Goal: Task Accomplishment & Management: Use online tool/utility

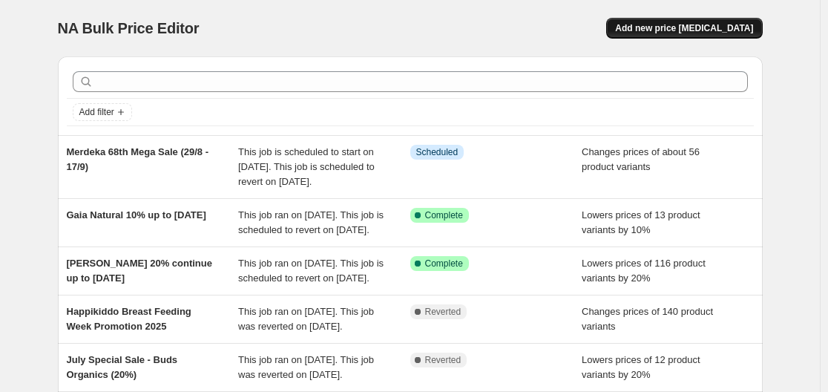
click at [731, 21] on button "Add new price [MEDICAL_DATA]" at bounding box center [684, 28] width 156 height 21
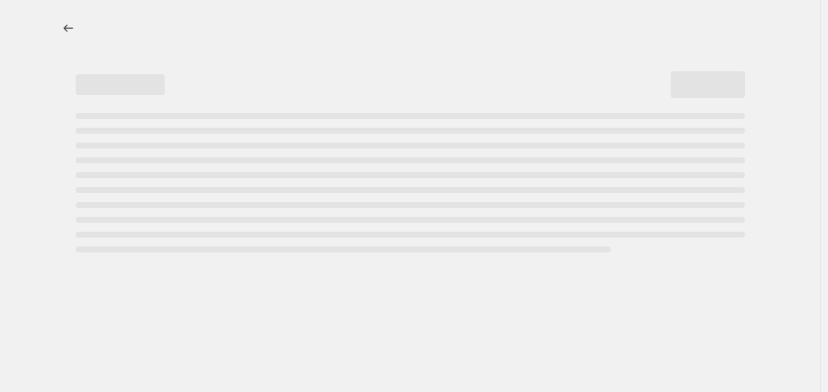
select select "percentage"
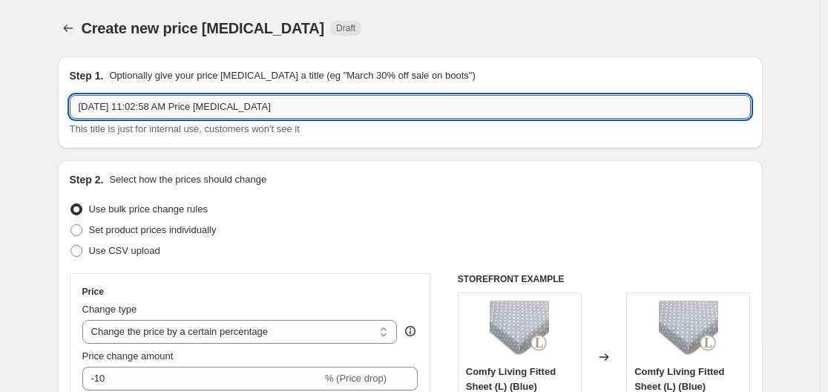
click at [325, 115] on input "[DATE] 11:02:58 AM Price [MEDICAL_DATA]" at bounding box center [410, 107] width 681 height 24
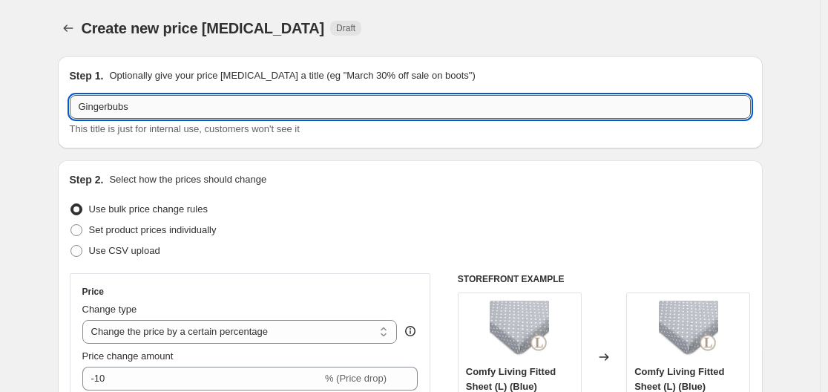
click at [116, 110] on input "Gingerbubs" at bounding box center [410, 107] width 681 height 24
click at [82, 109] on input "GingerBubs" at bounding box center [410, 107] width 681 height 24
click at [287, 115] on input "(Merdeka 68th Mega Sale) GingerBubs" at bounding box center [410, 107] width 681 height 24
type input "(Merdeka 68th Mega Sale) GingerBubs"
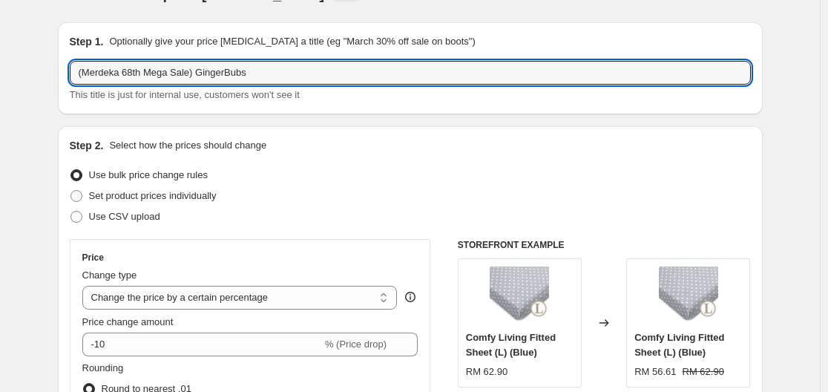
scroll to position [74, 0]
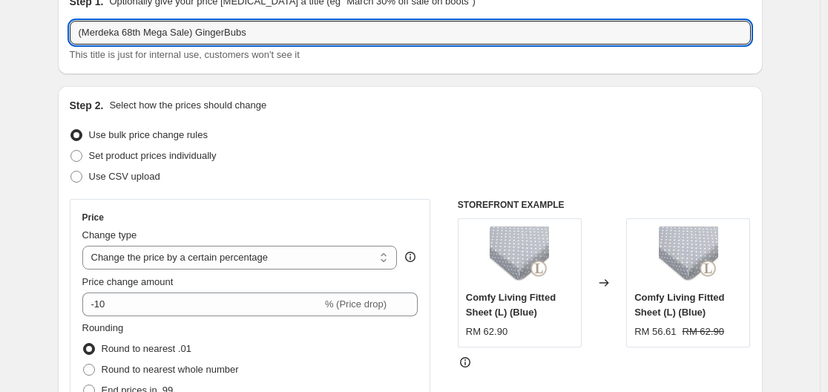
click at [306, 147] on div "Set product prices individually" at bounding box center [410, 155] width 681 height 21
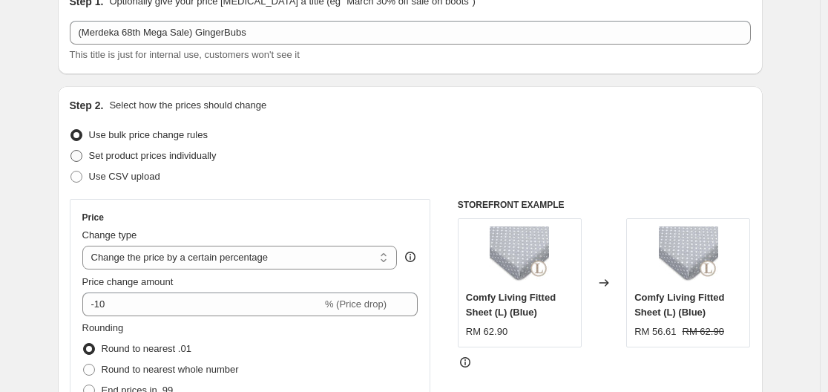
click at [200, 158] on span "Set product prices individually" at bounding box center [153, 155] width 128 height 11
click at [71, 151] on input "Set product prices individually" at bounding box center [70, 150] width 1 height 1
radio input "true"
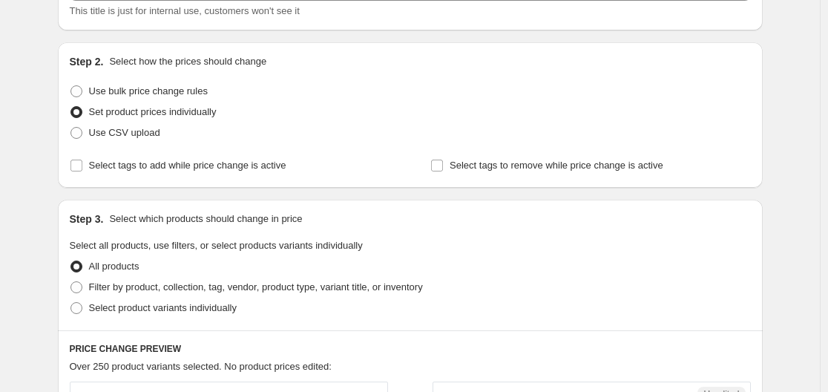
scroll to position [148, 0]
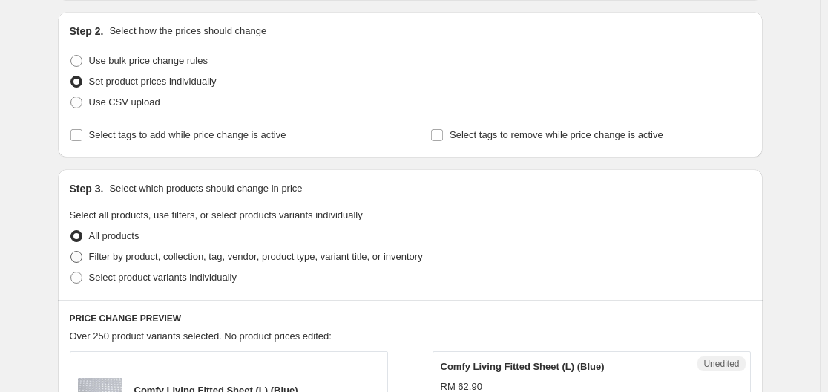
click at [234, 251] on span "Filter by product, collection, tag, vendor, product type, variant title, or inv…" at bounding box center [256, 256] width 334 height 11
click at [71, 251] on input "Filter by product, collection, tag, vendor, product type, variant title, or inv…" at bounding box center [70, 251] width 1 height 1
radio input "true"
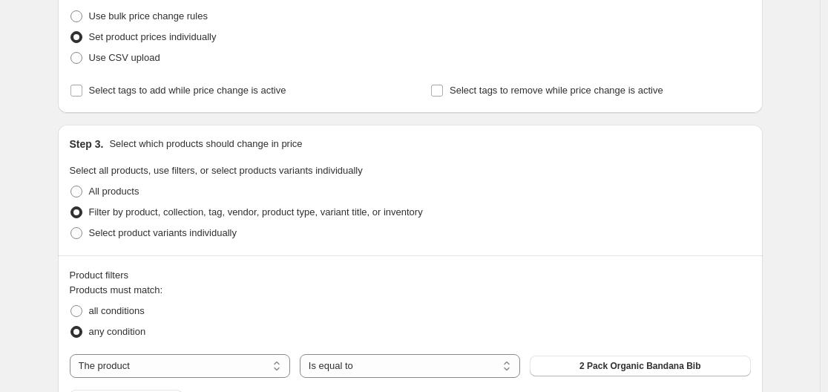
scroll to position [223, 0]
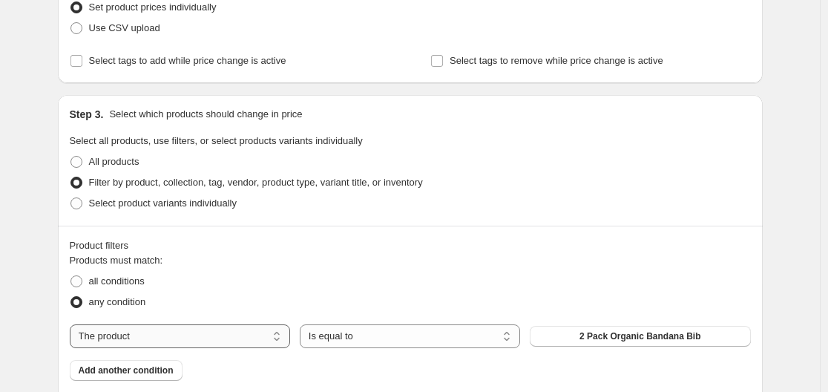
click at [249, 335] on select "The product The product's collection The product's tag The product's vendor The…" at bounding box center [180, 336] width 220 height 24
click at [648, 341] on span "2 Pack Organic Bandana Bib" at bounding box center [639, 336] width 121 height 12
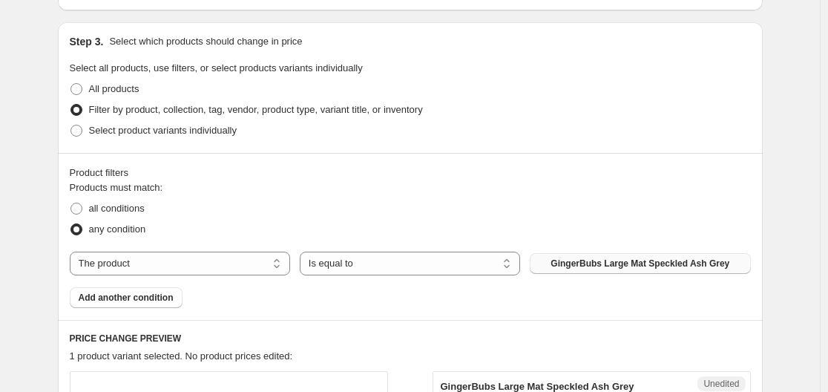
scroll to position [297, 0]
click at [169, 300] on span "Add another condition" at bounding box center [126, 296] width 95 height 12
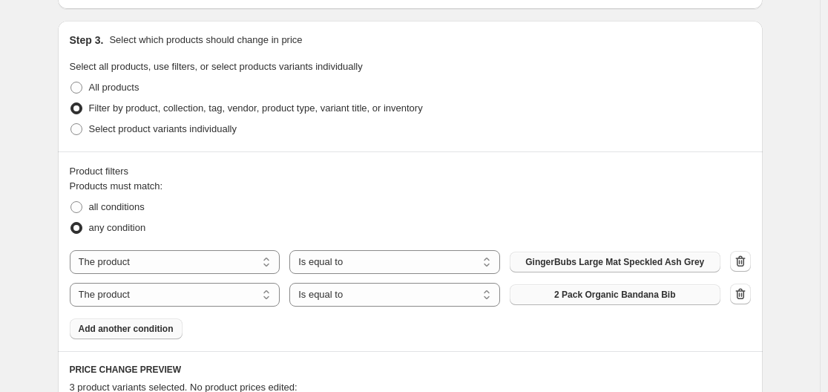
click at [580, 299] on span "2 Pack Organic Bandana Bib" at bounding box center [614, 295] width 121 height 12
click at [154, 329] on span "Add another condition" at bounding box center [126, 329] width 95 height 12
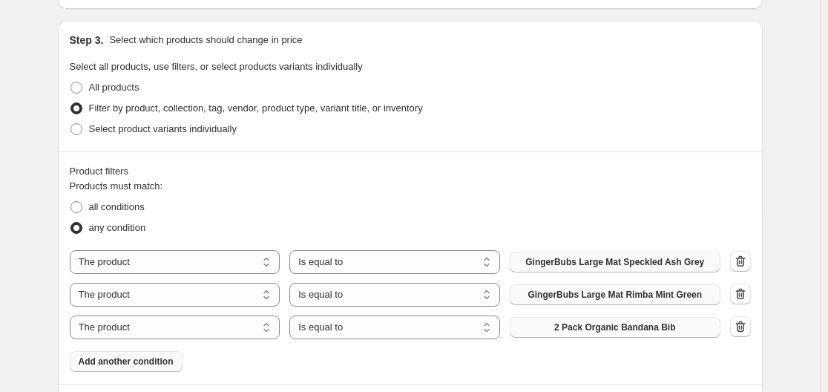
click at [565, 328] on span "2 Pack Organic Bandana Bib" at bounding box center [614, 327] width 121 height 12
click at [154, 370] on button "Add another condition" at bounding box center [126, 361] width 113 height 21
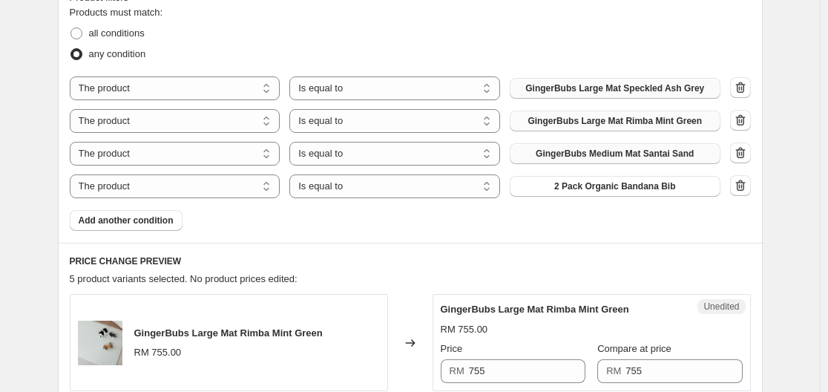
scroll to position [519, 0]
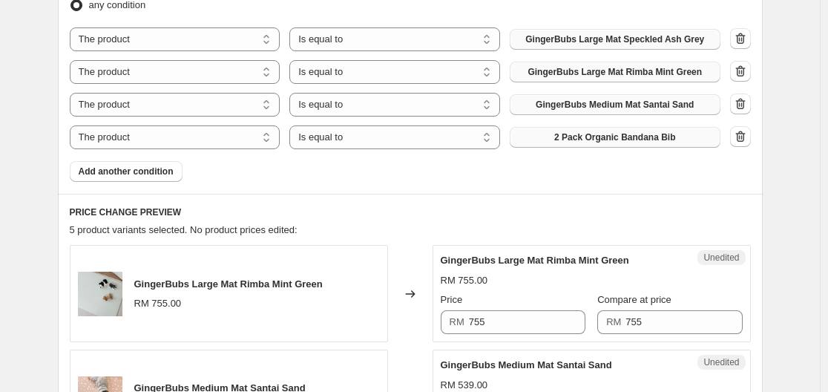
click at [627, 137] on span "2 Pack Organic Bandana Bib" at bounding box center [614, 137] width 121 height 12
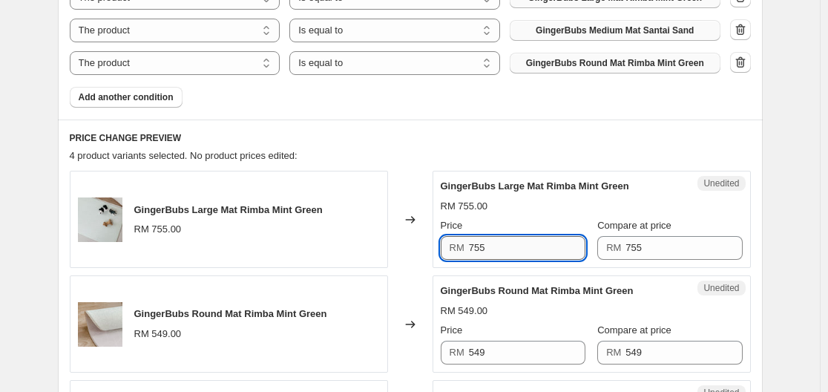
click at [548, 249] on input "755" at bounding box center [527, 248] width 116 height 24
type input "688"
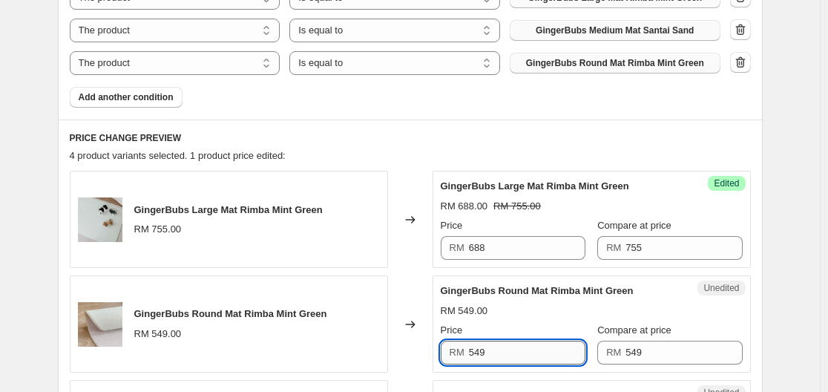
click at [496, 364] on input "549" at bounding box center [527, 353] width 116 height 24
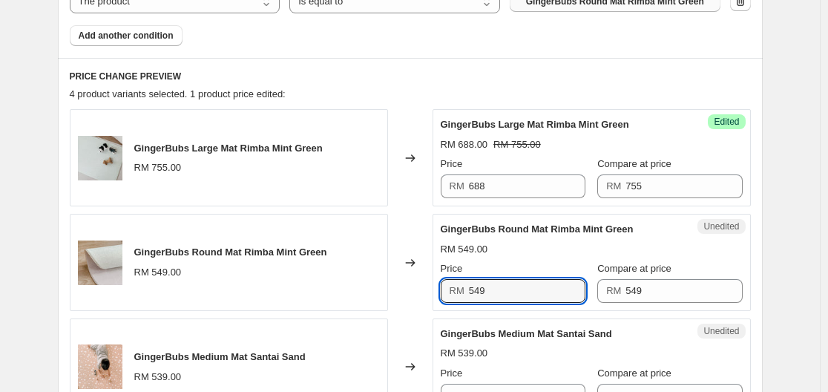
scroll to position [668, 0]
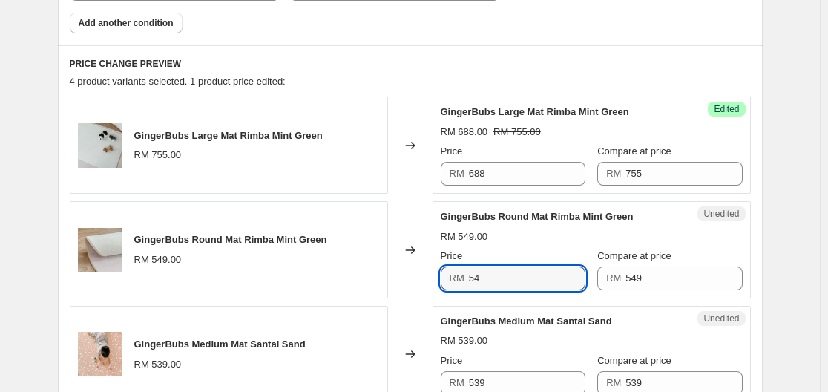
type input "5"
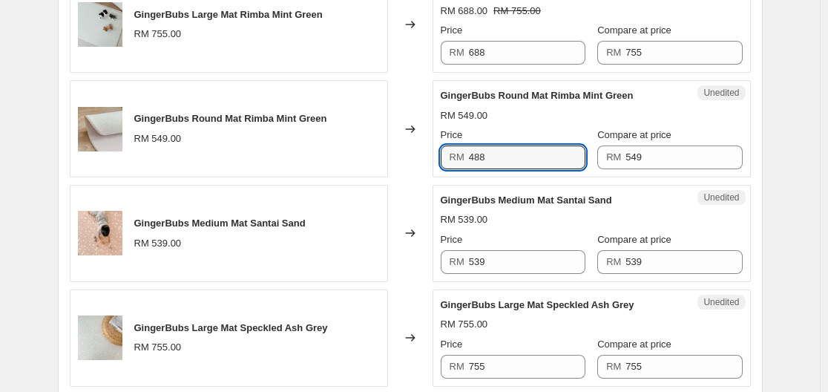
scroll to position [816, 0]
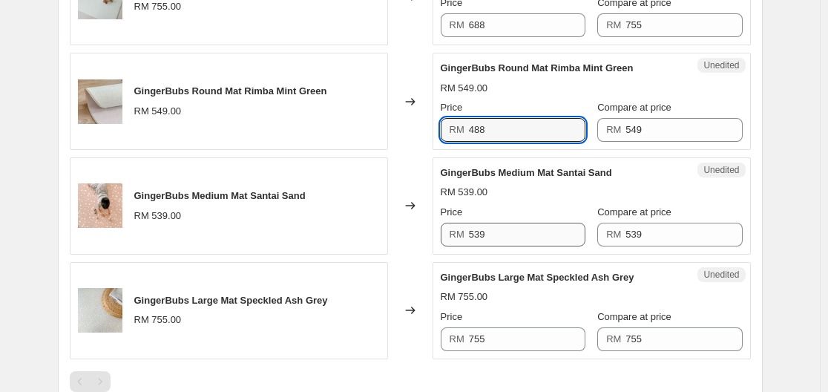
type input "488"
click at [514, 234] on input "539" at bounding box center [527, 235] width 116 height 24
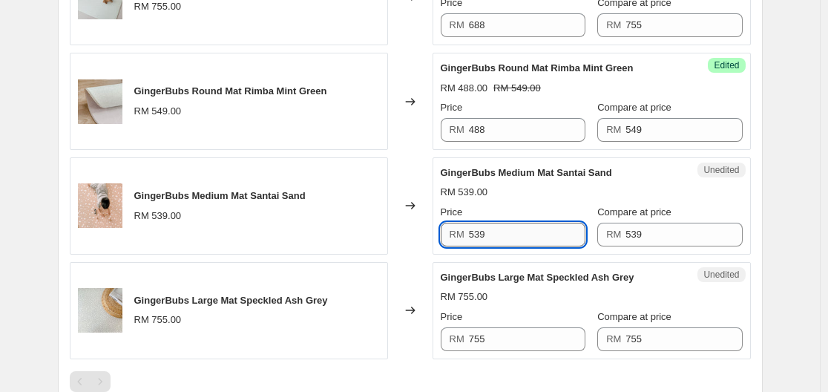
click at [514, 234] on input "539" at bounding box center [527, 235] width 116 height 24
type input "488"
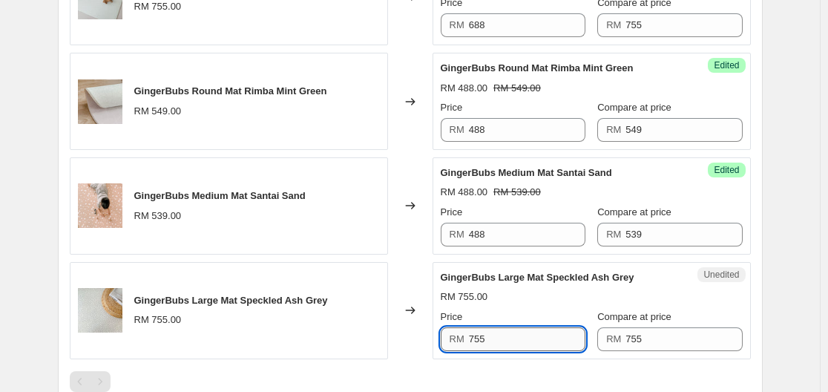
click at [537, 333] on input "755" at bounding box center [527, 339] width 116 height 24
type input "7"
type input "688"
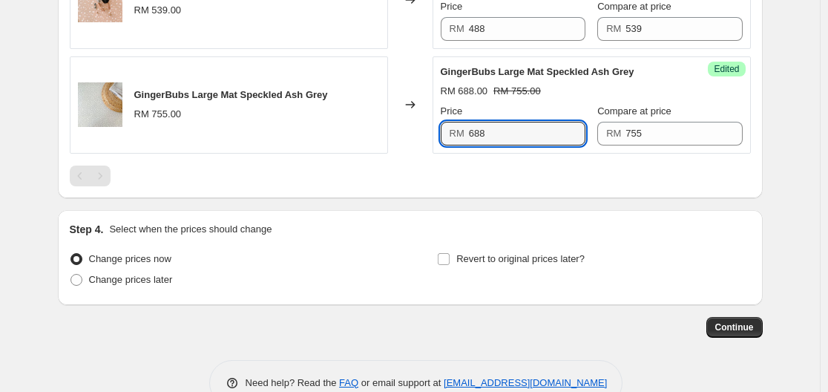
scroll to position [1039, 0]
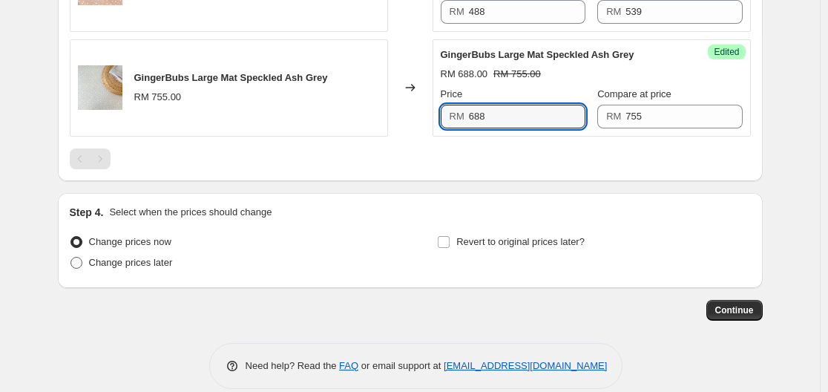
click at [114, 266] on span "Change prices later" at bounding box center [131, 262] width 84 height 11
click at [71, 257] on input "Change prices later" at bounding box center [70, 257] width 1 height 1
radio input "true"
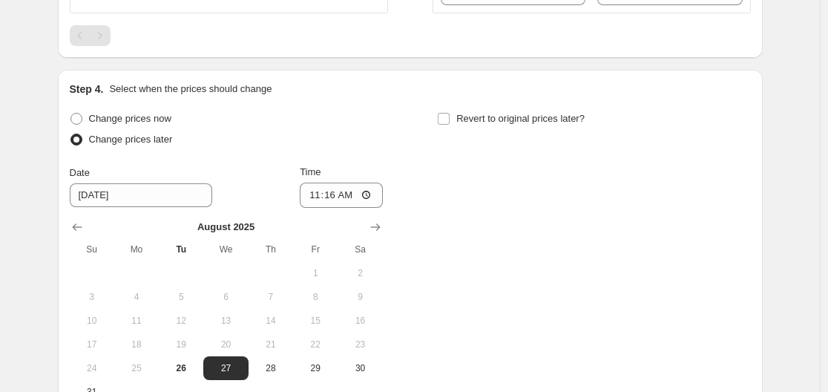
scroll to position [1187, 0]
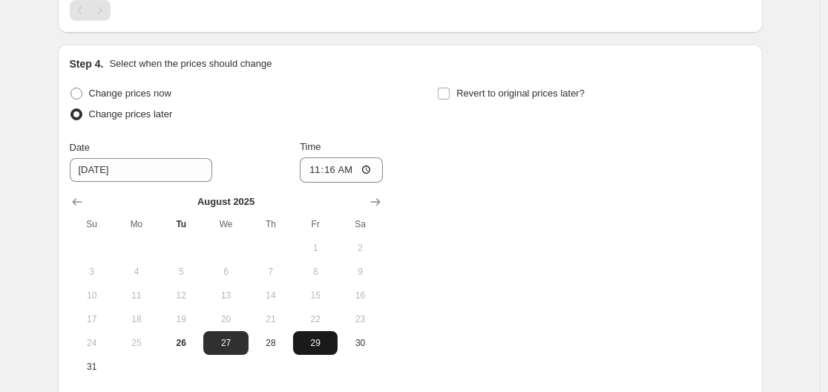
click at [323, 347] on span "29" at bounding box center [315, 343] width 33 height 12
type input "[DATE]"
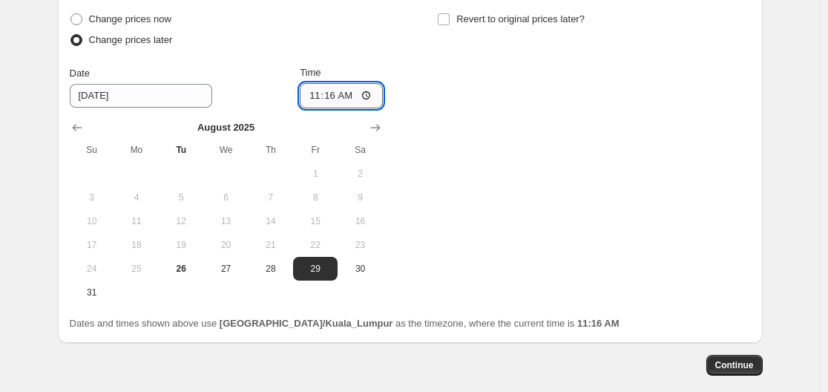
click at [362, 93] on input "11:16" at bounding box center [341, 95] width 83 height 25
click at [366, 93] on input "11:16" at bounding box center [341, 95] width 83 height 25
type input "00:00"
click at [498, 157] on div "Change prices now Change prices later Date [DATE] Time 00:00 [DATE] Su Mo Tu We…" at bounding box center [410, 156] width 681 height 295
click at [447, 20] on input "Revert to original prices later?" at bounding box center [444, 19] width 12 height 12
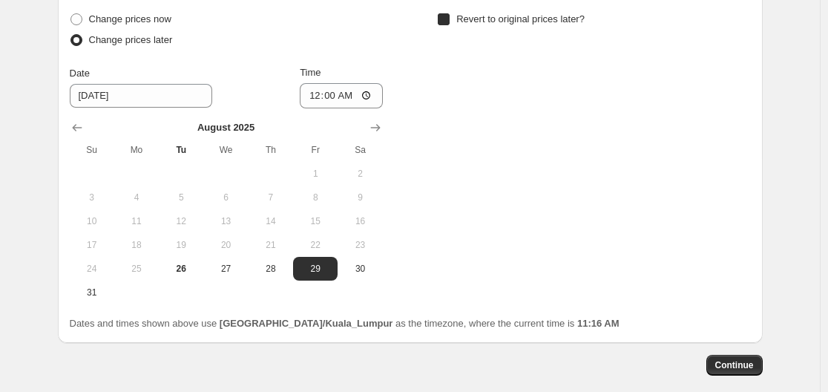
checkbox input "true"
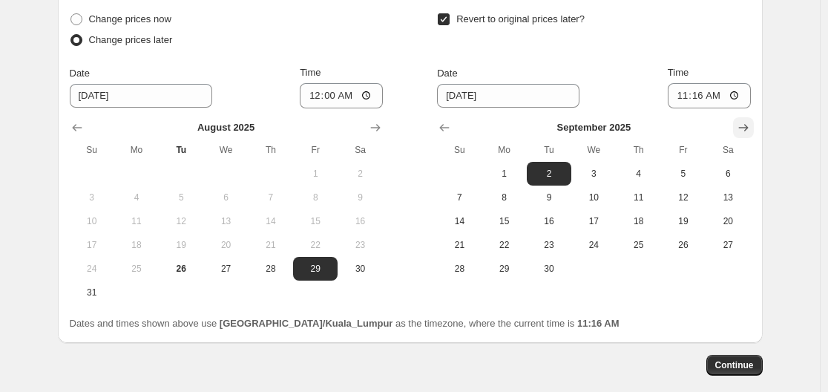
click at [740, 124] on icon "Show next month, October 2025" at bounding box center [743, 127] width 15 height 15
click at [748, 128] on icon "Show next month, November 2025" at bounding box center [743, 127] width 10 height 7
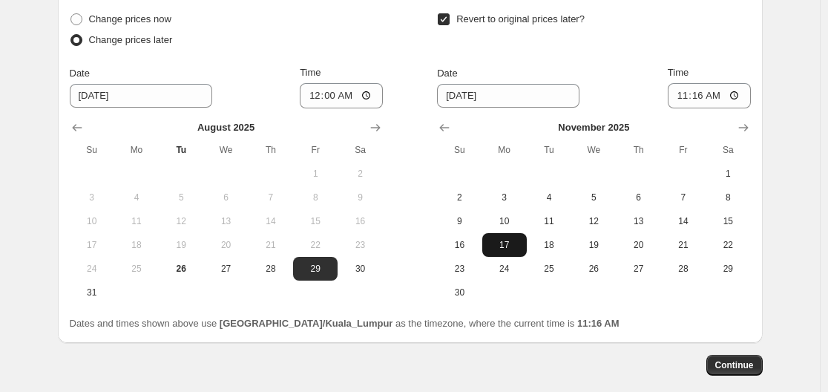
click at [510, 241] on span "17" at bounding box center [504, 245] width 33 height 12
type input "[DATE]"
click at [738, 94] on input "11:16" at bounding box center [709, 95] width 83 height 25
type input "23:59"
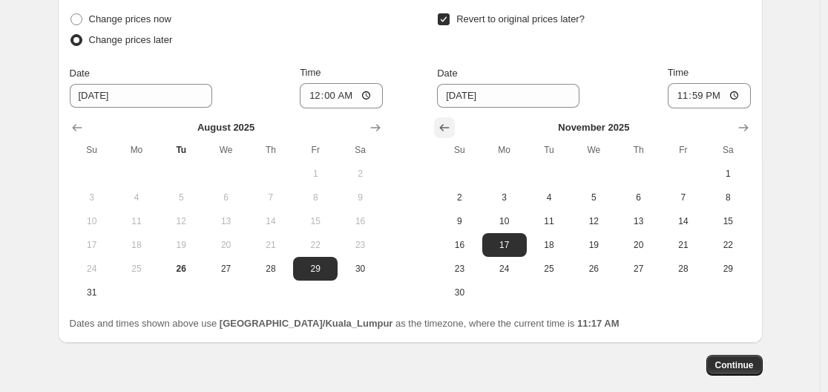
click at [455, 128] on button "Show previous month, October 2025" at bounding box center [444, 127] width 21 height 21
click at [455, 128] on button "Show previous month, September 2025" at bounding box center [444, 127] width 21 height 21
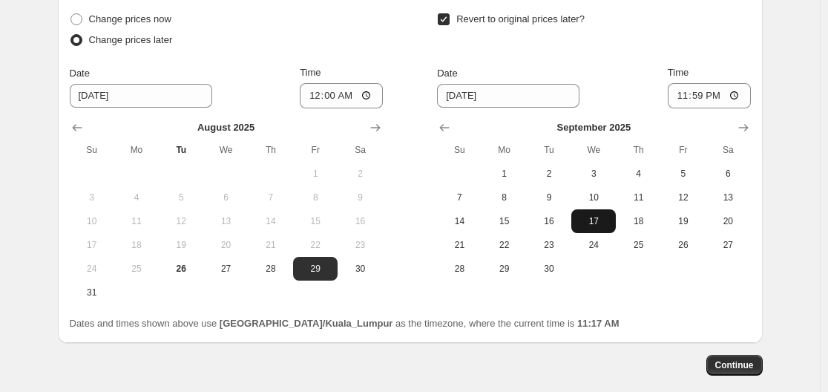
click at [608, 220] on span "17" at bounding box center [593, 221] width 33 height 12
type input "[DATE]"
click at [739, 358] on button "Continue" at bounding box center [734, 365] width 56 height 21
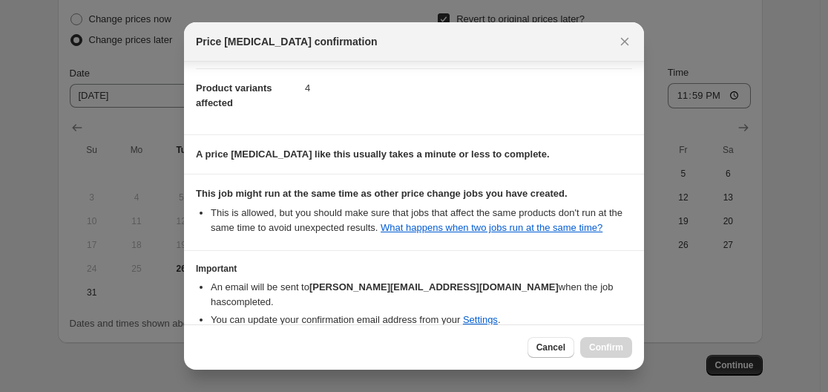
scroll to position [137, 0]
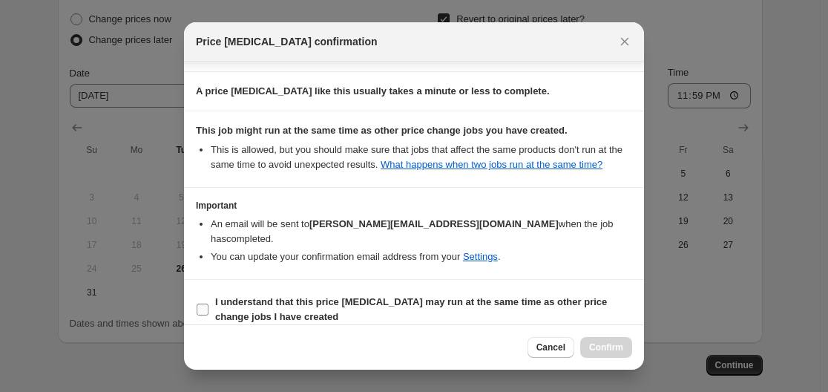
click at [277, 302] on b "I understand that this price [MEDICAL_DATA] may run at the same time as other p…" at bounding box center [411, 309] width 392 height 26
click at [208, 303] on input "I understand that this price [MEDICAL_DATA] may run at the same time as other p…" at bounding box center [203, 309] width 12 height 12
checkbox input "true"
click at [596, 344] on span "Confirm" at bounding box center [606, 347] width 34 height 12
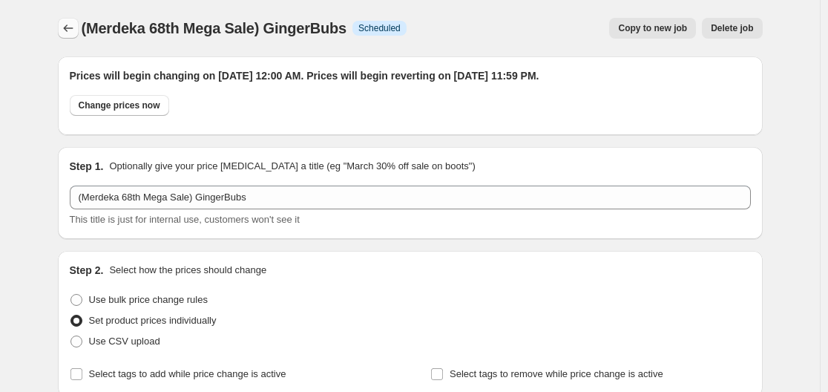
click at [72, 26] on icon "Price change jobs" at bounding box center [68, 28] width 15 height 15
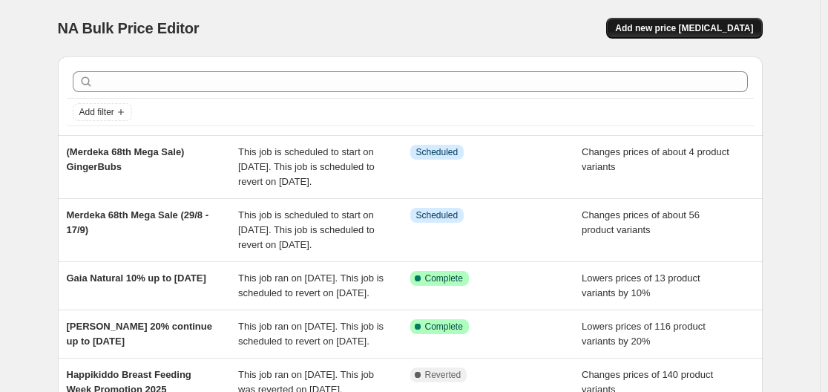
click at [716, 26] on span "Add new price [MEDICAL_DATA]" at bounding box center [684, 28] width 138 height 12
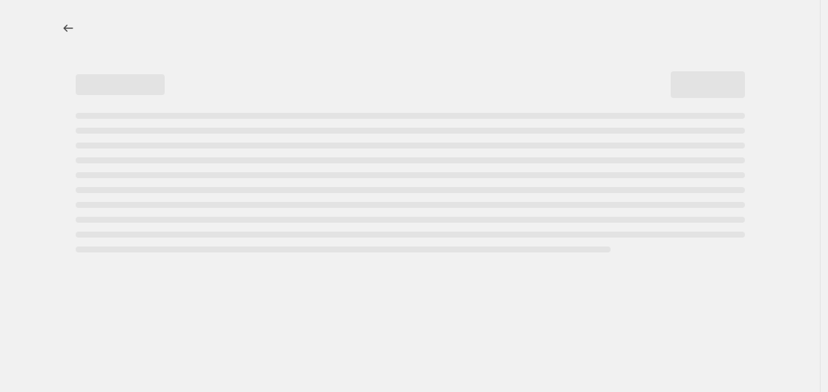
select select "percentage"
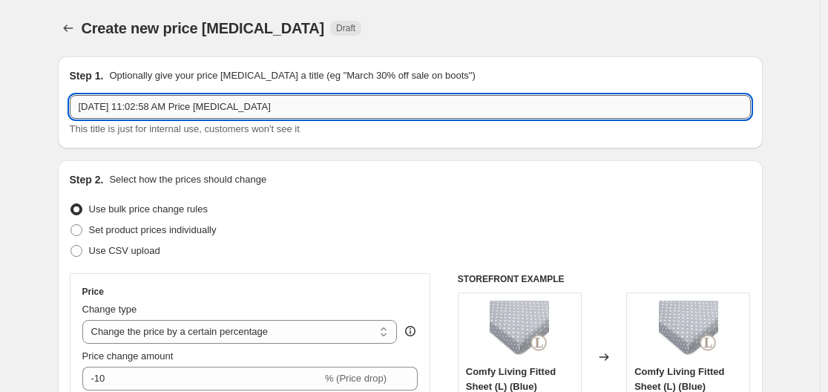
click at [307, 99] on input "[DATE] 11:02:58 AM Price [MEDICAL_DATA]" at bounding box center [410, 107] width 681 height 24
type input "A"
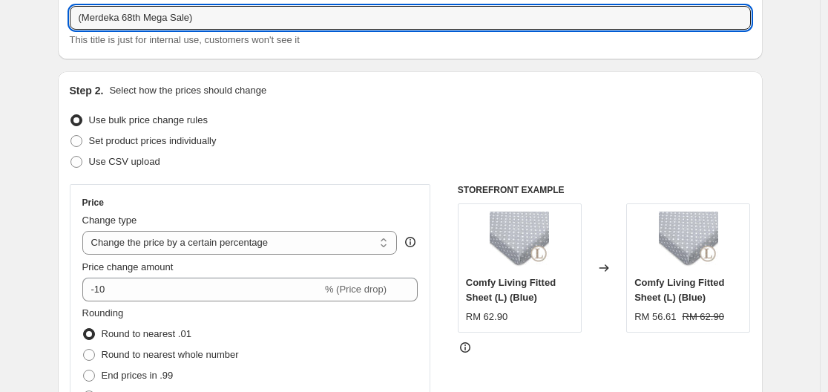
scroll to position [148, 0]
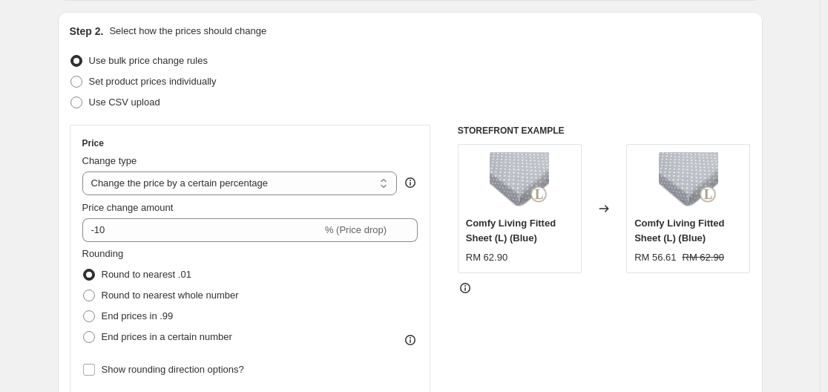
type input "(Merdeka 68th Mega Sale)"
click at [198, 82] on span "Set product prices individually" at bounding box center [153, 81] width 128 height 11
click at [71, 76] on input "Set product prices individually" at bounding box center [70, 76] width 1 height 1
radio input "true"
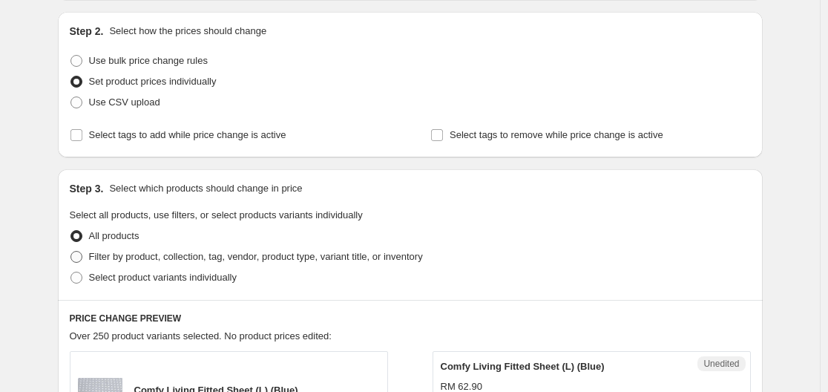
click at [313, 255] on span "Filter by product, collection, tag, vendor, product type, variant title, or inv…" at bounding box center [256, 256] width 334 height 11
click at [71, 251] on input "Filter by product, collection, tag, vendor, product type, variant title, or inv…" at bounding box center [70, 251] width 1 height 1
radio input "true"
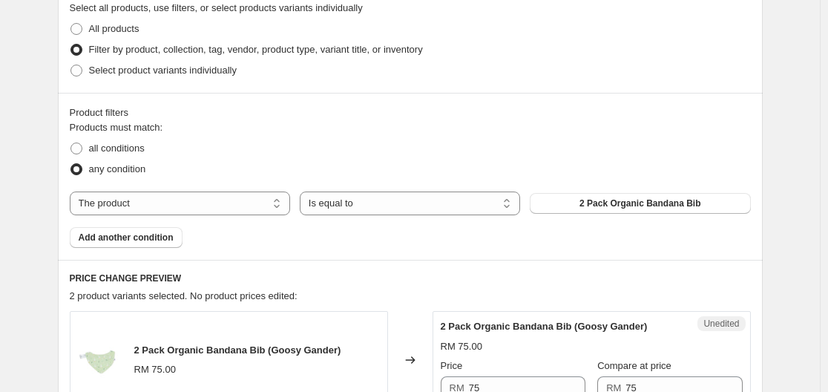
scroll to position [445, 0]
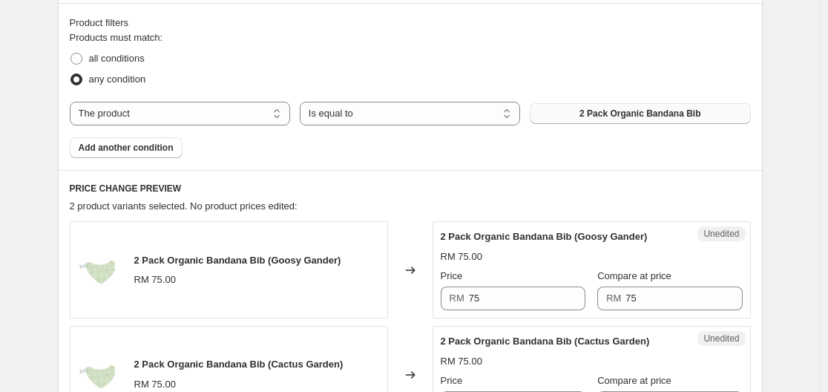
click at [559, 112] on button "2 Pack Organic Bandana Bib" at bounding box center [640, 113] width 220 height 21
click at [168, 107] on select "The product The product's collection The product's tag The product's vendor The…" at bounding box center [180, 114] width 220 height 24
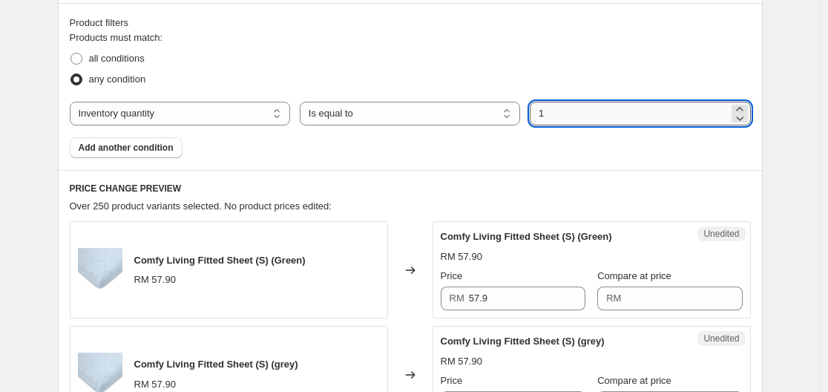
click at [605, 109] on input "1" at bounding box center [629, 114] width 198 height 24
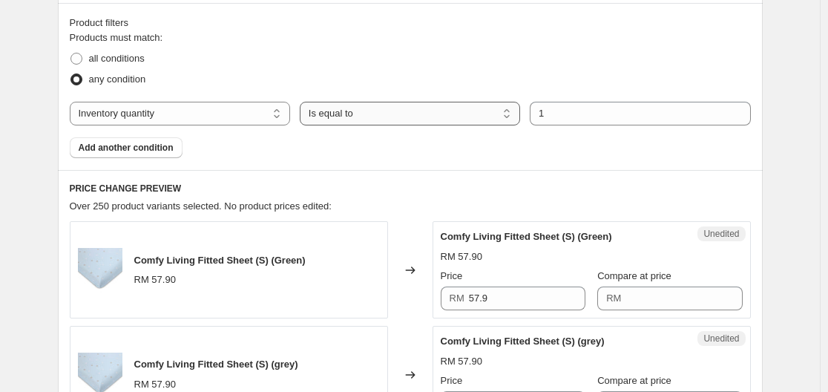
click at [473, 120] on select "Is equal to Is not equal to Is greater than Is less than" at bounding box center [410, 114] width 220 height 24
click at [225, 120] on select "The product The product's collection The product's tag The product's vendor The…" at bounding box center [180, 114] width 220 height 24
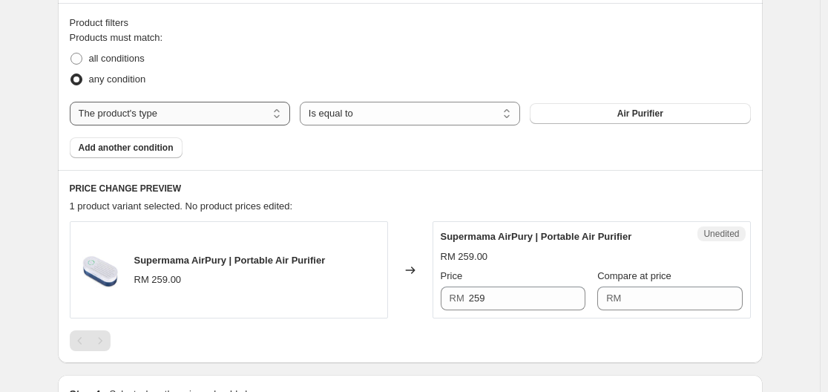
click at [280, 110] on select "The product The product's collection The product's tag The product's vendor The…" at bounding box center [180, 114] width 220 height 24
click at [195, 120] on select "The product The product's collection The product's tag The product's vendor The…" at bounding box center [180, 114] width 220 height 24
select select "title"
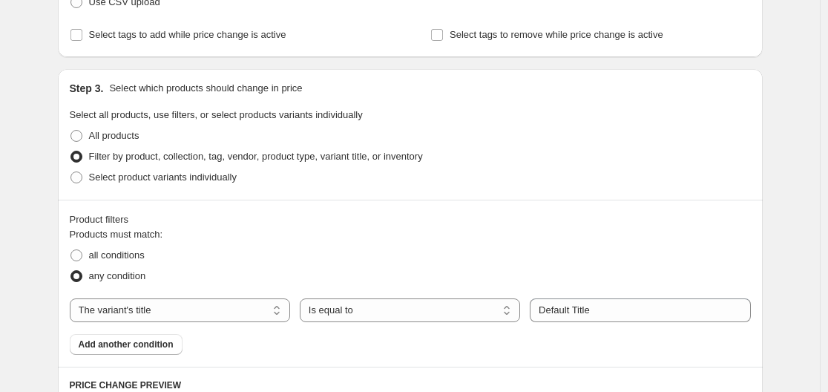
scroll to position [297, 0]
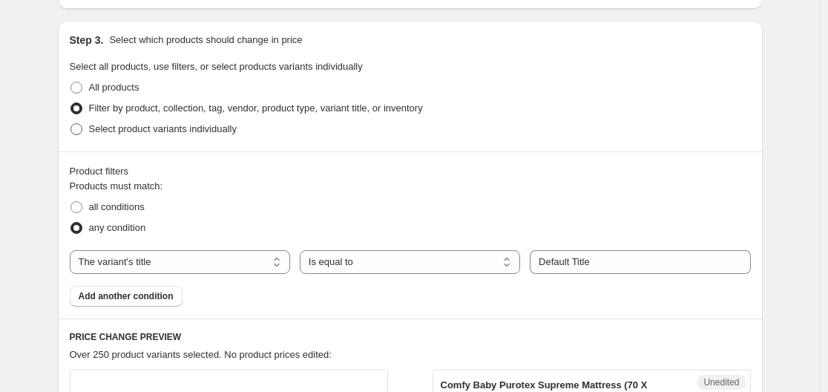
click at [200, 128] on span "Select product variants individually" at bounding box center [163, 128] width 148 height 11
click at [71, 124] on input "Select product variants individually" at bounding box center [70, 123] width 1 height 1
radio input "true"
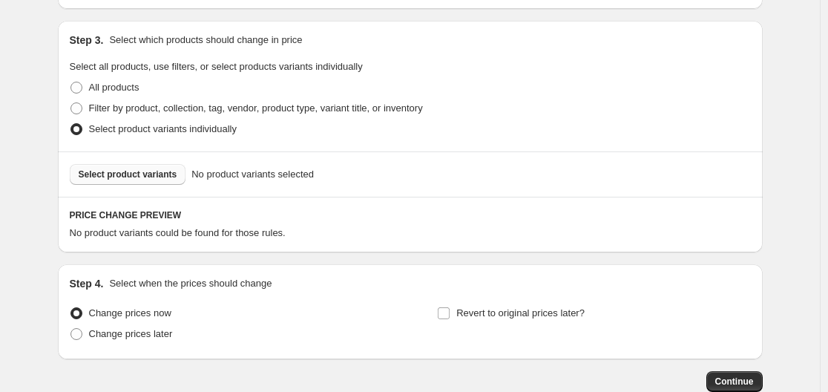
click at [159, 174] on span "Select product variants" at bounding box center [128, 174] width 99 height 12
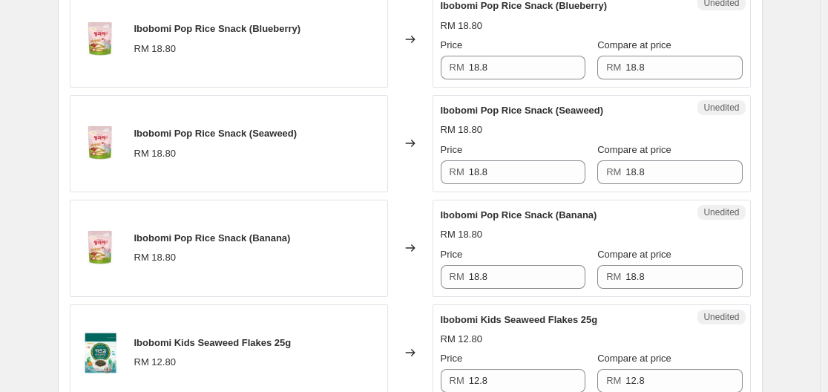
scroll to position [1113, 0]
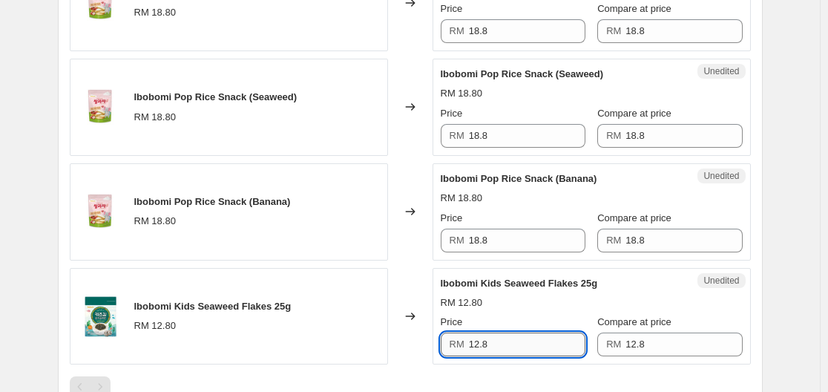
click at [507, 346] on input "12.8" at bounding box center [527, 344] width 116 height 24
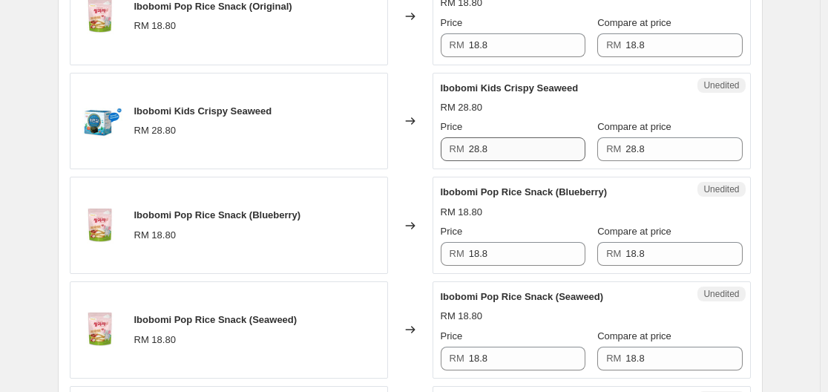
type input "6.8"
click at [530, 142] on input "28.8" at bounding box center [527, 149] width 116 height 24
click at [502, 150] on input "28.8" at bounding box center [527, 149] width 116 height 24
type input "26.8"
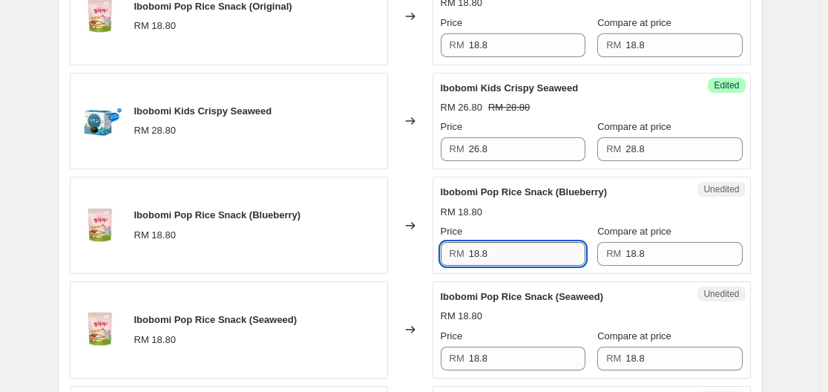
click at [529, 254] on input "18.8" at bounding box center [527, 254] width 116 height 24
drag, startPoint x: 524, startPoint y: 254, endPoint x: 441, endPoint y: 261, distance: 83.4
click at [441, 261] on div "Unedited Ibobomi Pop Rice Snack (Blueberry) RM 18.80 Price RM 18.8 Compare at p…" at bounding box center [592, 225] width 318 height 97
click at [545, 248] on input "16.8" at bounding box center [527, 254] width 116 height 24
click at [542, 246] on input "16.8" at bounding box center [527, 254] width 116 height 24
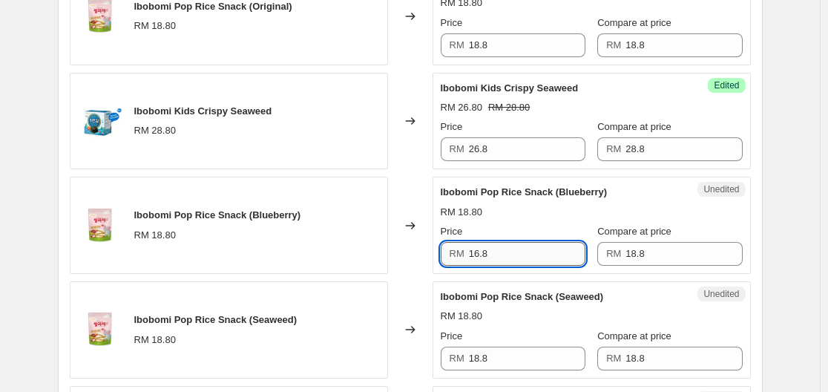
click at [542, 246] on input "16.8" at bounding box center [527, 254] width 116 height 24
type input "16.8"
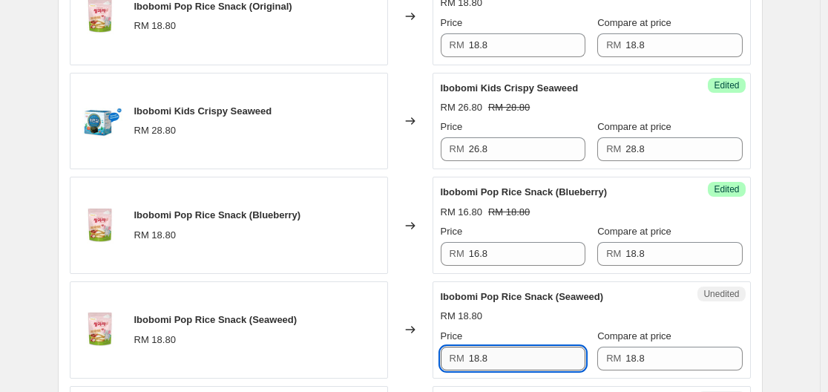
click at [497, 358] on input "18.8" at bounding box center [527, 358] width 116 height 24
paste input "6"
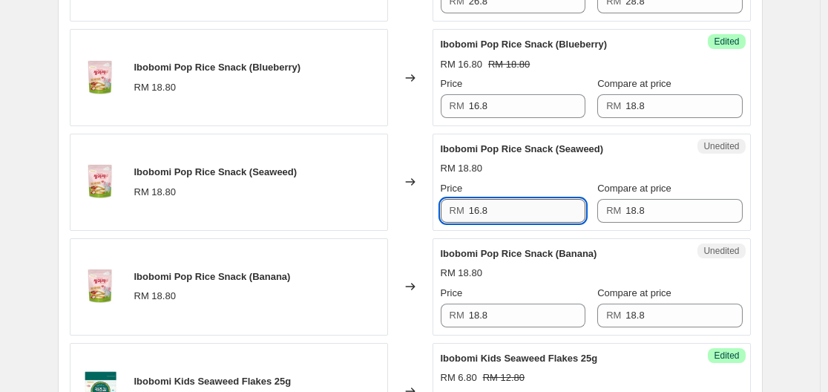
scroll to position [1039, 0]
type input "16.8"
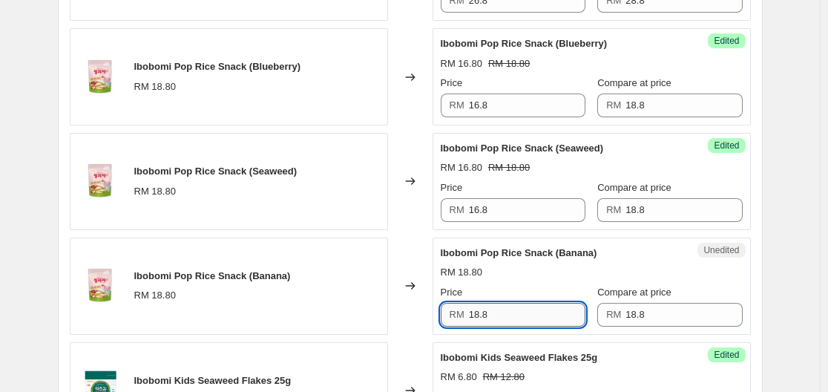
click at [513, 314] on input "18.8" at bounding box center [527, 315] width 116 height 24
paste input "6"
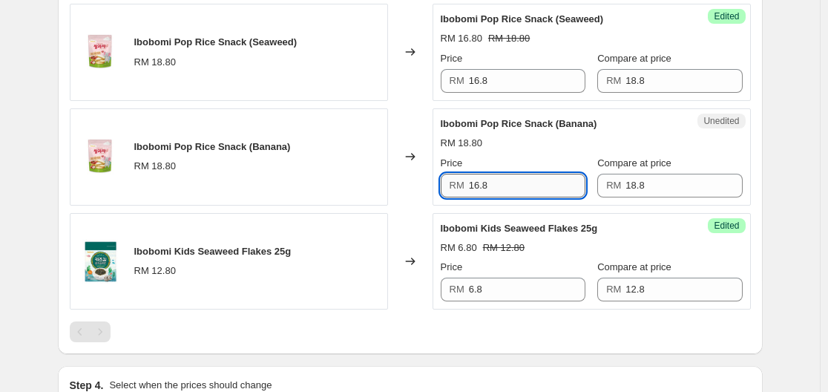
scroll to position [1187, 0]
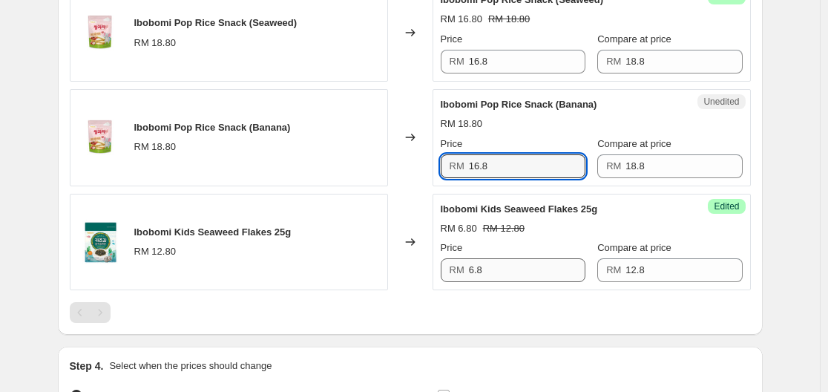
type input "16.8"
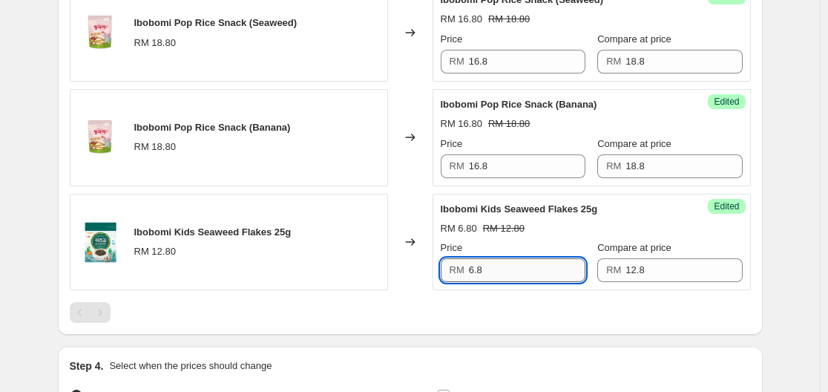
click at [504, 271] on input "6.8" at bounding box center [527, 270] width 116 height 24
paste input "16.8"
drag, startPoint x: 518, startPoint y: 277, endPoint x: 487, endPoint y: 280, distance: 31.4
click at [487, 280] on input "6.816.8" at bounding box center [527, 270] width 116 height 24
type input "6.8"
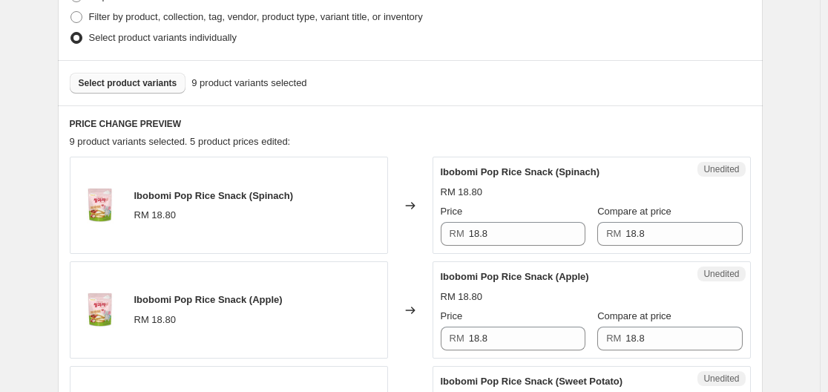
scroll to position [371, 0]
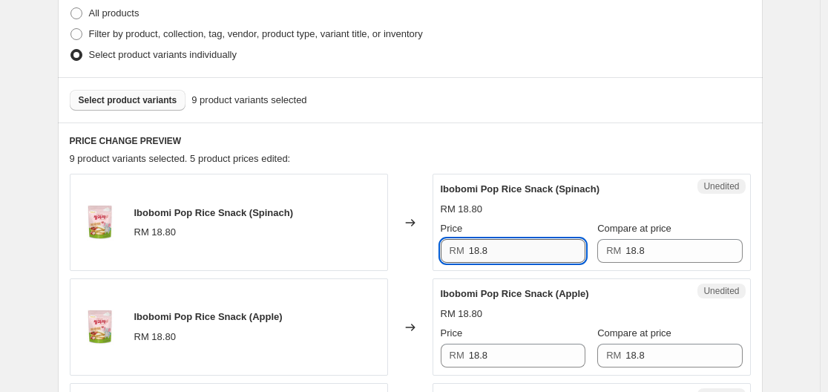
click at [517, 246] on input "18.8" at bounding box center [527, 251] width 116 height 24
paste input "6"
type input "16.8"
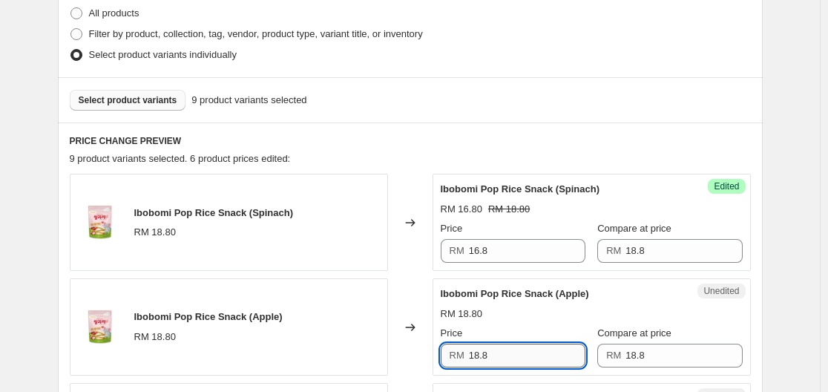
click at [510, 358] on input "18.8" at bounding box center [527, 355] width 116 height 24
paste input "6"
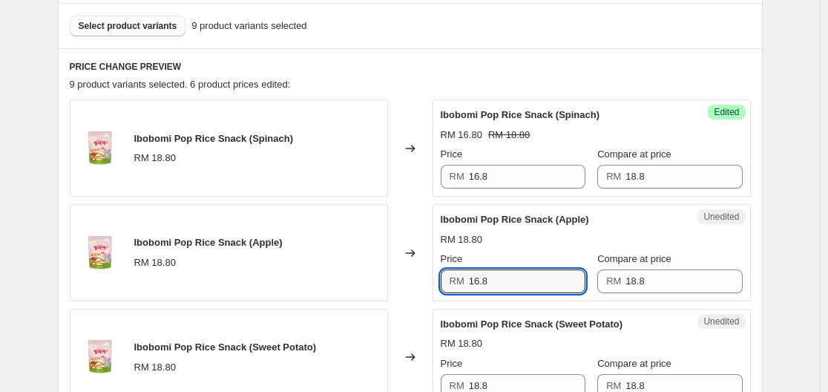
scroll to position [594, 0]
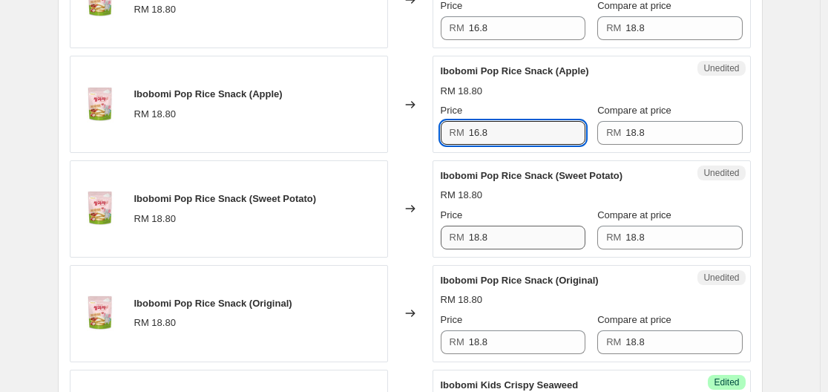
type input "16.8"
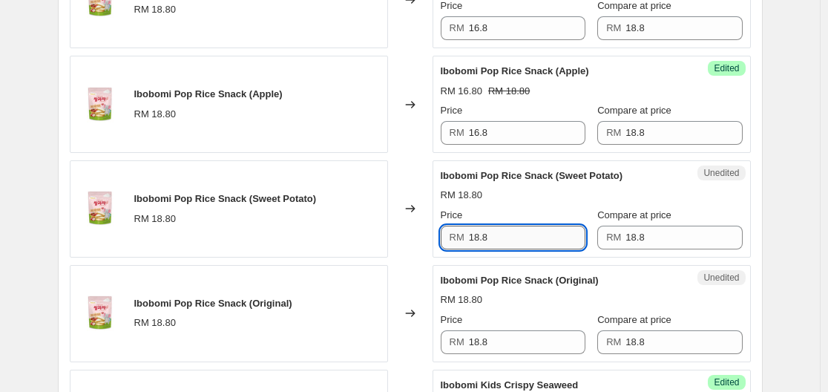
click at [507, 238] on input "18.8" at bounding box center [527, 238] width 116 height 24
paste input "6"
type input "16.8"
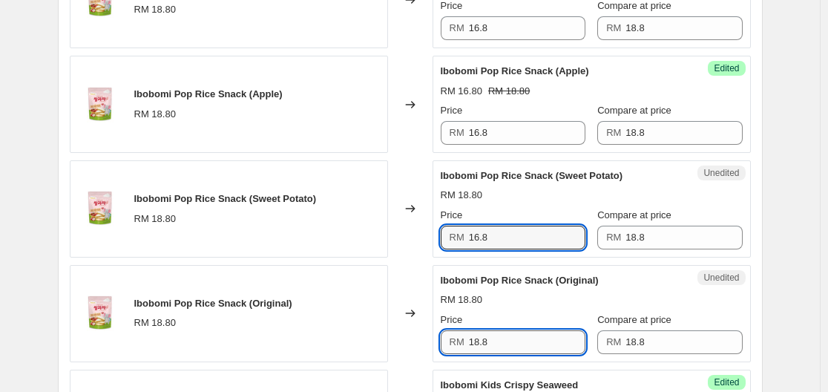
click at [513, 343] on input "18.8" at bounding box center [527, 342] width 116 height 24
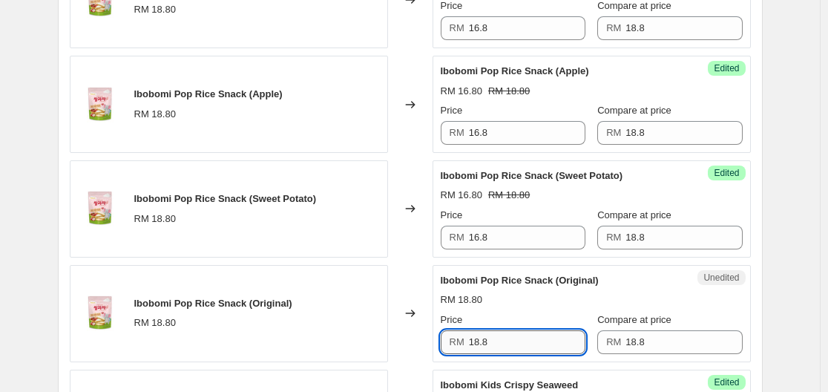
click at [513, 343] on input "18.8" at bounding box center [527, 342] width 116 height 24
paste input "6"
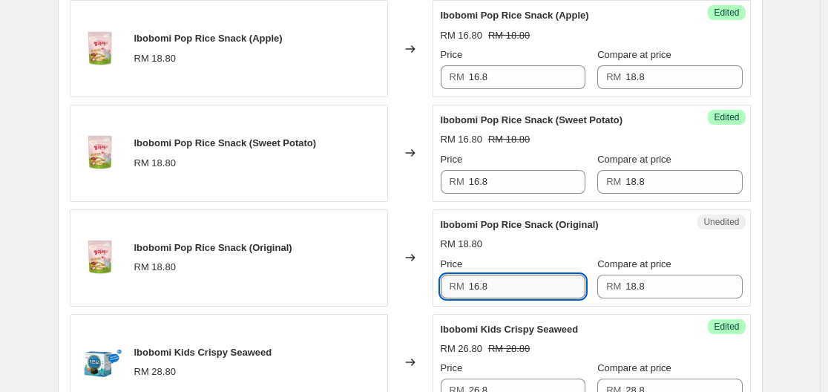
scroll to position [742, 0]
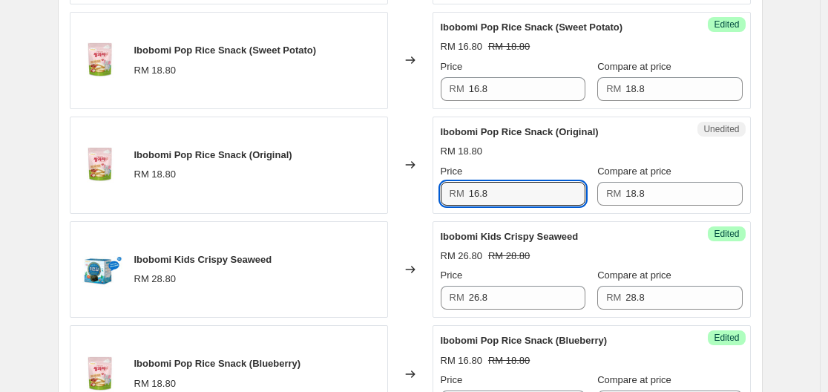
type input "16.8"
click at [798, 277] on div "Create new price [MEDICAL_DATA]. This page is ready Create new price [MEDICAL_D…" at bounding box center [410, 134] width 820 height 1752
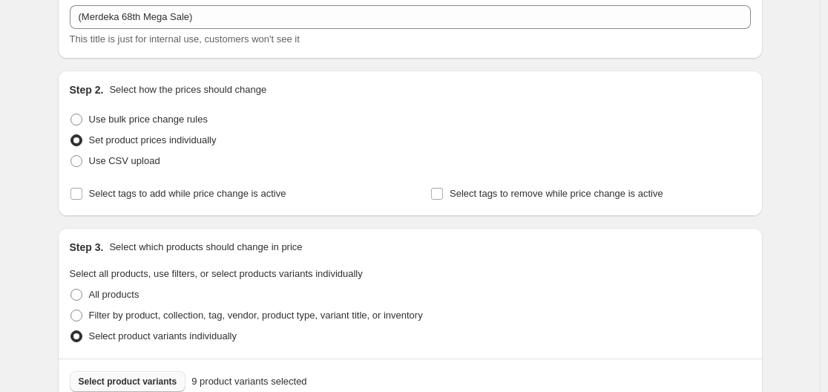
scroll to position [0, 0]
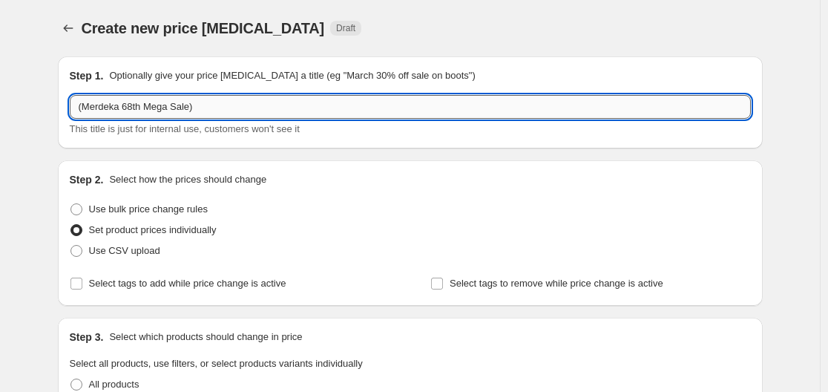
click at [458, 110] on input "(Merdeka 68th Mega Sale)" at bounding box center [410, 107] width 681 height 24
type input "(Merdeka 68th Mega Sale) Ibobomi"
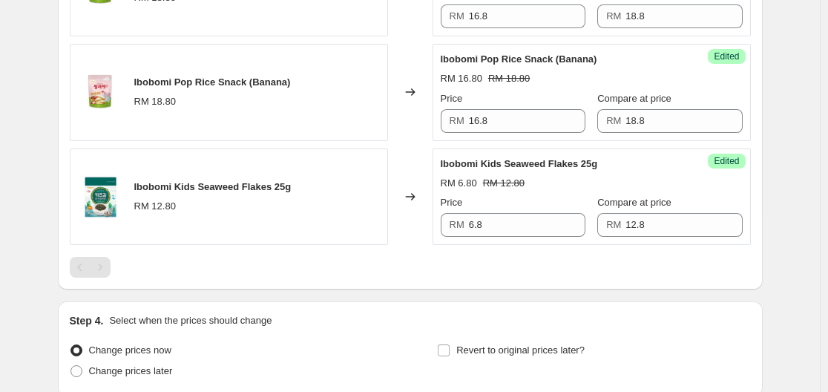
scroll to position [1360, 0]
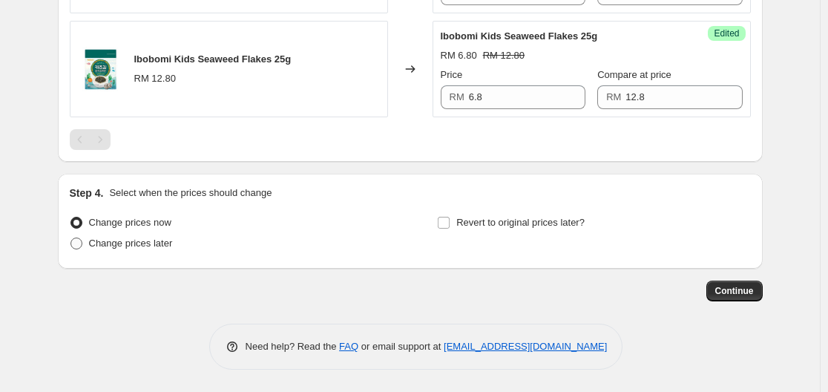
click at [119, 243] on span "Change prices later" at bounding box center [131, 242] width 84 height 11
click at [71, 238] on input "Change prices later" at bounding box center [70, 237] width 1 height 1
radio input "true"
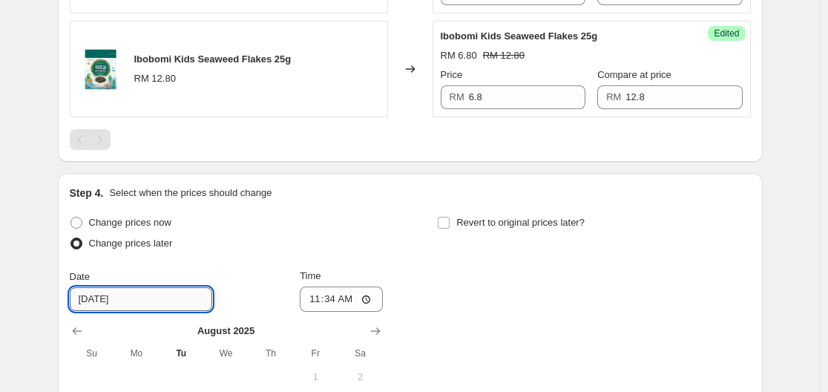
click at [183, 305] on input "[DATE]" at bounding box center [141, 299] width 142 height 24
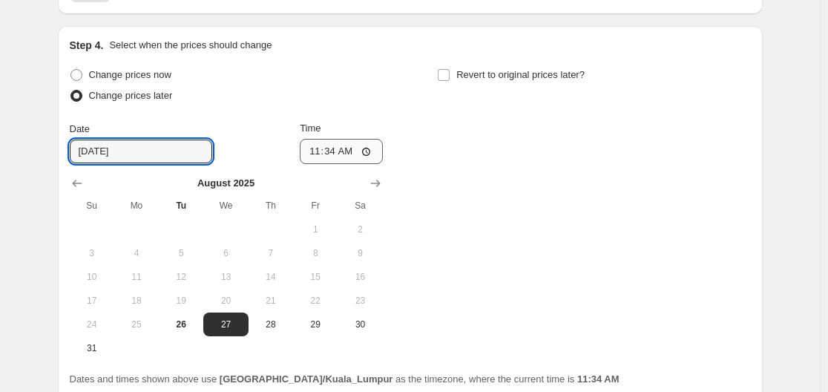
scroll to position [1508, 0]
click at [324, 324] on span "29" at bounding box center [315, 324] width 33 height 12
type input "[DATE]"
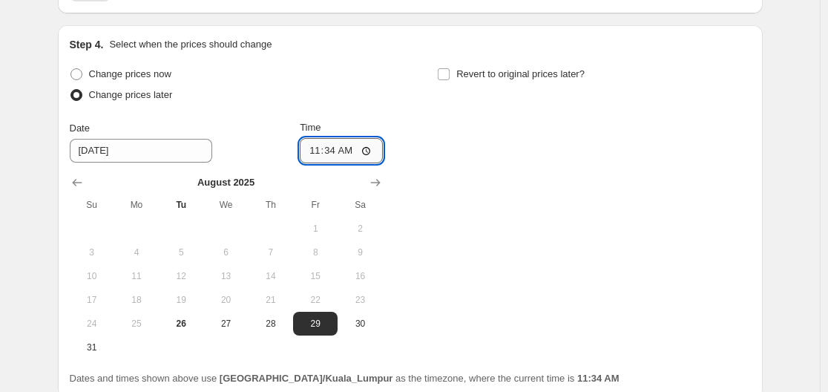
click at [352, 153] on input "11:34" at bounding box center [341, 150] width 83 height 25
click at [370, 147] on input "11:34" at bounding box center [341, 150] width 83 height 25
type input "00:00"
click at [478, 177] on div "Change prices now Change prices later Date [DATE] Time 00:00 [DATE] Su Mo Tu We…" at bounding box center [410, 211] width 681 height 295
click at [479, 75] on span "Revert to original prices later?" at bounding box center [520, 73] width 128 height 11
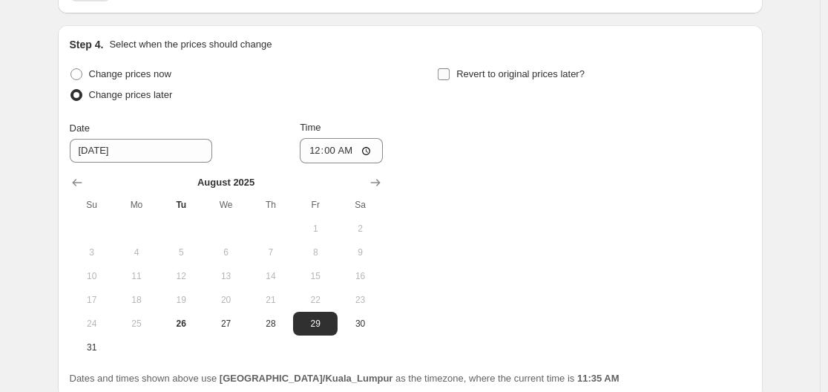
click at [450, 75] on input "Revert to original prices later?" at bounding box center [444, 74] width 12 height 12
checkbox input "true"
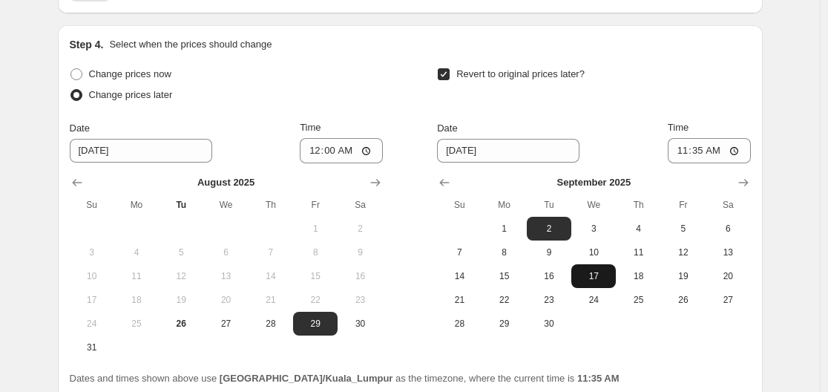
click at [594, 269] on button "17" at bounding box center [593, 276] width 45 height 24
type input "[DATE]"
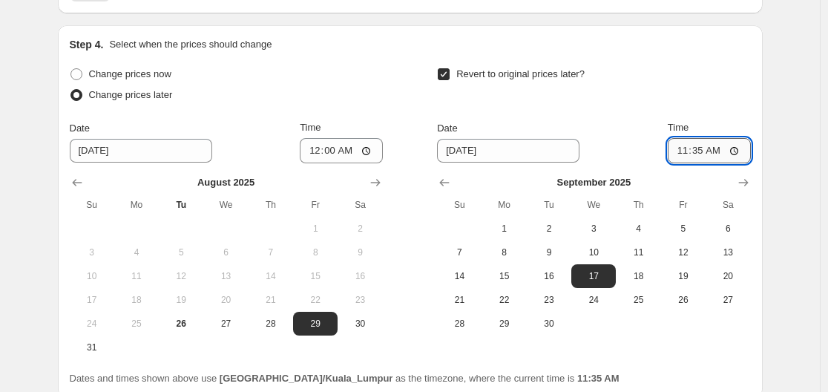
click at [709, 145] on input "11:35" at bounding box center [709, 150] width 83 height 25
click at [734, 152] on input "11:35" at bounding box center [709, 150] width 83 height 25
type input "23:59"
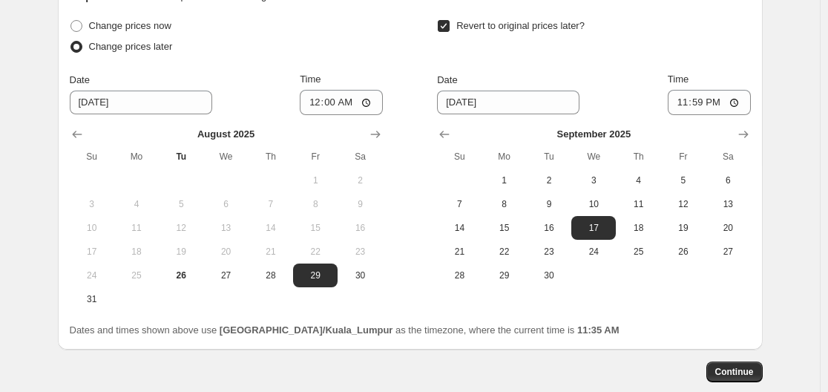
scroll to position [1582, 0]
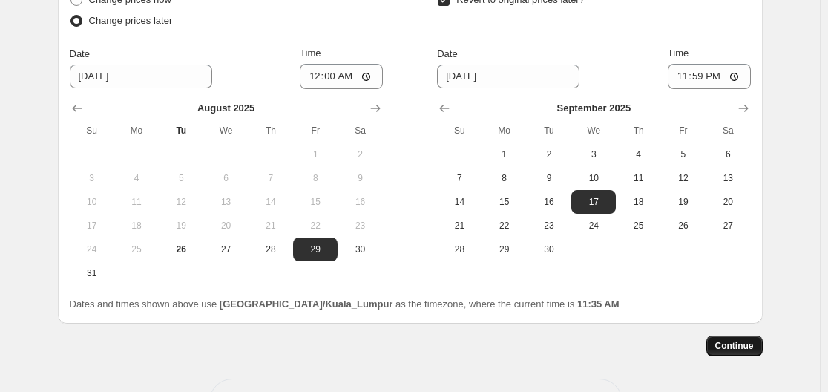
click at [748, 346] on span "Continue" at bounding box center [734, 346] width 39 height 12
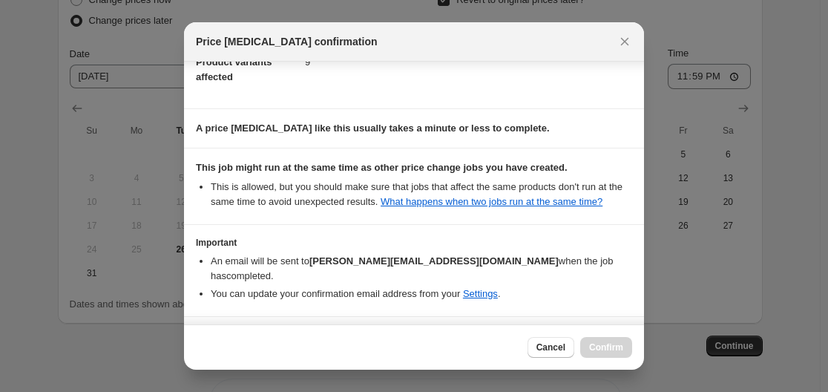
scroll to position [137, 0]
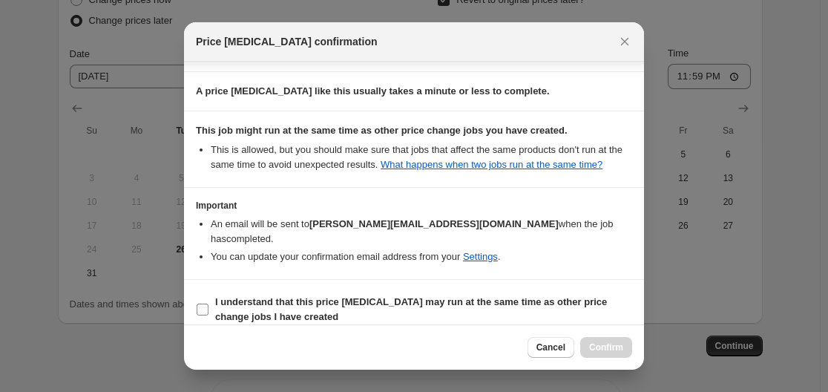
click at [264, 296] on b "I understand that this price [MEDICAL_DATA] may run at the same time as other p…" at bounding box center [411, 309] width 392 height 26
click at [208, 303] on input "I understand that this price [MEDICAL_DATA] may run at the same time as other p…" at bounding box center [203, 309] width 12 height 12
checkbox input "true"
click at [600, 340] on button "Confirm" at bounding box center [606, 347] width 52 height 21
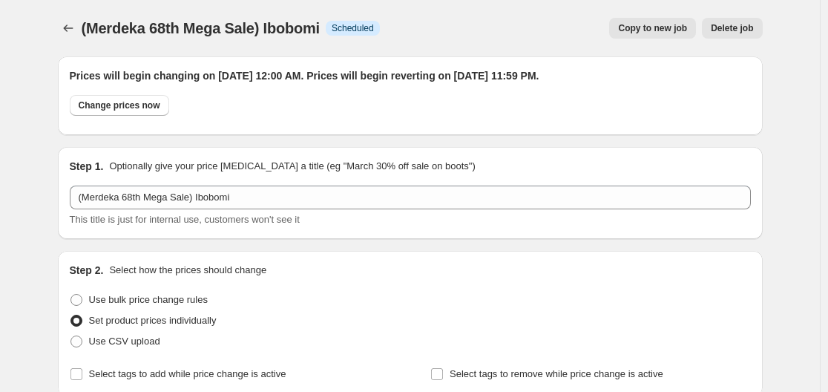
scroll to position [1582, 0]
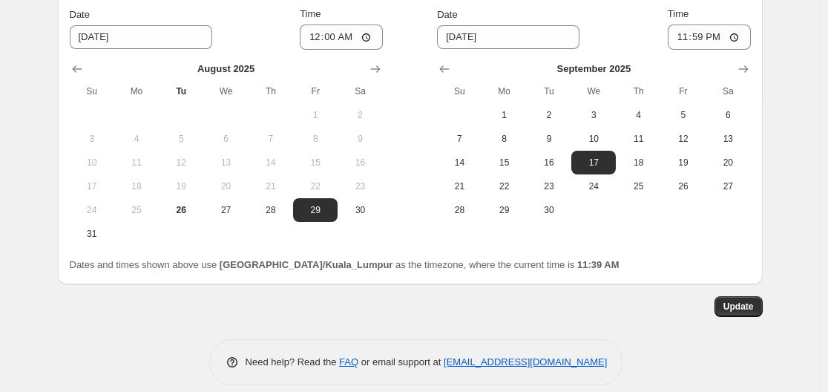
scroll to position [1728, 0]
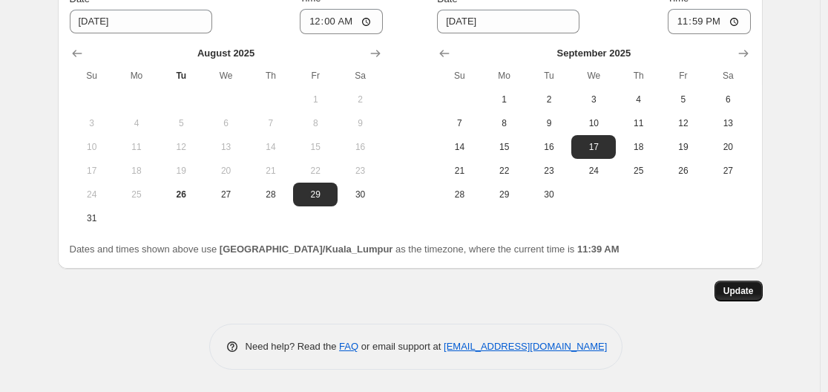
click at [743, 286] on span "Update" at bounding box center [738, 291] width 30 height 12
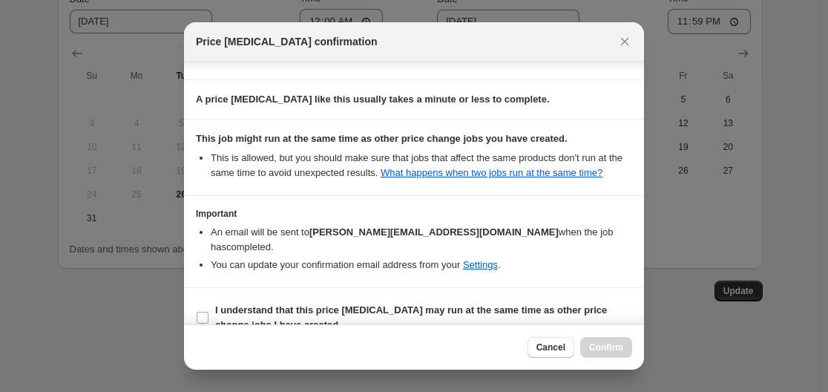
scroll to position [137, 0]
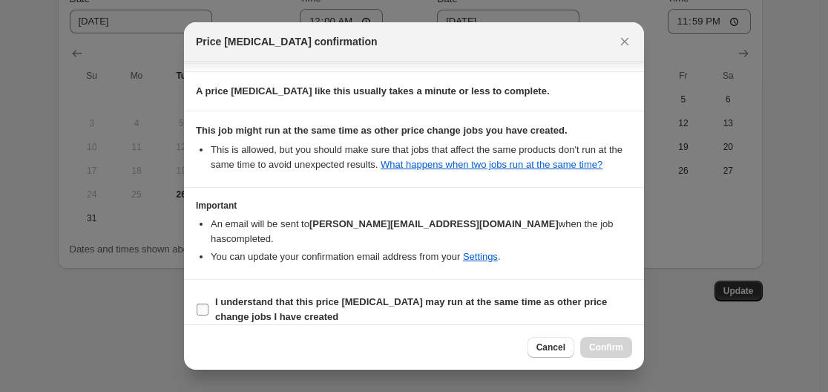
click at [312, 296] on b "I understand that this price [MEDICAL_DATA] may run at the same time as other p…" at bounding box center [411, 309] width 392 height 26
click at [208, 303] on input "I understand that this price [MEDICAL_DATA] may run at the same time as other p…" at bounding box center [203, 309] width 12 height 12
checkbox input "true"
click at [613, 348] on span "Confirm" at bounding box center [606, 347] width 34 height 12
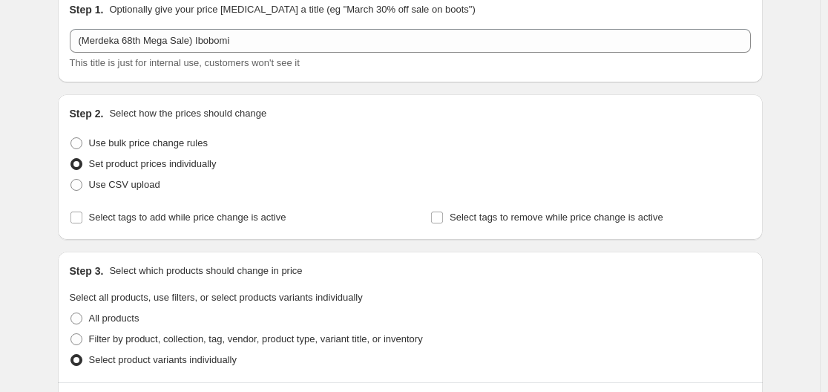
scroll to position [0, 0]
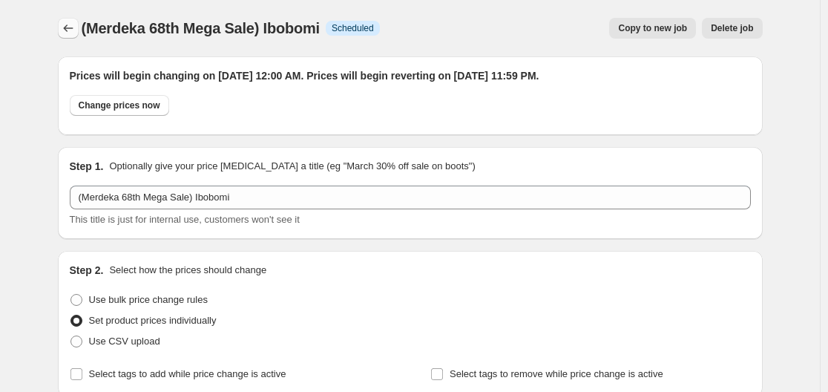
click at [73, 27] on icon "Price change jobs" at bounding box center [68, 28] width 15 height 15
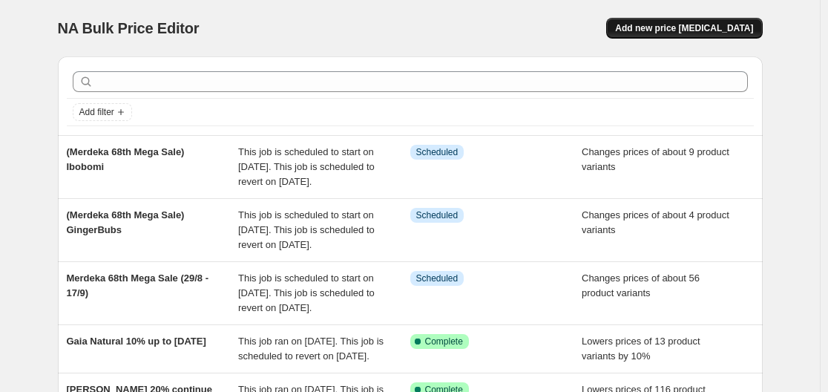
click at [686, 34] on button "Add new price [MEDICAL_DATA]" at bounding box center [684, 28] width 156 height 21
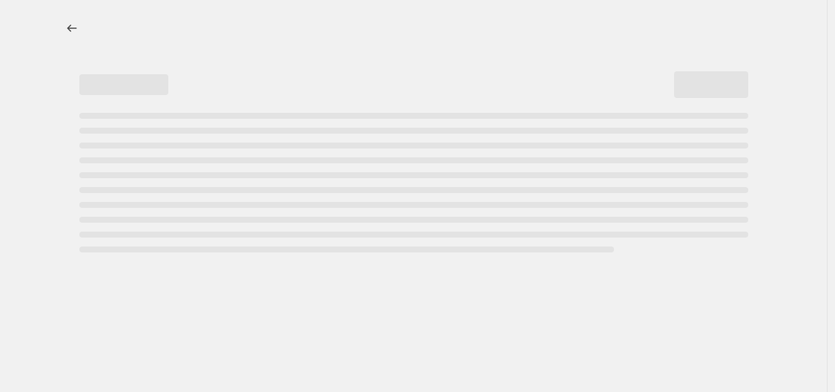
select select "percentage"
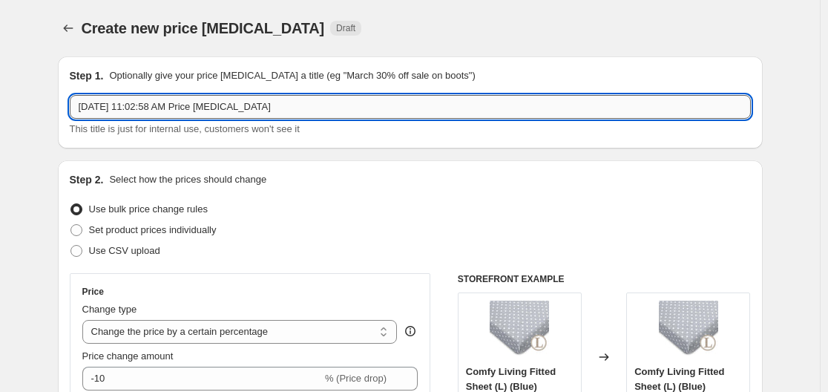
click at [320, 111] on input "[DATE] 11:02:58 AM Price [MEDICAL_DATA]" at bounding box center [410, 107] width 681 height 24
drag, startPoint x: 320, startPoint y: 111, endPoint x: 27, endPoint y: 105, distance: 293.1
click at [251, 104] on input "(Merdeka 68th Mega Sale)" at bounding box center [410, 107] width 681 height 24
type input "(Merdeka 68th Mega Sale) WelB, Mamacooks"
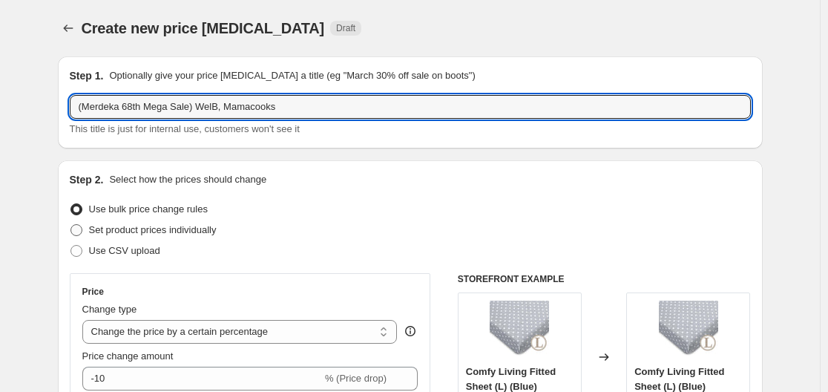
click at [165, 226] on span "Set product prices individually" at bounding box center [153, 229] width 128 height 11
click at [71, 225] on input "Set product prices individually" at bounding box center [70, 224] width 1 height 1
radio input "true"
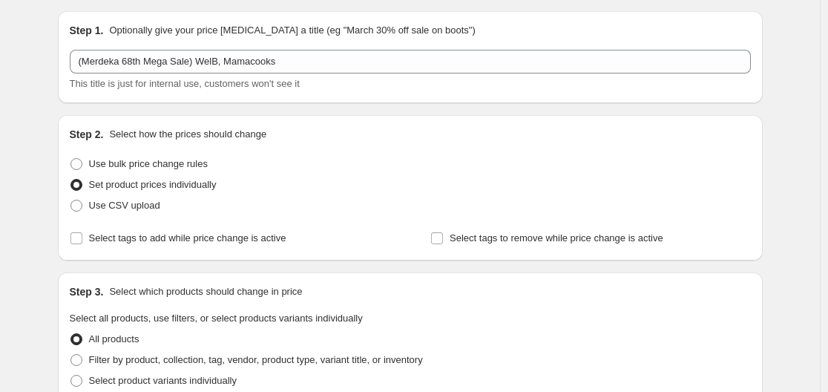
scroll to position [148, 0]
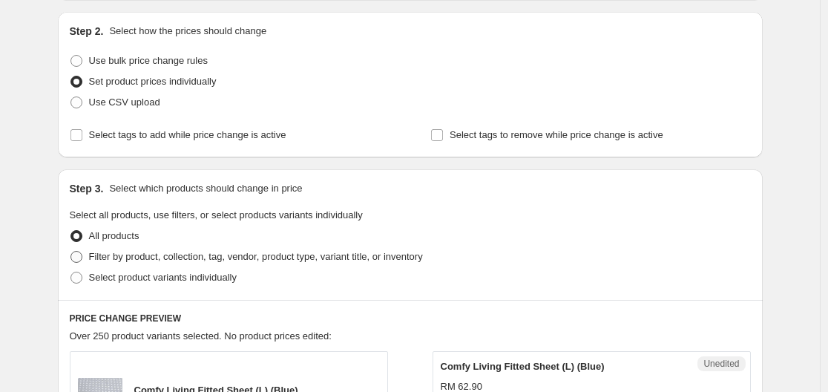
click at [227, 260] on span "Filter by product, collection, tag, vendor, product type, variant title, or inv…" at bounding box center [256, 256] width 334 height 11
click at [71, 251] on input "Filter by product, collection, tag, vendor, product type, variant title, or inv…" at bounding box center [70, 251] width 1 height 1
radio input "true"
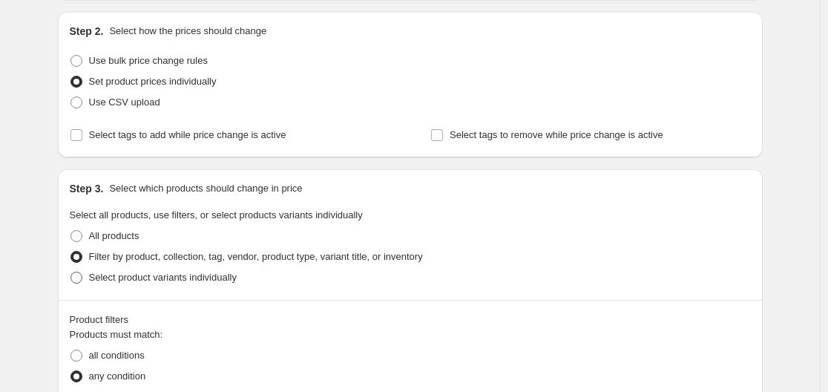
click at [220, 281] on span "Select product variants individually" at bounding box center [163, 277] width 148 height 11
click at [71, 272] on input "Select product variants individually" at bounding box center [70, 272] width 1 height 1
radio input "true"
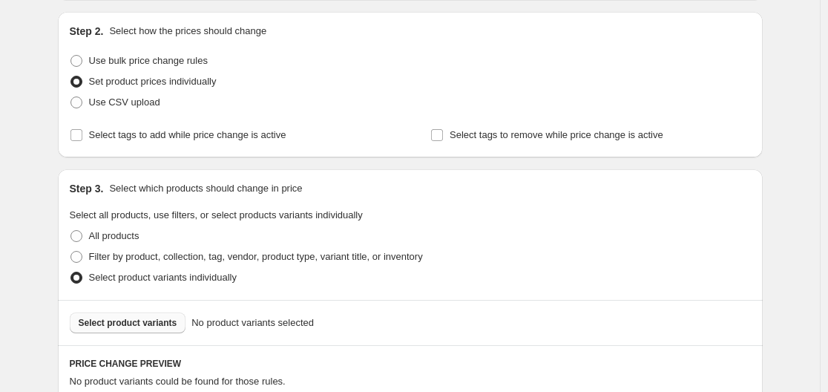
click at [163, 323] on span "Select product variants" at bounding box center [128, 323] width 99 height 12
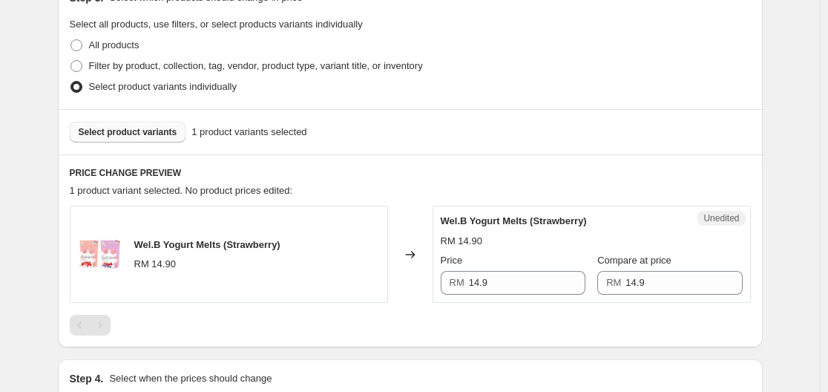
scroll to position [371, 0]
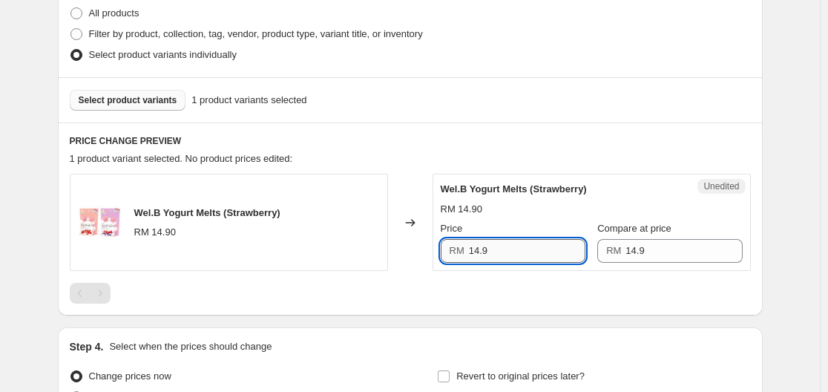
click at [516, 250] on input "14.9" at bounding box center [527, 251] width 116 height 24
type input "10.8"
click at [215, 79] on div "Select product variants 1 product variants selected" at bounding box center [410, 99] width 705 height 45
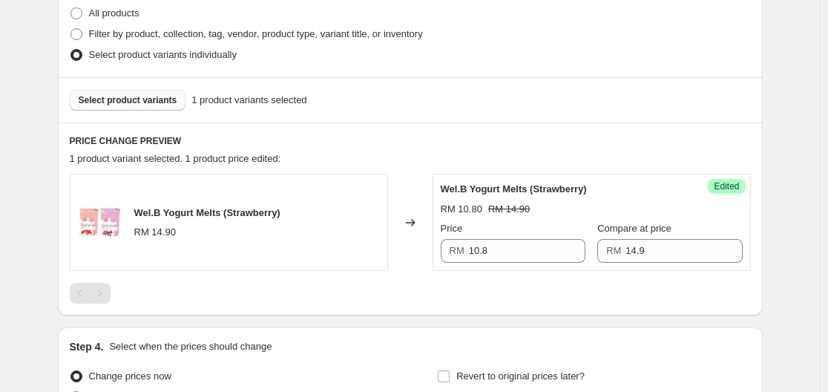
click at [149, 95] on span "Select product variants" at bounding box center [128, 100] width 99 height 12
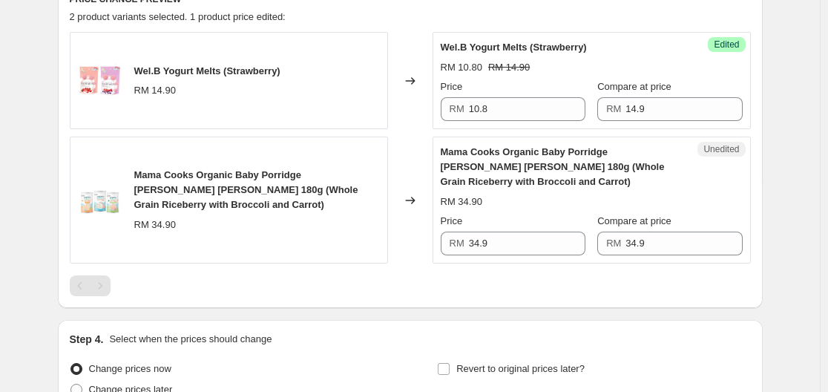
scroll to position [519, 0]
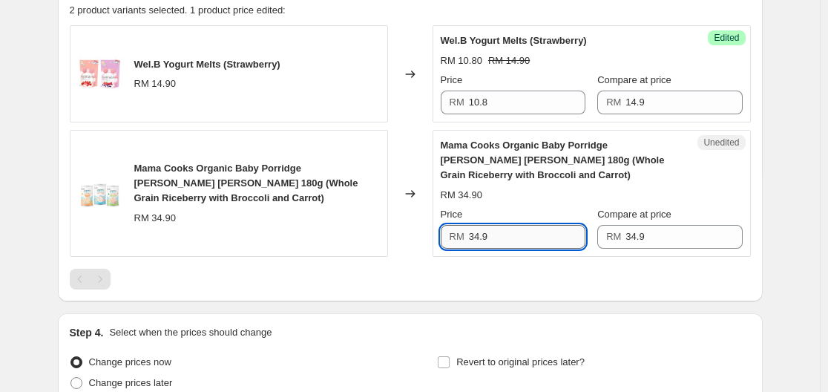
click at [571, 231] on input "34.9" at bounding box center [527, 237] width 116 height 24
type input "26.80"
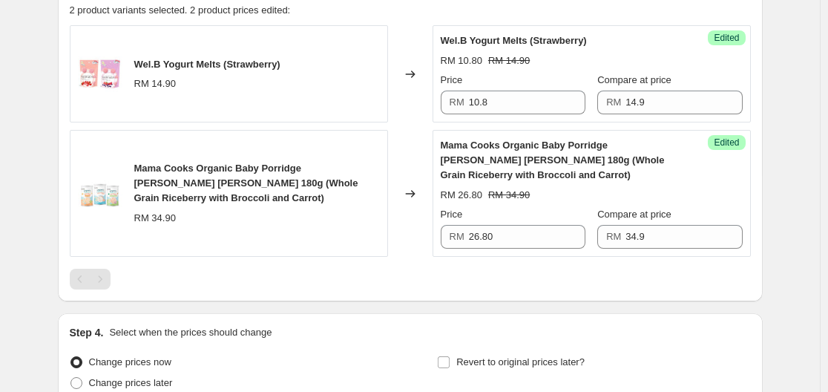
click at [530, 274] on div at bounding box center [410, 279] width 681 height 21
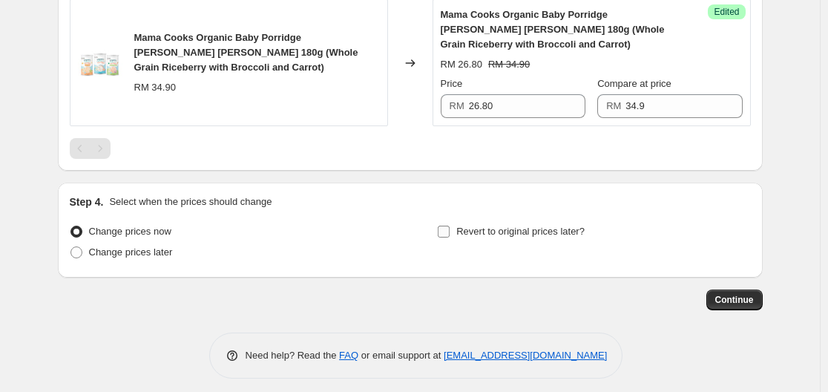
scroll to position [659, 0]
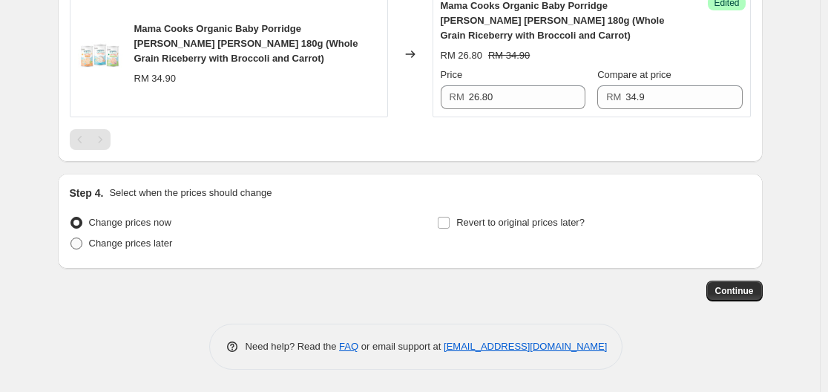
click at [108, 243] on span "Change prices later" at bounding box center [131, 242] width 84 height 11
click at [71, 238] on input "Change prices later" at bounding box center [70, 237] width 1 height 1
radio input "true"
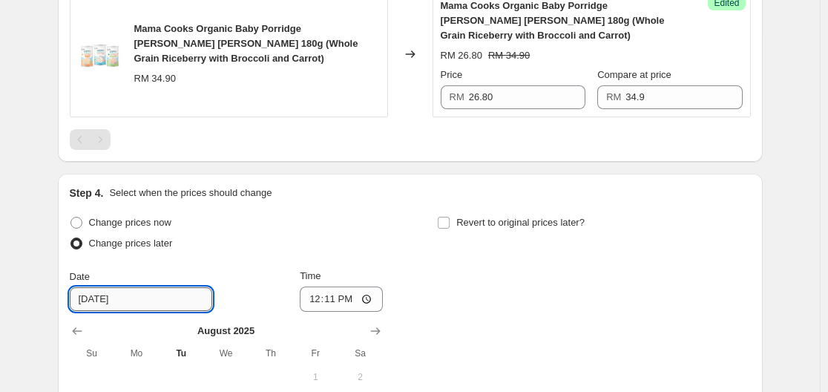
click at [162, 297] on input "[DATE]" at bounding box center [141, 299] width 142 height 24
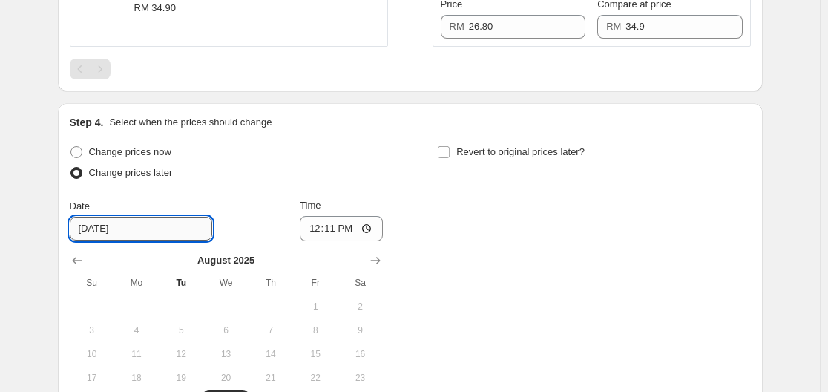
scroll to position [807, 0]
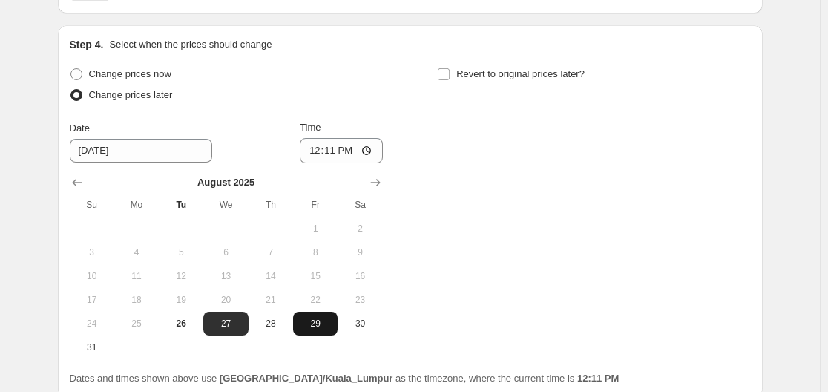
click at [318, 329] on span "29" at bounding box center [315, 324] width 33 height 12
type input "[DATE]"
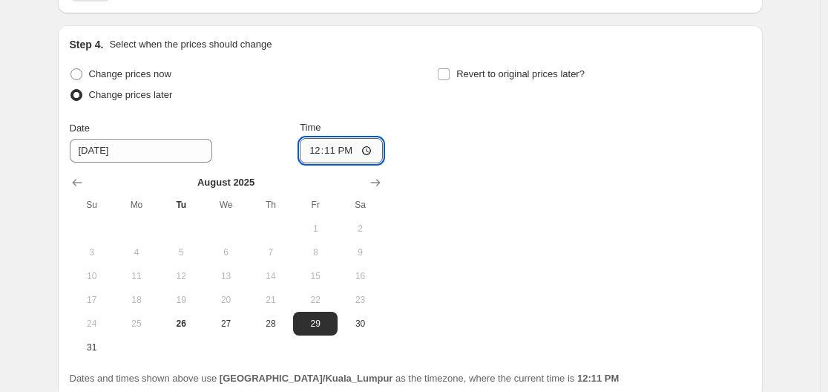
click at [362, 154] on input "12:11" at bounding box center [341, 150] width 83 height 25
click at [372, 151] on input "12:11" at bounding box center [341, 150] width 83 height 25
type input "00:00"
click at [521, 157] on div "Change prices now Change prices later Date [DATE] Time 00:00 [DATE] Su Mo Tu We…" at bounding box center [410, 211] width 681 height 295
click at [465, 76] on span "Revert to original prices later?" at bounding box center [520, 73] width 128 height 11
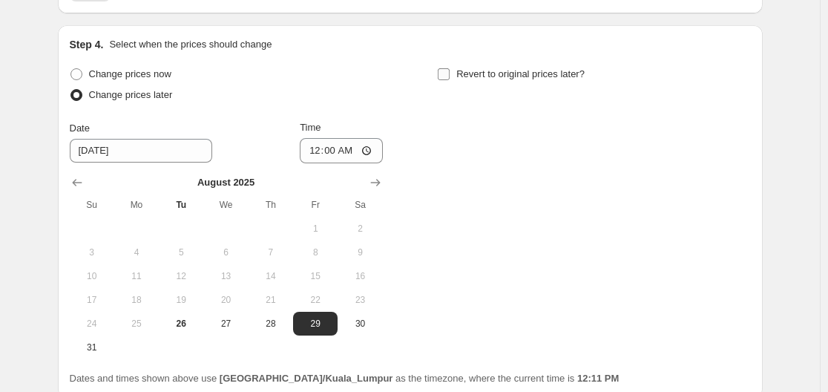
click at [450, 76] on input "Revert to original prices later?" at bounding box center [444, 74] width 12 height 12
checkbox input "true"
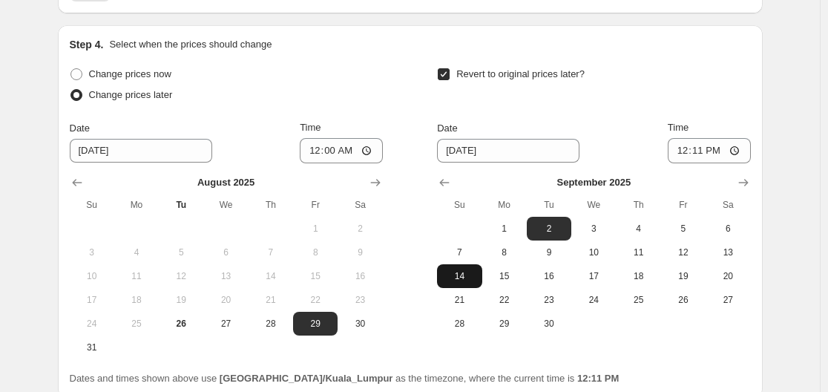
click at [473, 277] on span "14" at bounding box center [459, 276] width 33 height 12
type input "[DATE]"
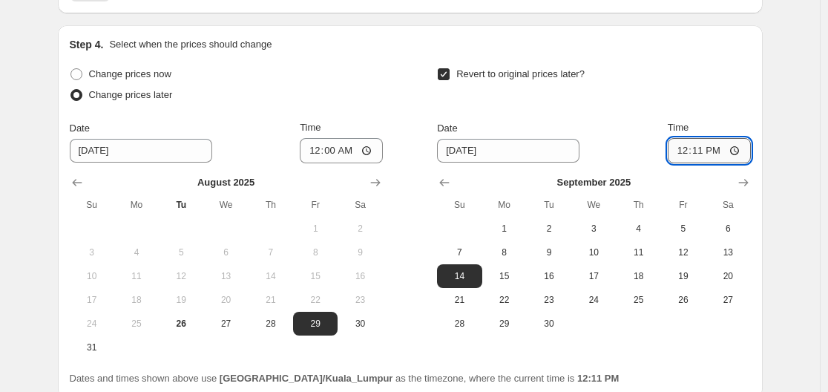
click at [700, 150] on input "12:11" at bounding box center [709, 150] width 83 height 25
click at [740, 151] on input "12:11" at bounding box center [709, 150] width 83 height 25
type input "23:59"
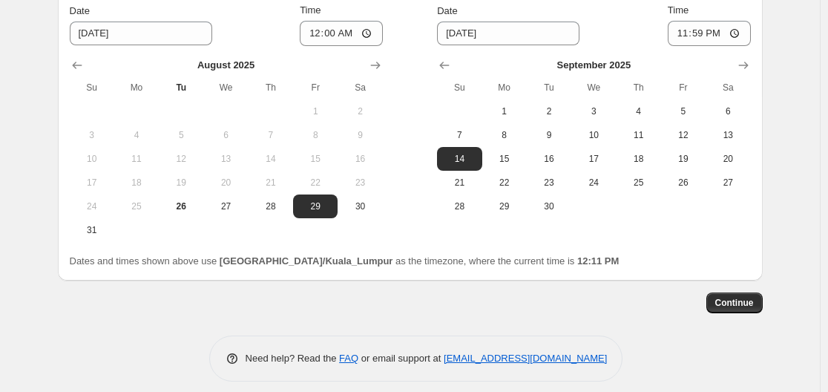
scroll to position [936, 0]
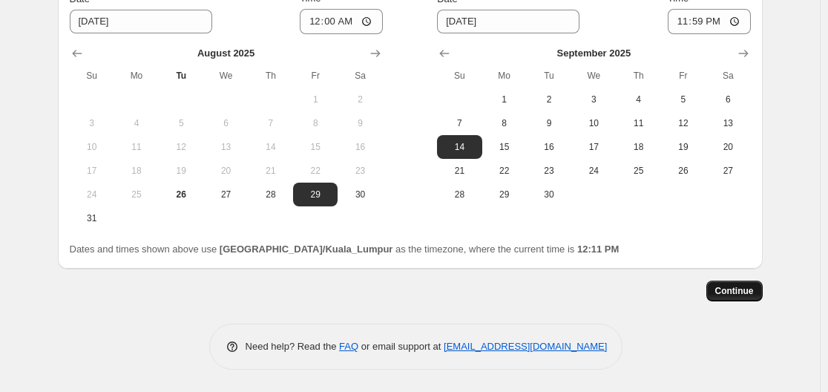
click at [752, 288] on span "Continue" at bounding box center [734, 291] width 39 height 12
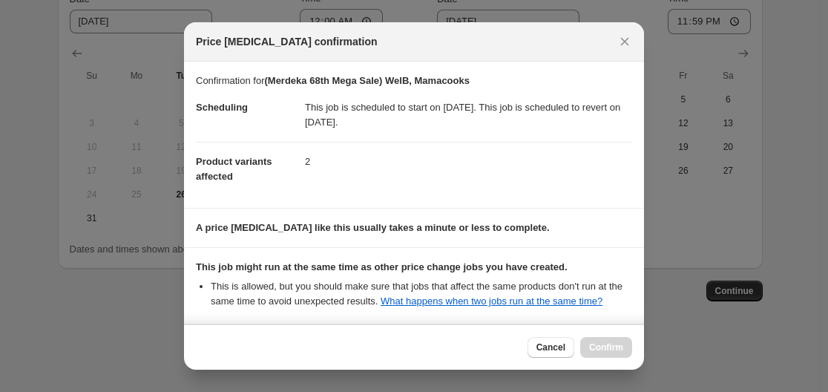
scroll to position [137, 0]
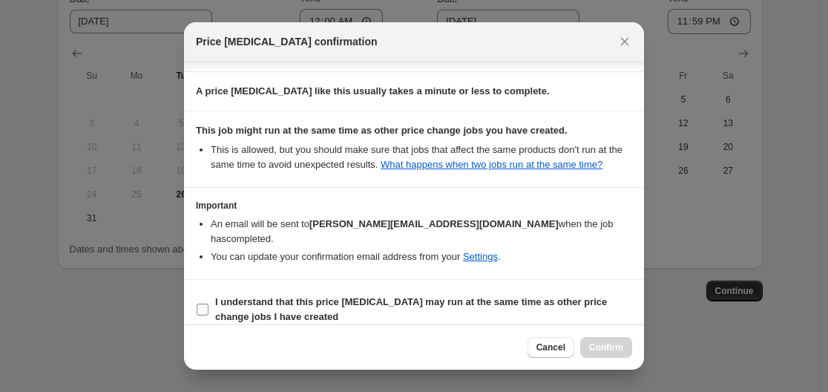
click at [199, 303] on input "I understand that this price [MEDICAL_DATA] may run at the same time as other p…" at bounding box center [203, 309] width 12 height 12
checkbox input "true"
click at [607, 343] on span "Confirm" at bounding box center [606, 347] width 34 height 12
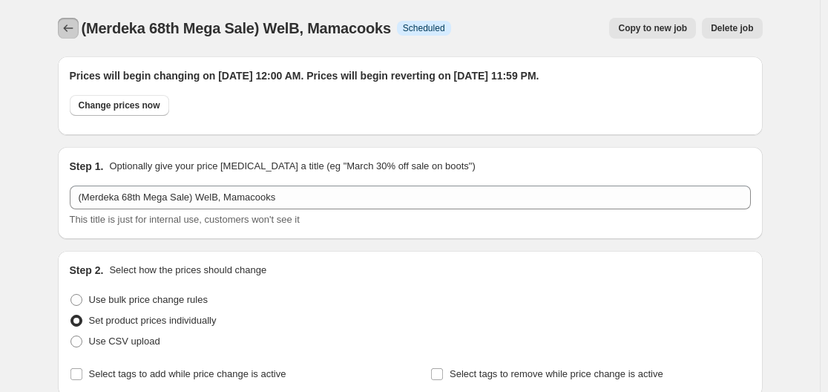
click at [71, 24] on icon "Price change jobs" at bounding box center [68, 28] width 15 height 15
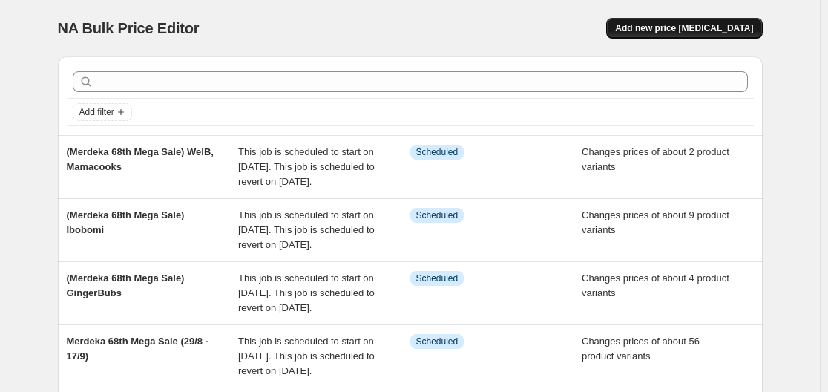
click at [674, 23] on span "Add new price [MEDICAL_DATA]" at bounding box center [684, 28] width 138 height 12
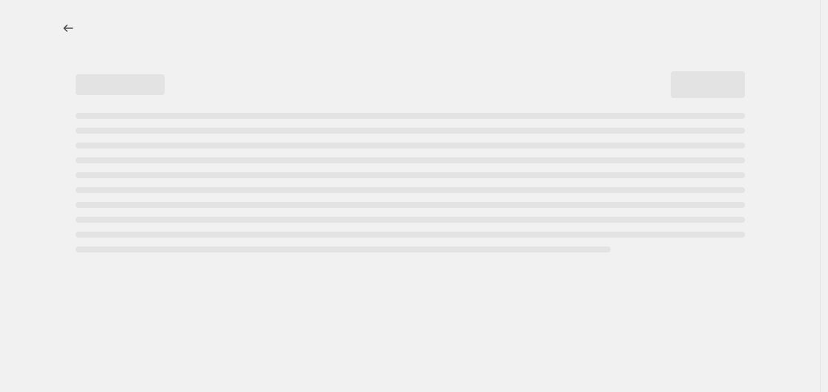
select select "percentage"
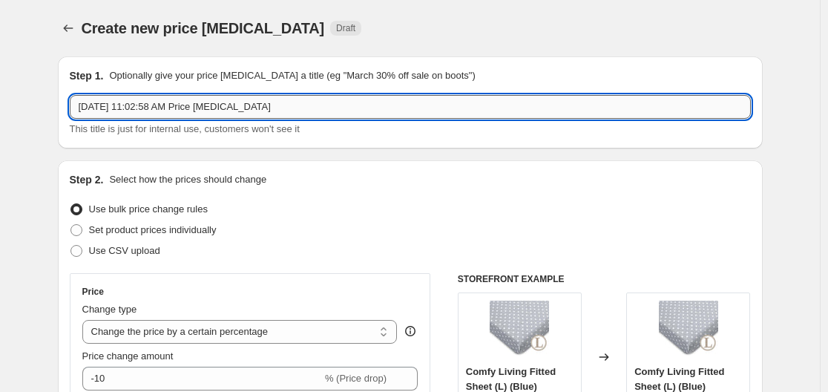
click at [372, 102] on input "[DATE] 11:02:58 AM Price [MEDICAL_DATA]" at bounding box center [410, 107] width 681 height 24
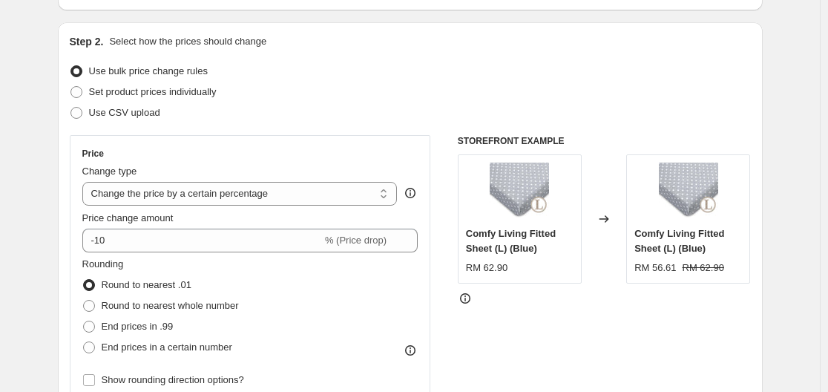
scroll to position [148, 0]
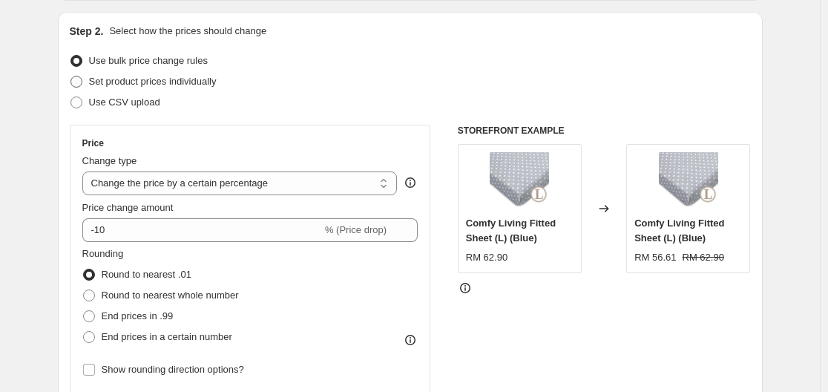
click at [192, 82] on span "Set product prices individually" at bounding box center [153, 81] width 128 height 11
click at [71, 76] on input "Set product prices individually" at bounding box center [70, 76] width 1 height 1
radio input "true"
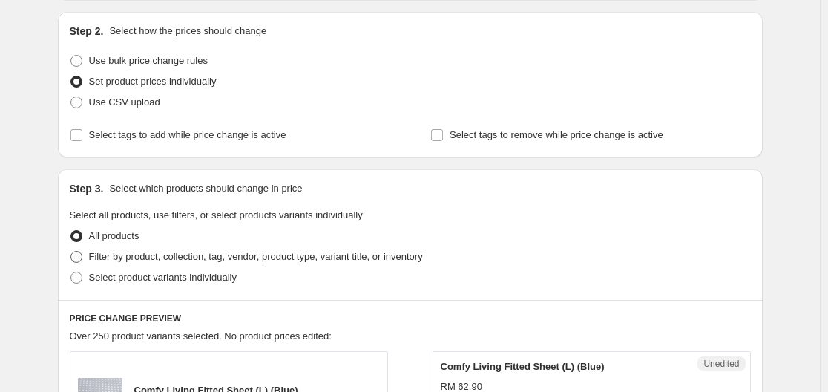
click at [366, 251] on span "Filter by product, collection, tag, vendor, product type, variant title, or inv…" at bounding box center [256, 256] width 334 height 11
click at [71, 251] on input "Filter by product, collection, tag, vendor, product type, variant title, or inv…" at bounding box center [70, 251] width 1 height 1
radio input "true"
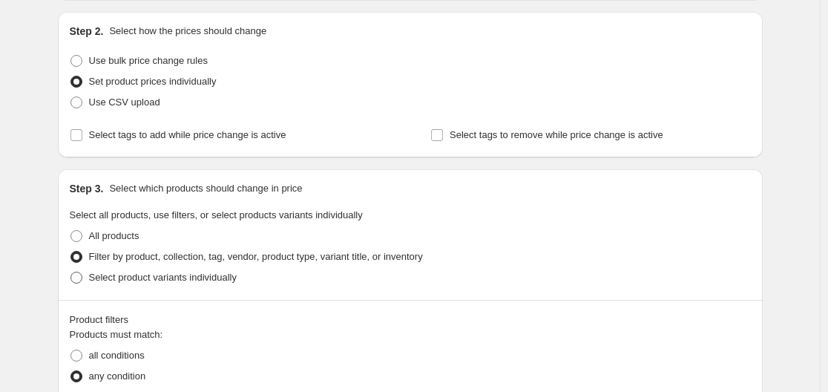
click at [207, 277] on span "Select product variants individually" at bounding box center [163, 277] width 148 height 11
click at [71, 272] on input "Select product variants individually" at bounding box center [70, 272] width 1 height 1
radio input "true"
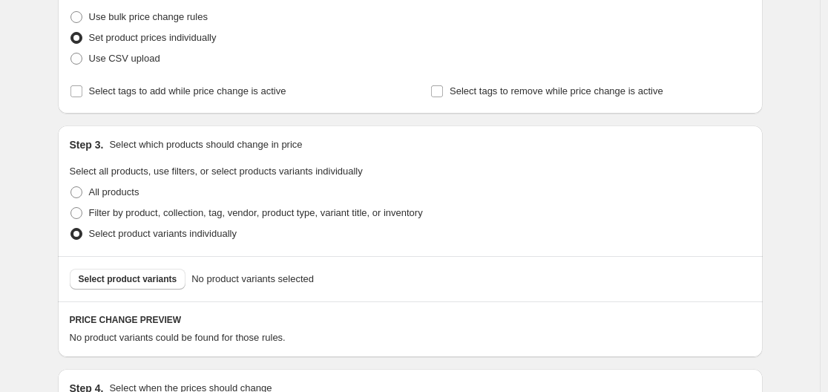
scroll to position [223, 0]
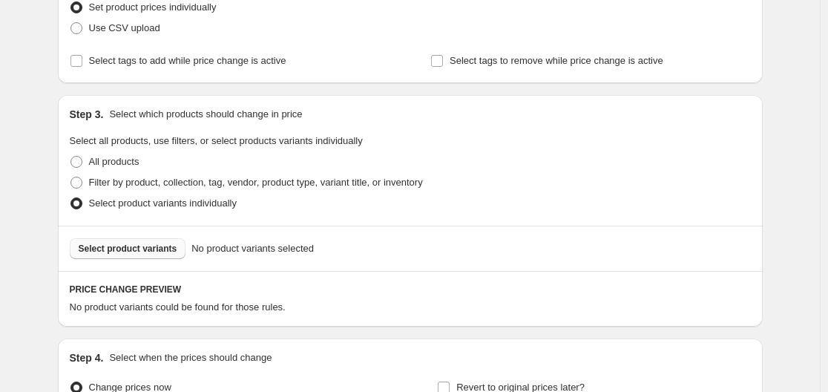
click at [156, 254] on button "Select product variants" at bounding box center [128, 248] width 116 height 21
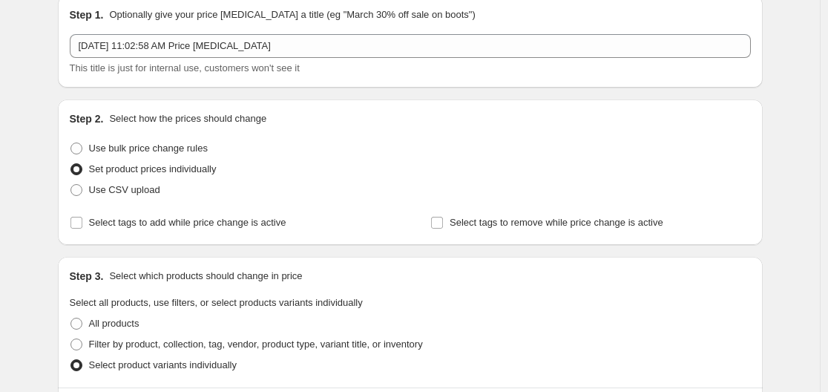
scroll to position [148, 0]
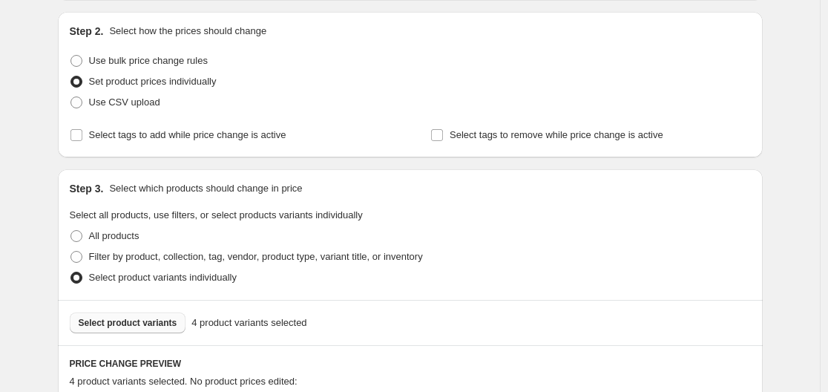
click at [174, 326] on button "Select product variants" at bounding box center [128, 322] width 116 height 21
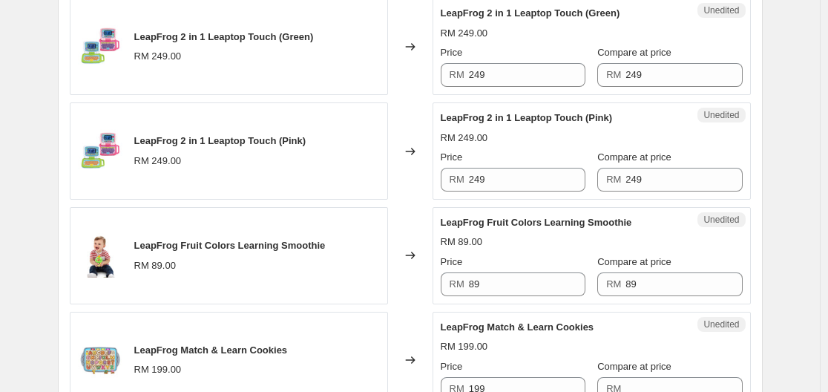
scroll to position [519, 0]
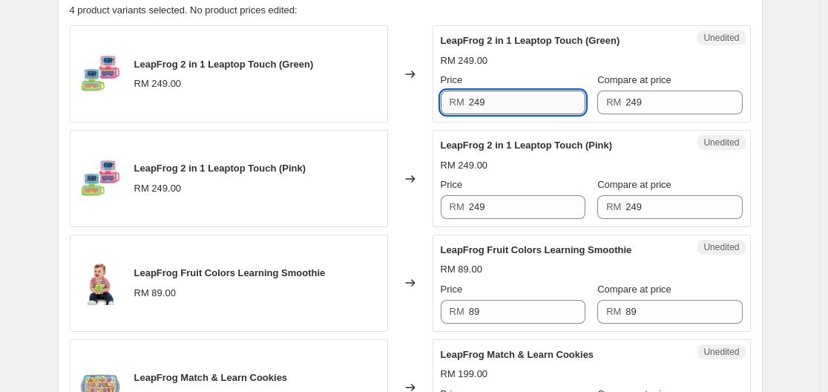
click at [535, 99] on input "249" at bounding box center [527, 103] width 116 height 24
type input "181"
click at [548, 210] on input "249" at bounding box center [527, 207] width 116 height 24
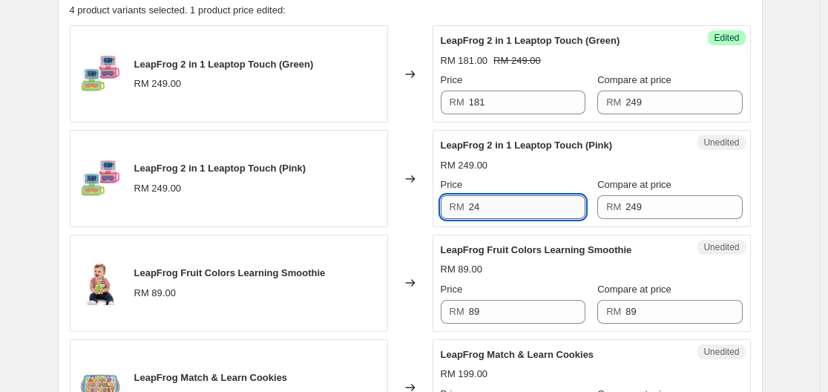
type input "2"
type input "181"
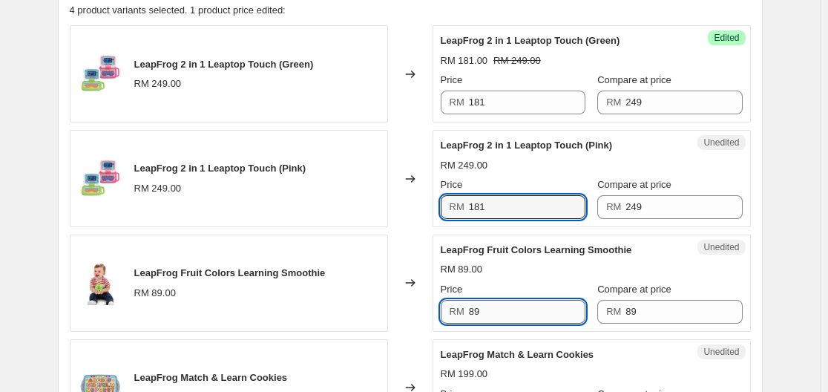
click at [518, 318] on input "89" at bounding box center [527, 312] width 116 height 24
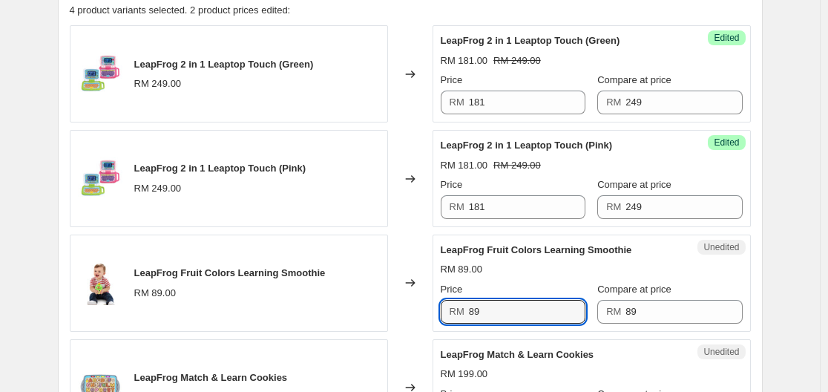
type input "8"
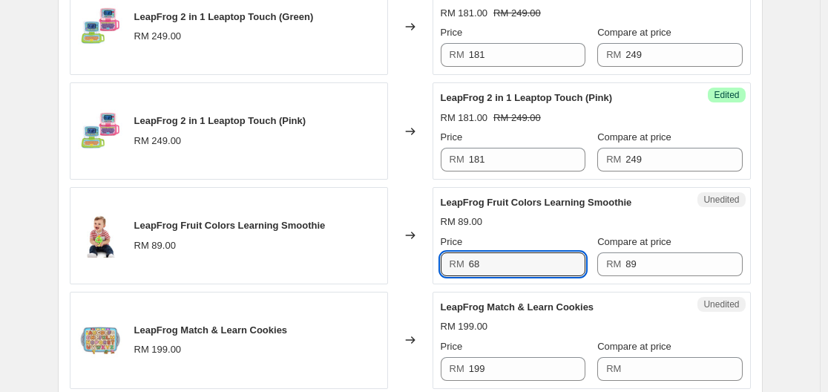
scroll to position [594, 0]
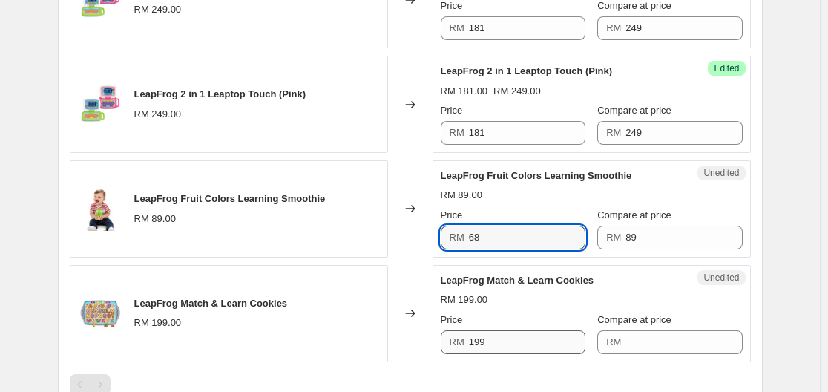
type input "68"
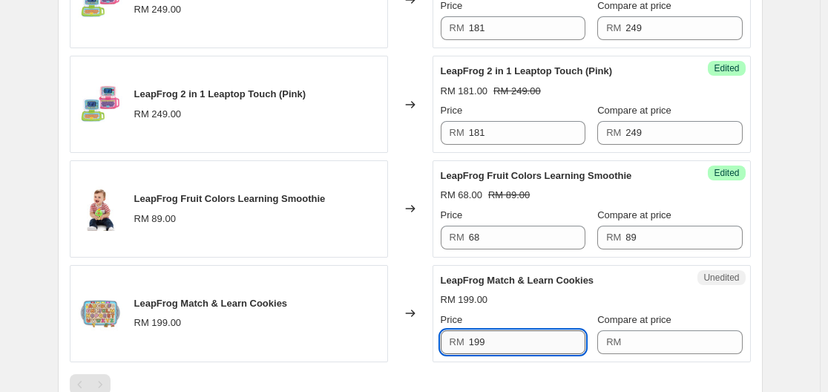
click at [513, 341] on input "199" at bounding box center [527, 342] width 116 height 24
type input "168"
click at [800, 262] on div "Create new price [MEDICAL_DATA]. This page is ready Create new price [MEDICAL_D…" at bounding box center [410, 21] width 820 height 1230
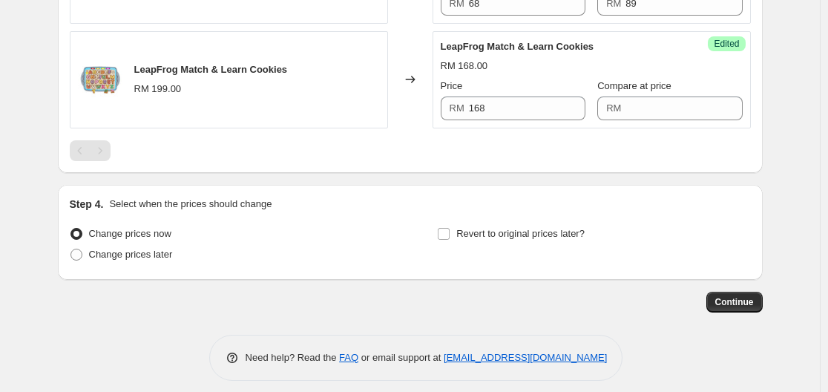
scroll to position [838, 0]
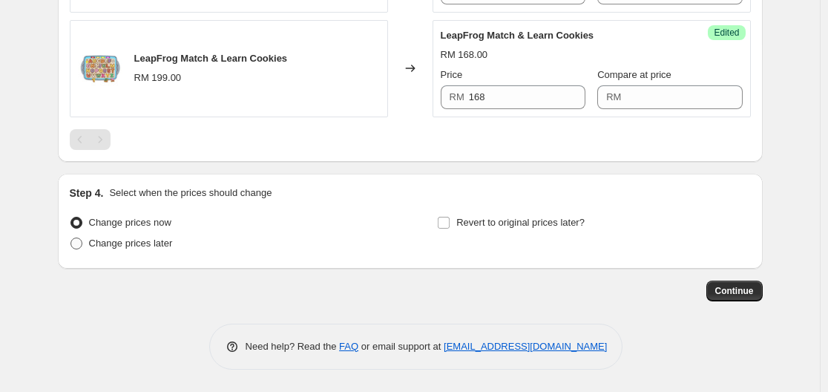
click at [154, 246] on span "Change prices later" at bounding box center [131, 242] width 84 height 11
click at [71, 238] on input "Change prices later" at bounding box center [70, 237] width 1 height 1
radio input "true"
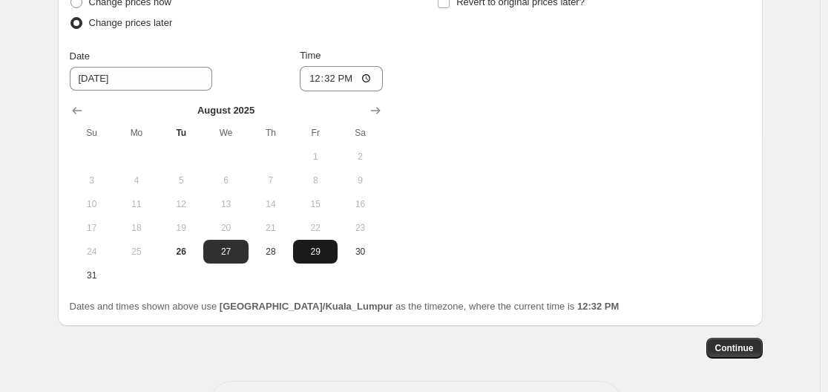
scroll to position [1061, 0]
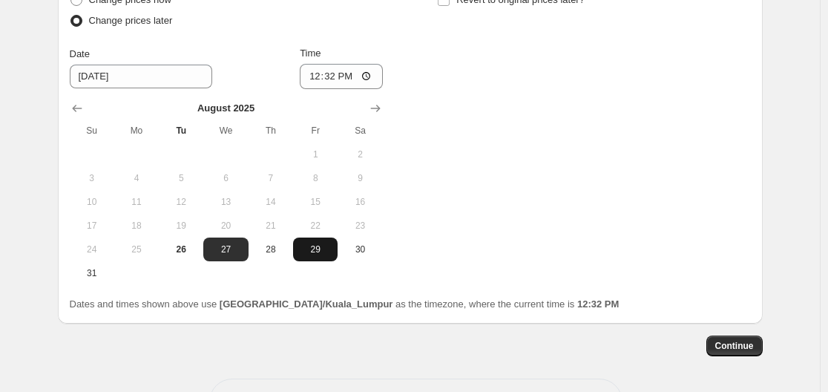
click at [327, 257] on button "29" at bounding box center [315, 249] width 45 height 24
type input "[DATE]"
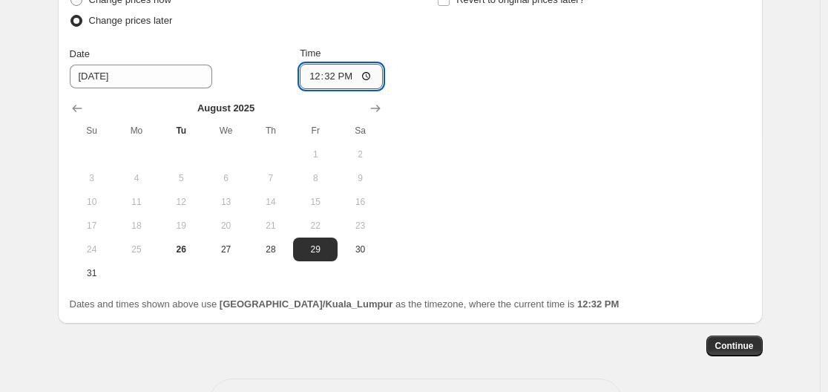
click at [361, 79] on input "12:32" at bounding box center [341, 76] width 83 height 25
click at [365, 74] on input "12:32" at bounding box center [341, 76] width 83 height 25
type input "00:00"
click at [522, 138] on div "Change prices now Change prices later Date [DATE] Time 00:00 [DATE] Su Mo Tu We…" at bounding box center [410, 137] width 681 height 295
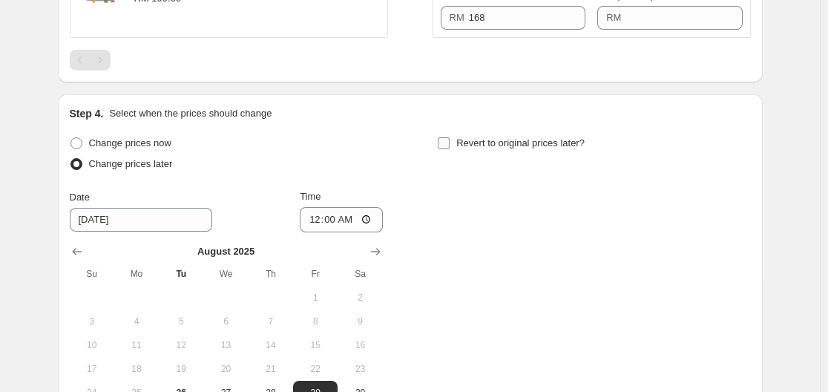
scroll to position [913, 0]
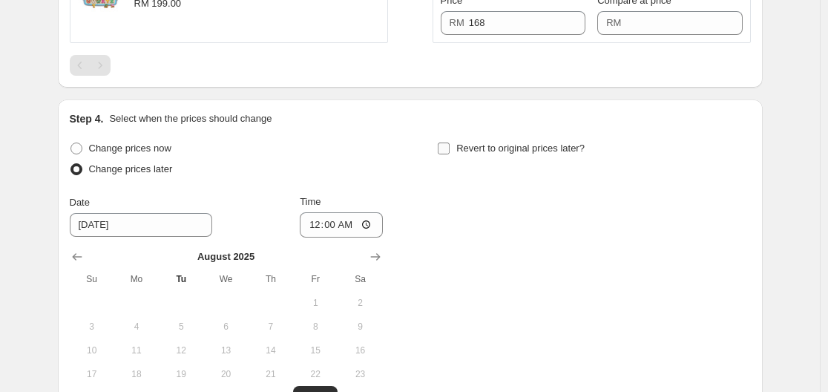
click at [529, 145] on span "Revert to original prices later?" at bounding box center [520, 147] width 128 height 11
click at [450, 145] on input "Revert to original prices later?" at bounding box center [444, 148] width 12 height 12
checkbox input "true"
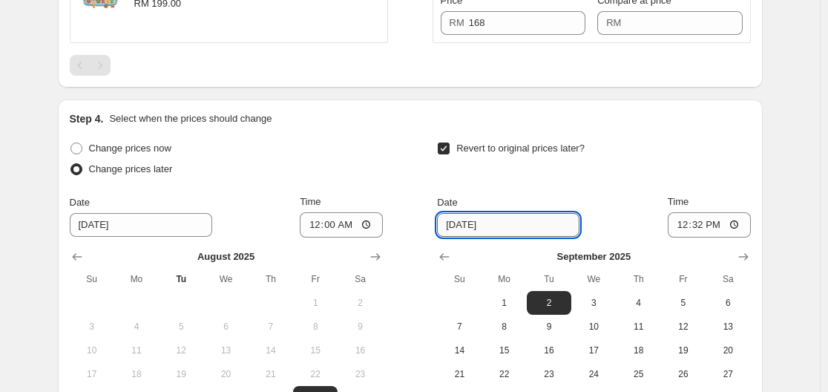
click at [556, 228] on input "[DATE]" at bounding box center [508, 225] width 142 height 24
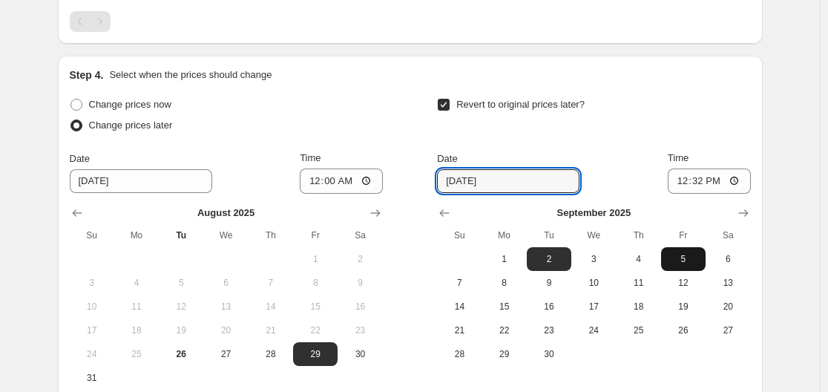
scroll to position [987, 0]
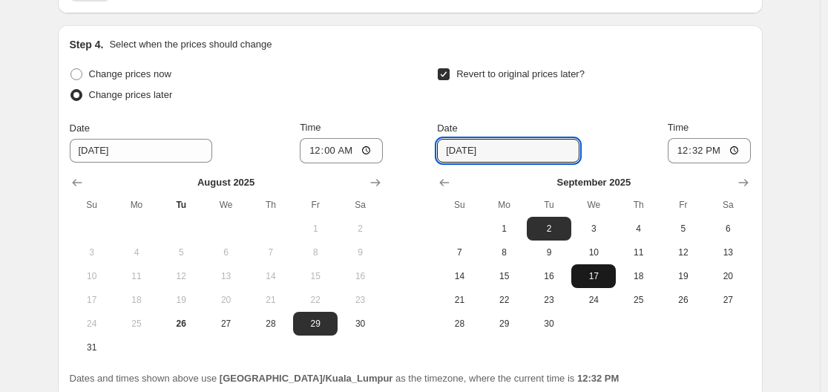
click at [614, 278] on button "17" at bounding box center [593, 276] width 45 height 24
type input "[DATE]"
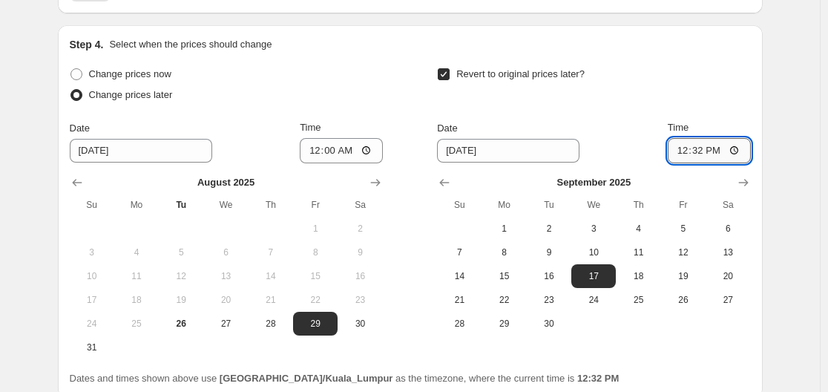
click at [720, 141] on input "12:32" at bounding box center [709, 150] width 83 height 25
click at [726, 151] on input "12:32" at bounding box center [709, 150] width 83 height 25
click at [747, 151] on input "12:32" at bounding box center [709, 150] width 83 height 25
click at [733, 149] on input "12:32" at bounding box center [709, 150] width 83 height 25
type input "23:59"
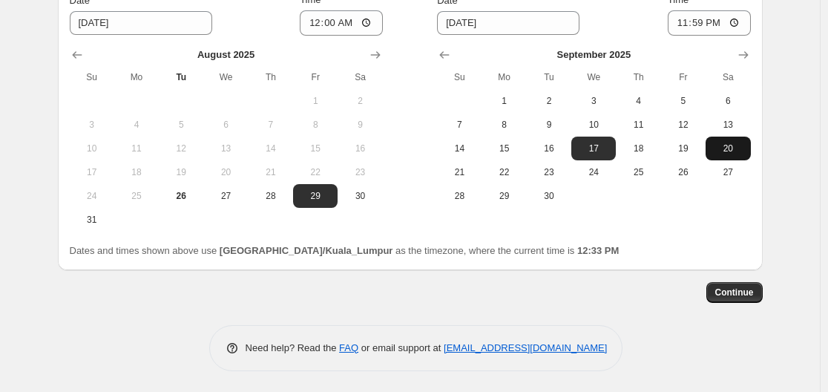
scroll to position [1116, 0]
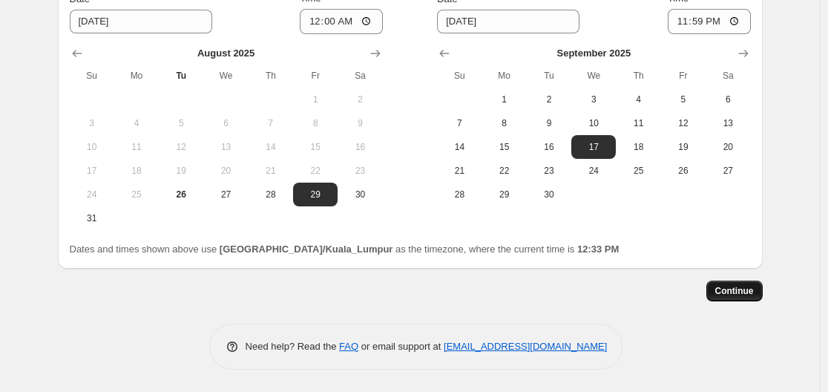
click at [737, 292] on span "Continue" at bounding box center [734, 291] width 39 height 12
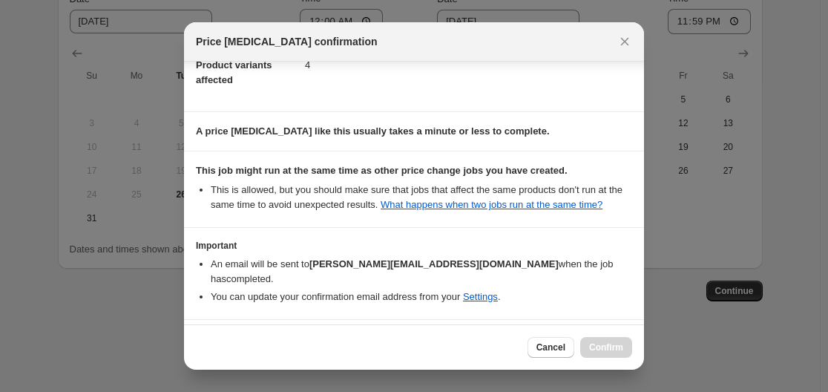
scroll to position [137, 0]
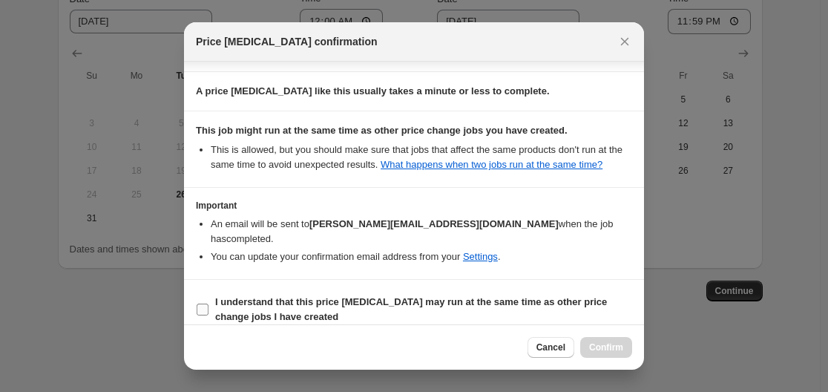
click at [308, 296] on b "I understand that this price [MEDICAL_DATA] may run at the same time as other p…" at bounding box center [411, 309] width 392 height 26
click at [208, 303] on input "I understand that this price [MEDICAL_DATA] may run at the same time as other p…" at bounding box center [203, 309] width 12 height 12
checkbox input "true"
click at [602, 355] on button "Confirm" at bounding box center [606, 347] width 52 height 21
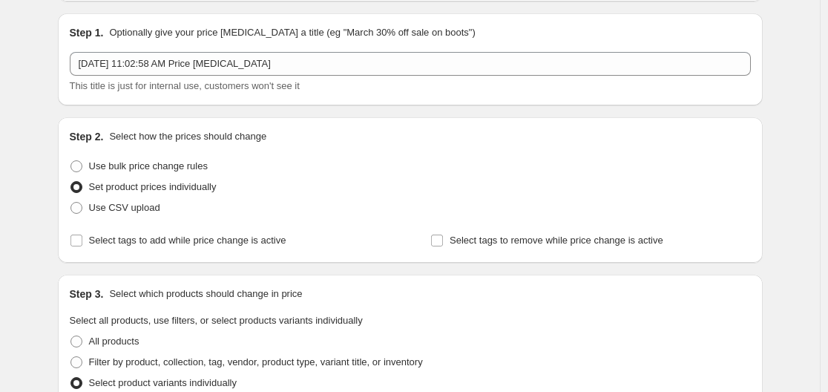
scroll to position [3, 0]
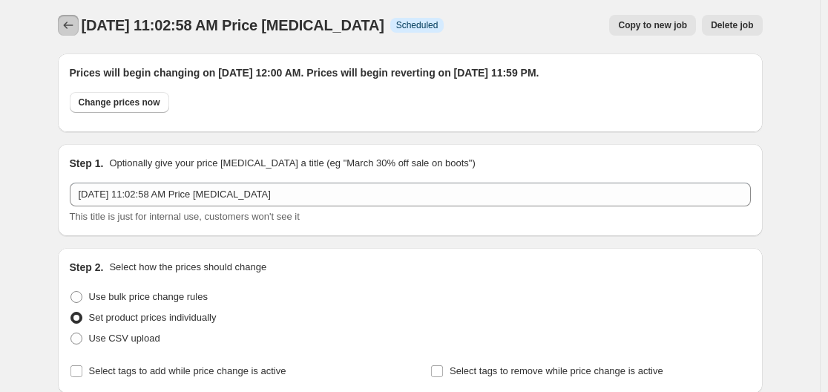
click at [73, 27] on icon "Price change jobs" at bounding box center [68, 25] width 15 height 15
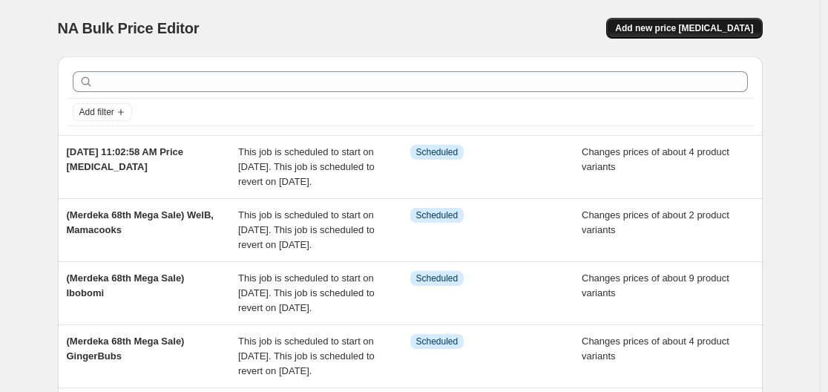
click at [711, 27] on span "Add new price [MEDICAL_DATA]" at bounding box center [684, 28] width 138 height 12
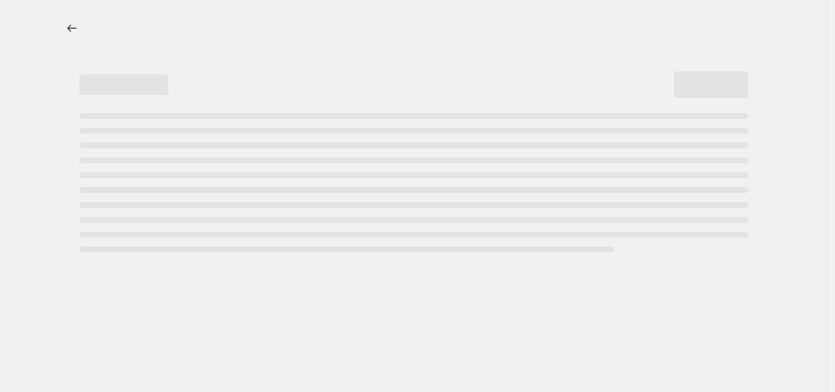
select select "percentage"
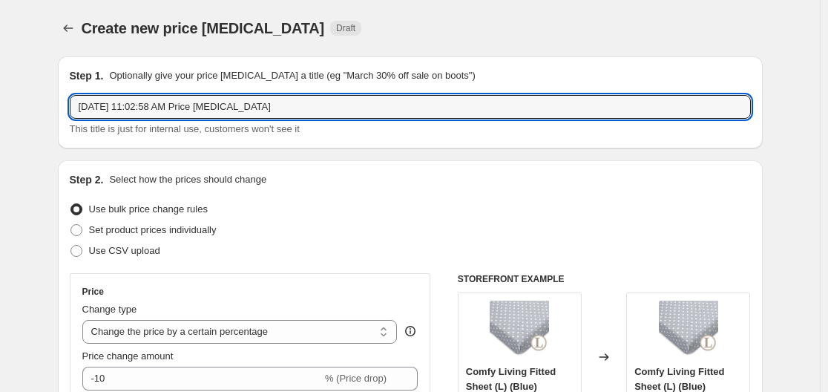
drag, startPoint x: 369, startPoint y: 107, endPoint x: 0, endPoint y: 119, distance: 368.9
click at [240, 104] on input "(Merdeka 68th Mega Sale)" at bounding box center [410, 107] width 681 height 24
type input "(Merdeka 68th Mega Sale)"
click at [212, 231] on span "Set product prices individually" at bounding box center [153, 229] width 128 height 11
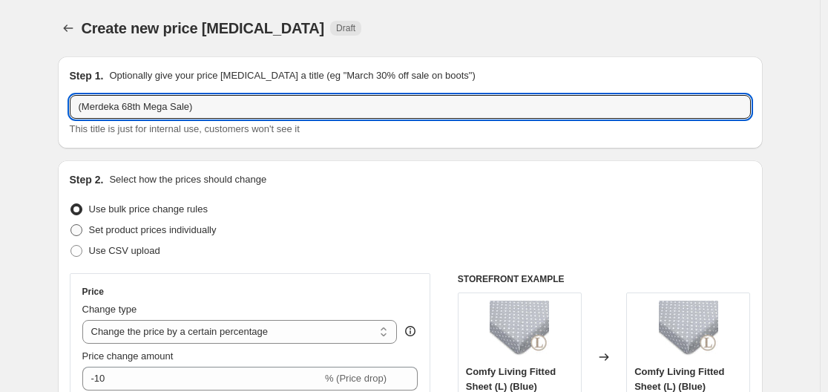
click at [71, 225] on input "Set product prices individually" at bounding box center [70, 224] width 1 height 1
radio input "true"
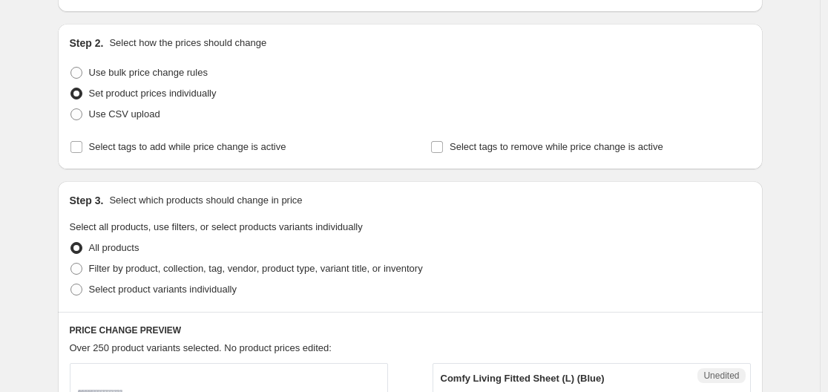
scroll to position [148, 0]
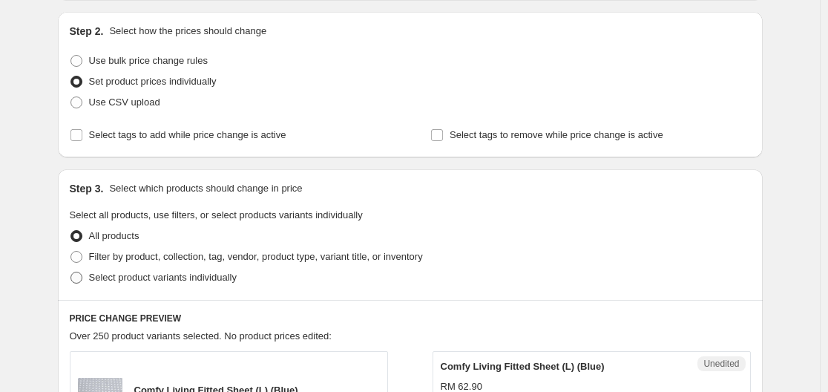
click at [222, 277] on span "Select product variants individually" at bounding box center [163, 277] width 148 height 11
click at [71, 272] on input "Select product variants individually" at bounding box center [70, 272] width 1 height 1
radio input "true"
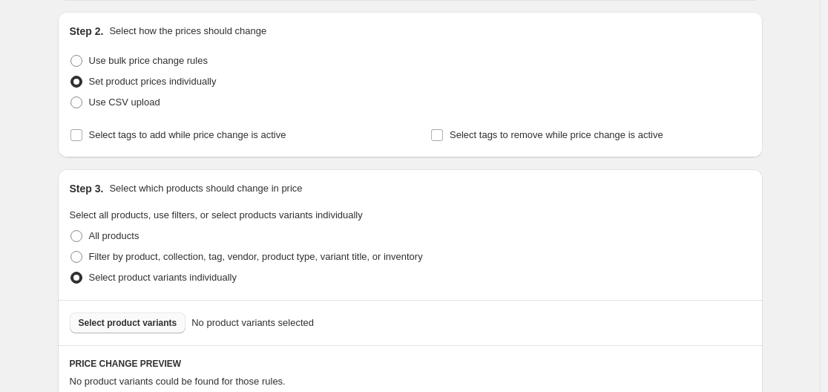
click at [143, 330] on button "Select product variants" at bounding box center [128, 322] width 116 height 21
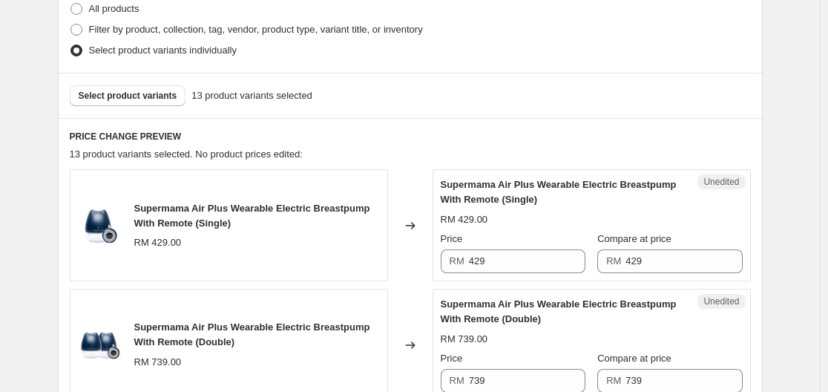
scroll to position [445, 0]
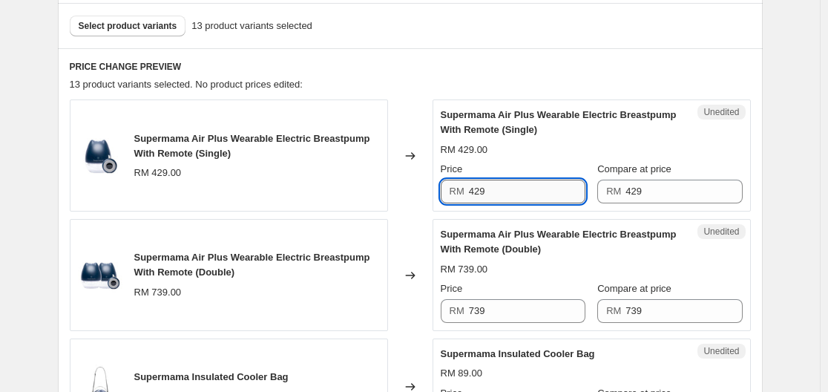
drag, startPoint x: 510, startPoint y: 186, endPoint x: 472, endPoint y: 196, distance: 39.0
click at [472, 196] on input "429" at bounding box center [527, 192] width 116 height 24
type input "409"
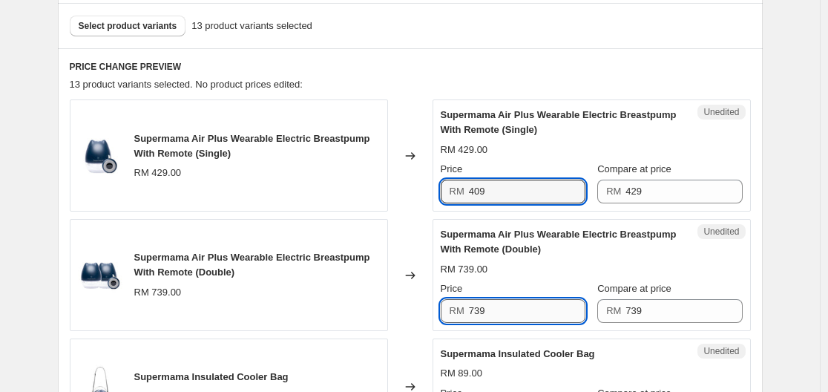
click at [533, 315] on input "739" at bounding box center [527, 311] width 116 height 24
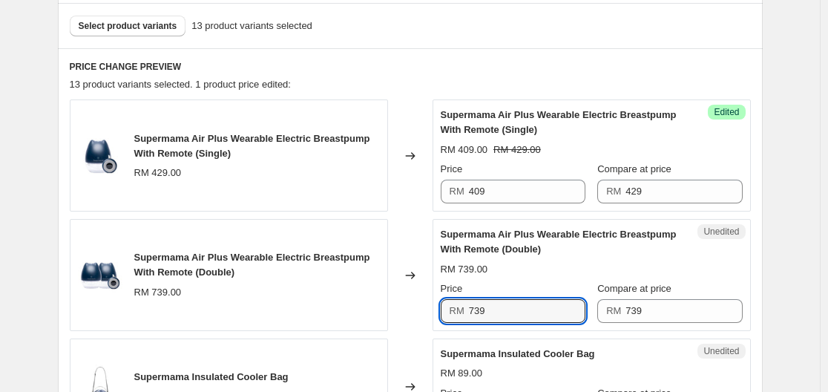
drag, startPoint x: 490, startPoint y: 312, endPoint x: 430, endPoint y: 319, distance: 61.3
click at [430, 319] on div "Supermama Air Plus Wearable Electric Breastpump With Remote (Double) RM 739.00 …" at bounding box center [410, 275] width 681 height 112
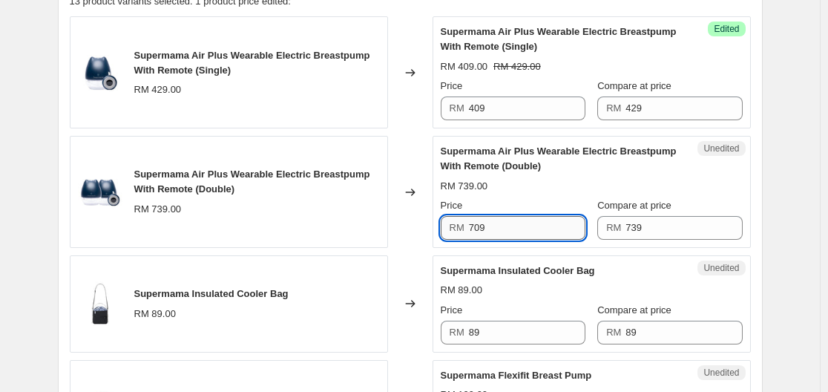
scroll to position [594, 0]
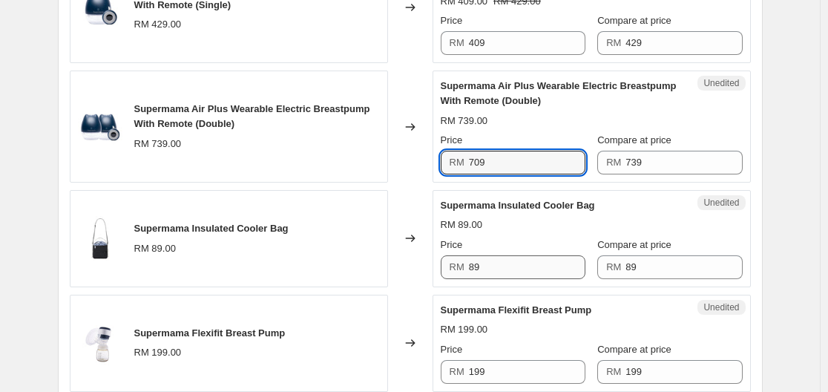
type input "709"
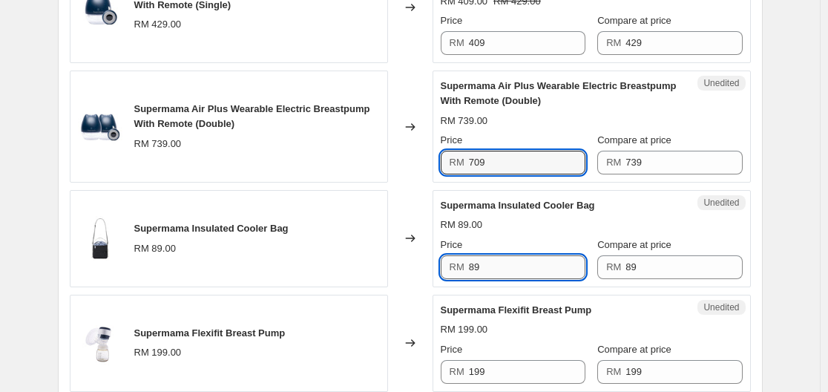
click at [496, 257] on input "89" at bounding box center [527, 267] width 116 height 24
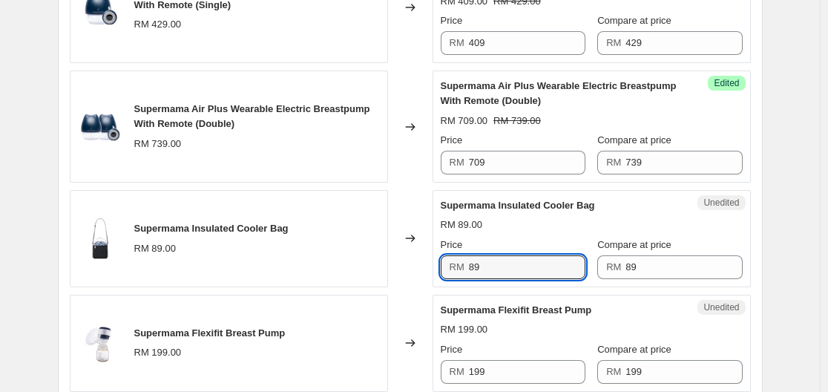
drag, startPoint x: 494, startPoint y: 268, endPoint x: 453, endPoint y: 272, distance: 41.8
click at [453, 272] on div "RM 89" at bounding box center [513, 267] width 145 height 24
type input "79"
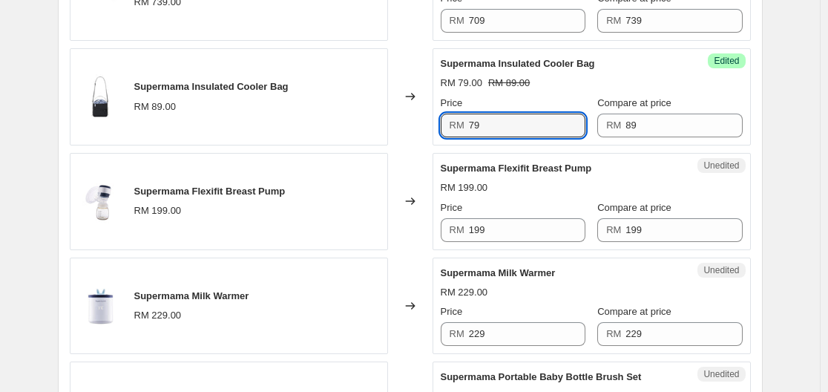
scroll to position [742, 0]
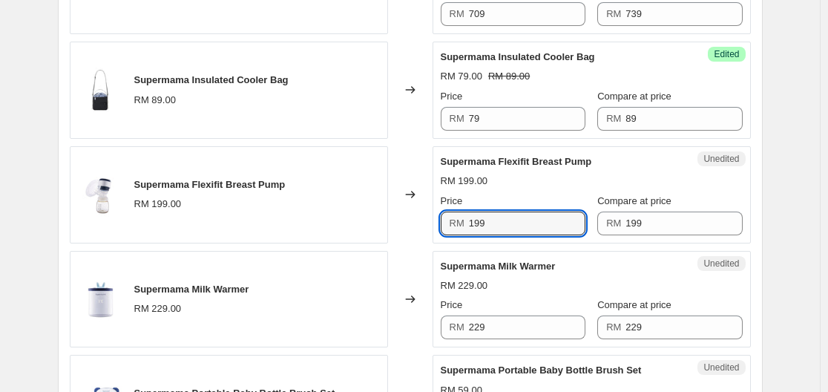
drag, startPoint x: 504, startPoint y: 219, endPoint x: 437, endPoint y: 233, distance: 69.0
click at [437, 233] on div "Unedited Supermama Flexifit Breast Pump RM 199.00 Price RM 199 Compare at price…" at bounding box center [592, 194] width 318 height 97
type input "185"
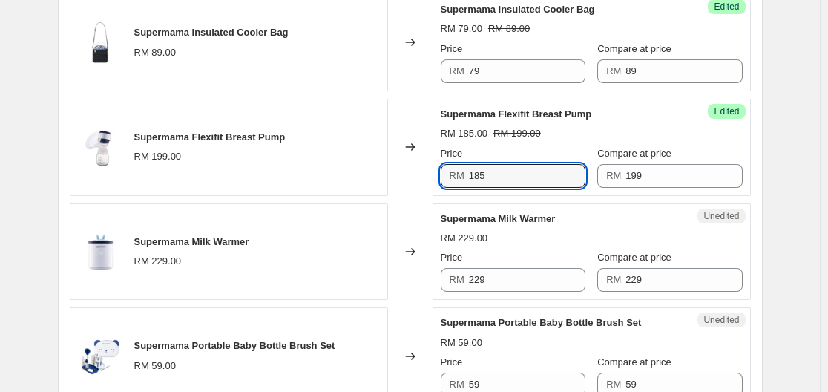
scroll to position [816, 0]
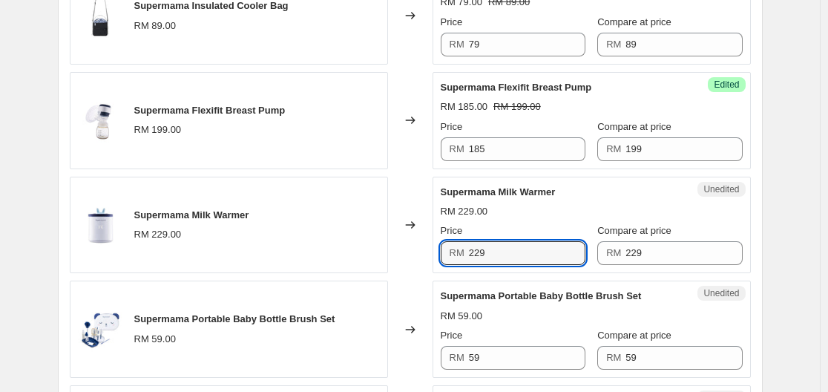
drag, startPoint x: 512, startPoint y: 249, endPoint x: 465, endPoint y: 260, distance: 48.0
click at [465, 260] on div "RM 229" at bounding box center [513, 253] width 145 height 24
type input "209"
click at [488, 366] on input "59" at bounding box center [527, 358] width 116 height 24
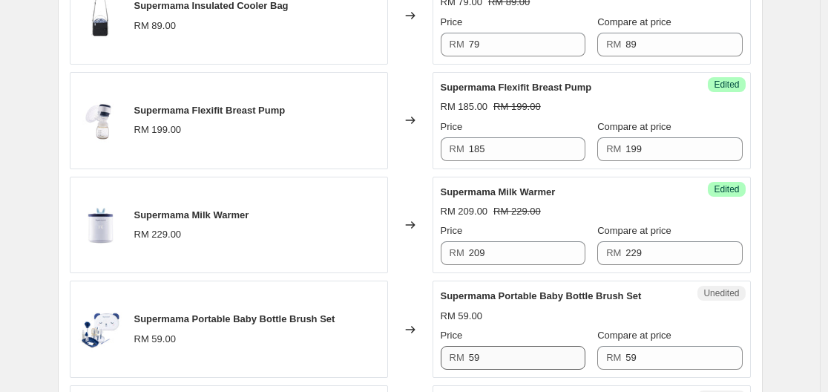
click at [490, 348] on div "Price RM 59" at bounding box center [513, 349] width 145 height 42
click at [487, 359] on input "59" at bounding box center [527, 358] width 116 height 24
click at [486, 361] on input "59" at bounding box center [527, 358] width 116 height 24
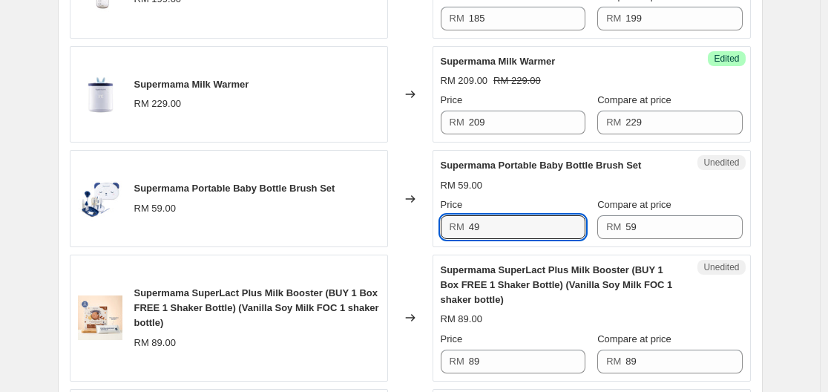
scroll to position [964, 0]
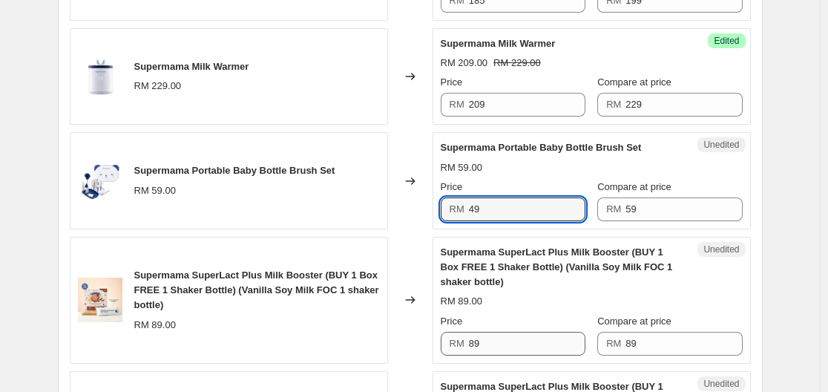
type input "49"
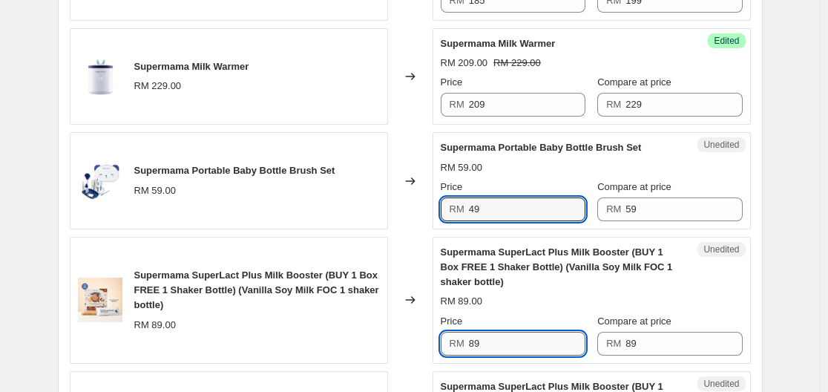
click at [515, 338] on input "89" at bounding box center [527, 344] width 116 height 24
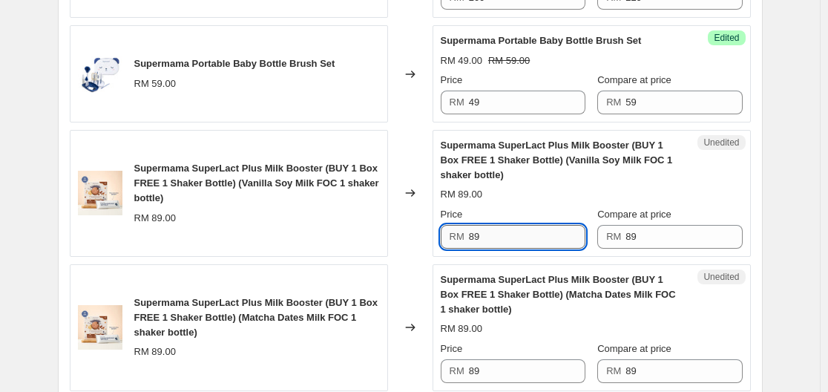
scroll to position [1113, 0]
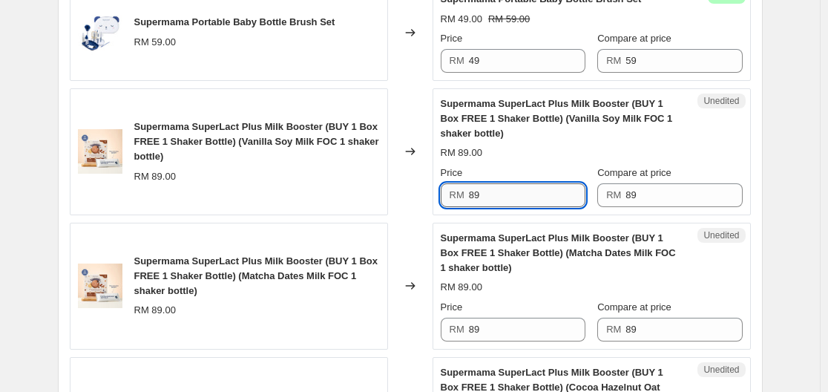
click at [496, 201] on input "89" at bounding box center [527, 195] width 116 height 24
type input "79"
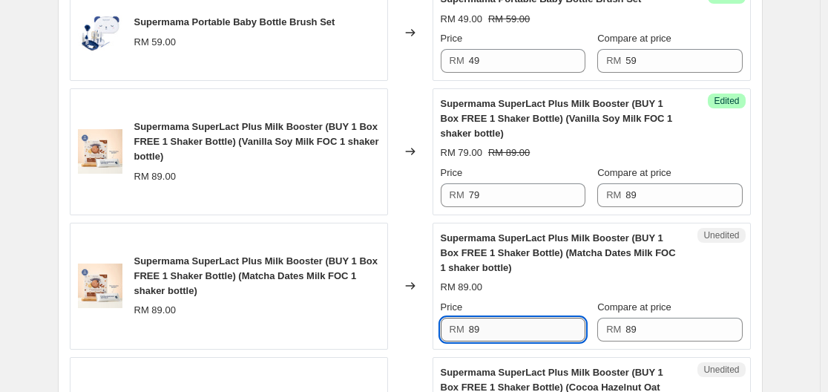
click at [504, 329] on input "89" at bounding box center [527, 330] width 116 height 24
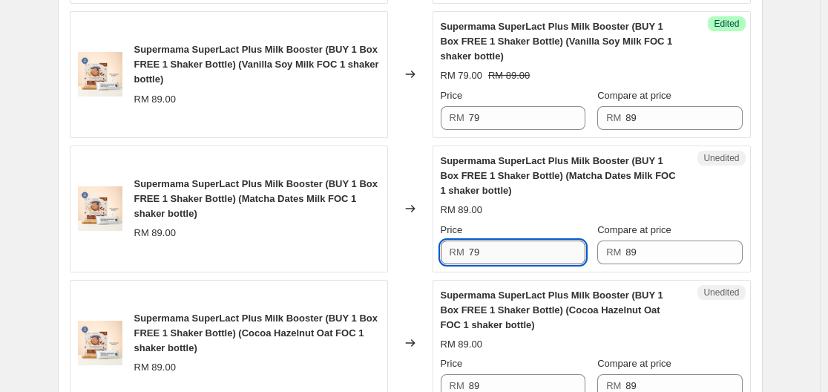
scroll to position [1261, 0]
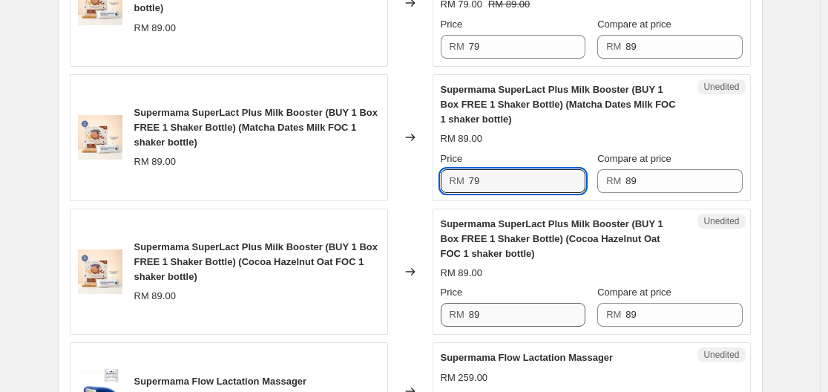
type input "79"
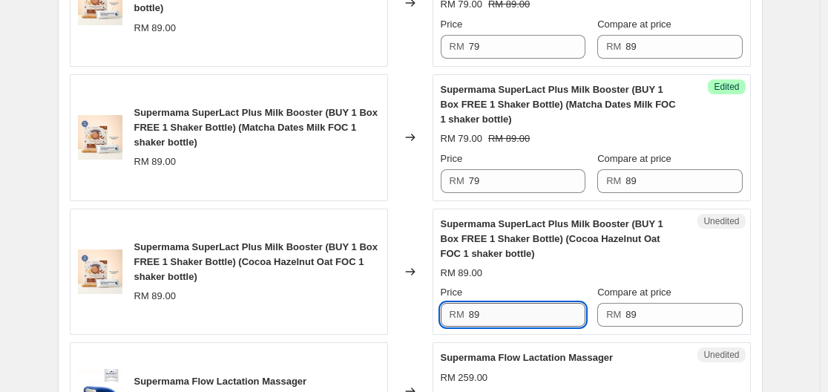
click at [516, 318] on input "89" at bounding box center [527, 315] width 116 height 24
click at [516, 319] on input "89" at bounding box center [527, 315] width 116 height 24
type input "79"
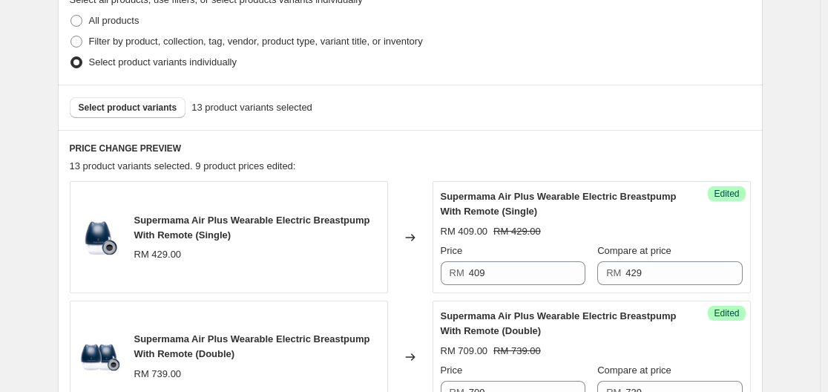
scroll to position [297, 0]
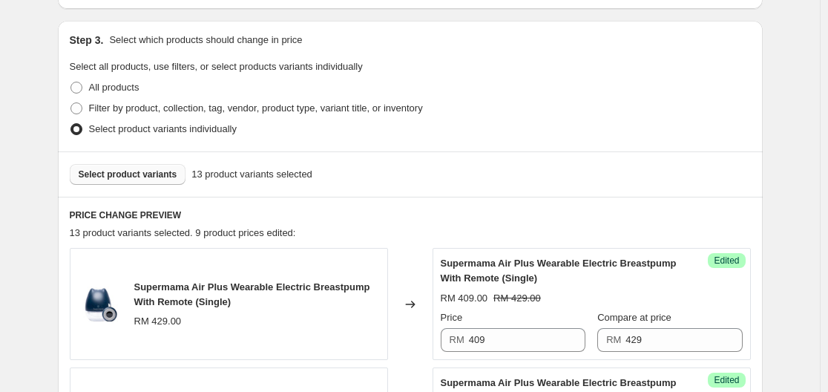
click at [138, 177] on span "Select product variants" at bounding box center [128, 174] width 99 height 12
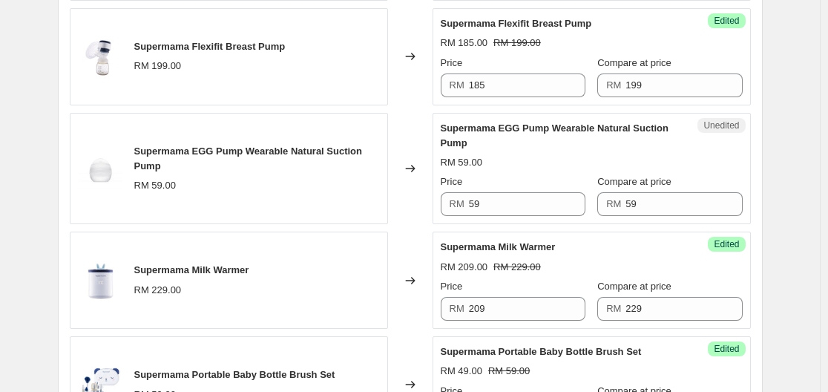
scroll to position [890, 0]
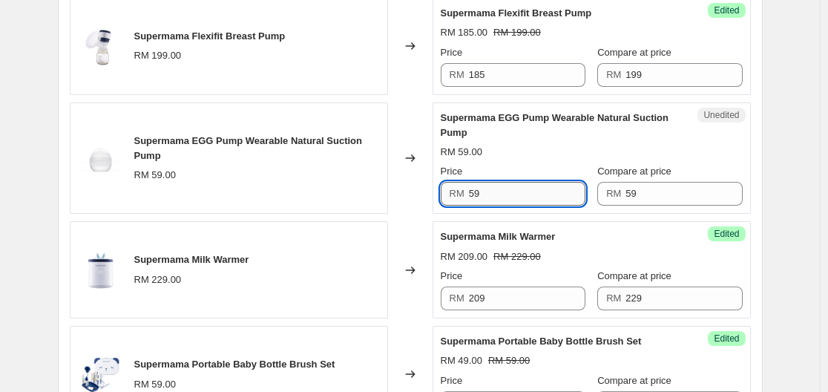
click at [507, 195] on input "59" at bounding box center [527, 194] width 116 height 24
click at [509, 190] on input "59" at bounding box center [527, 194] width 116 height 24
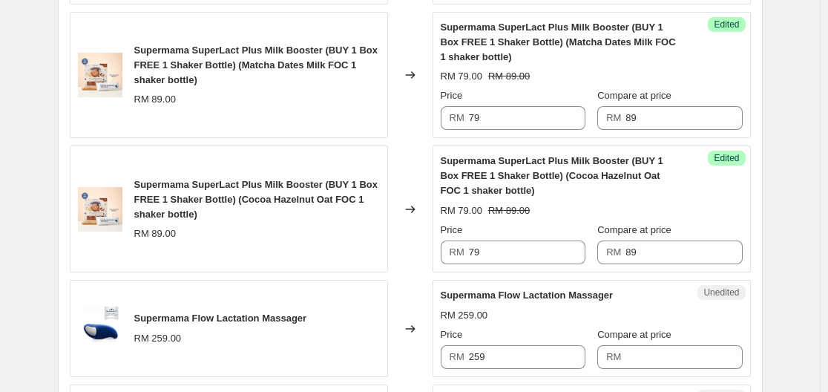
scroll to position [1484, 0]
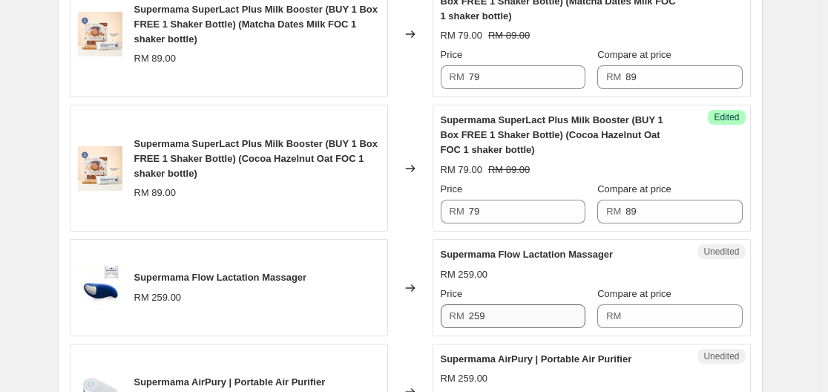
type input "49"
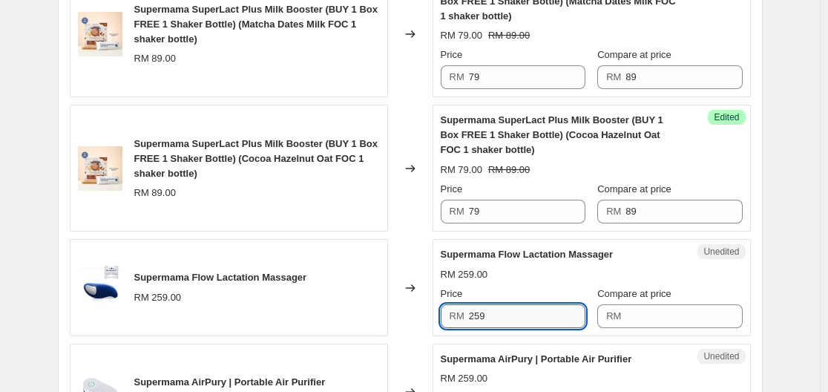
click at [506, 318] on input "259" at bounding box center [527, 316] width 116 height 24
click at [503, 317] on input "259" at bounding box center [527, 316] width 116 height 24
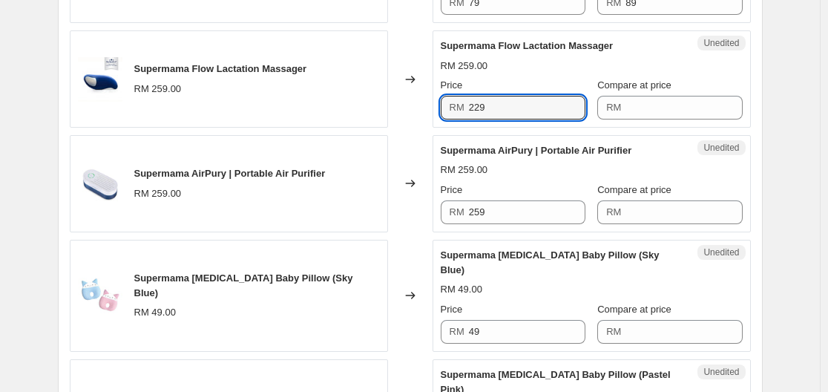
scroll to position [1706, 0]
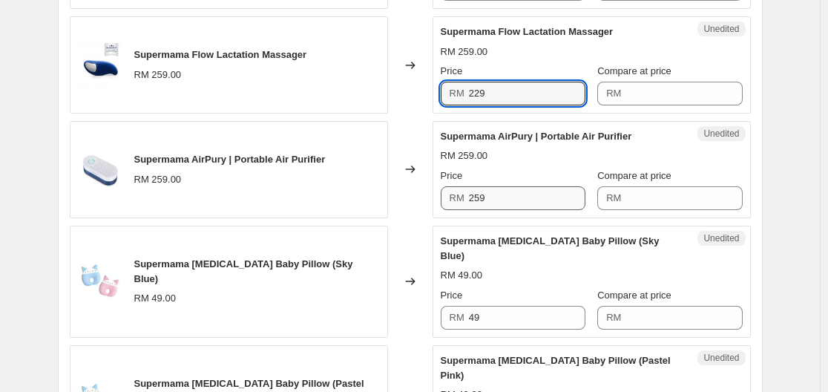
type input "229"
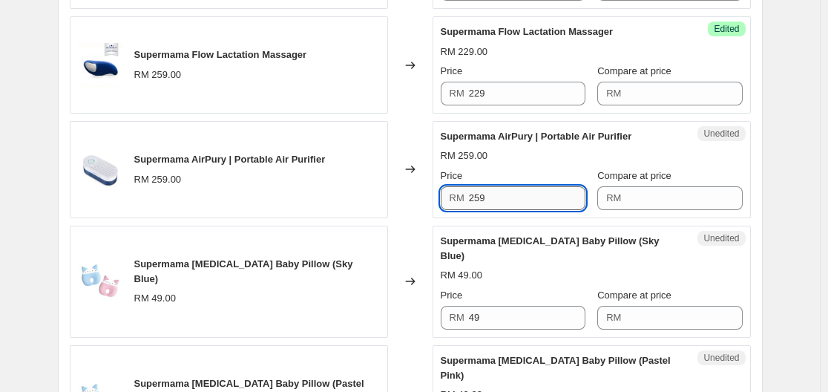
click at [529, 197] on input "259" at bounding box center [527, 198] width 116 height 24
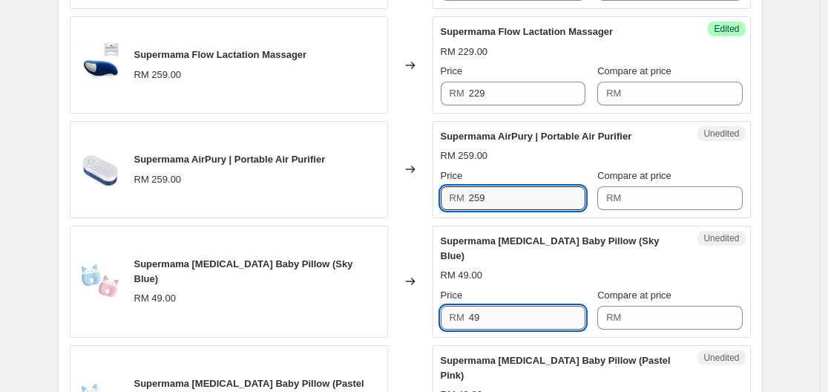
click at [516, 309] on input "49" at bounding box center [527, 318] width 116 height 24
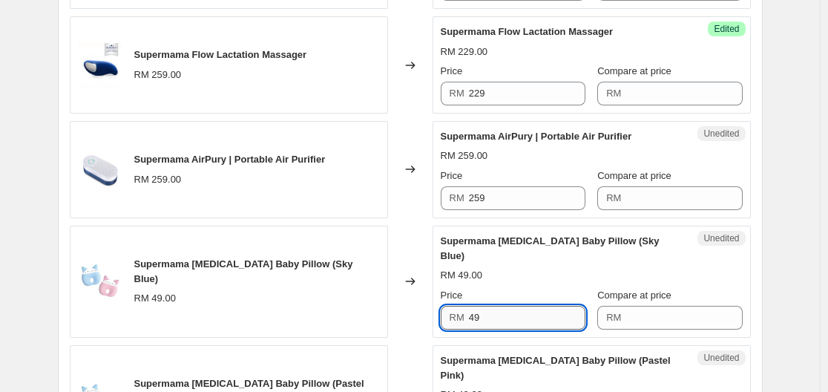
click at [516, 309] on input "49" at bounding box center [527, 318] width 116 height 24
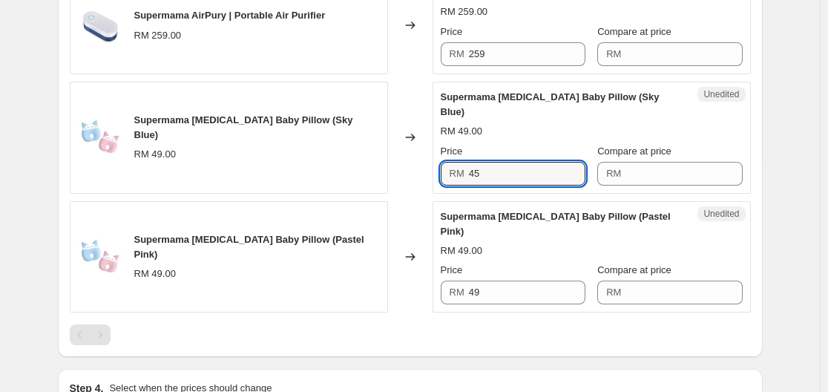
scroll to position [1855, 0]
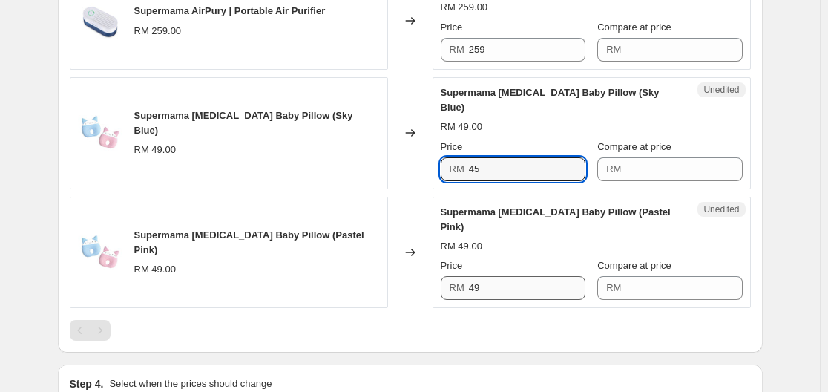
type input "45"
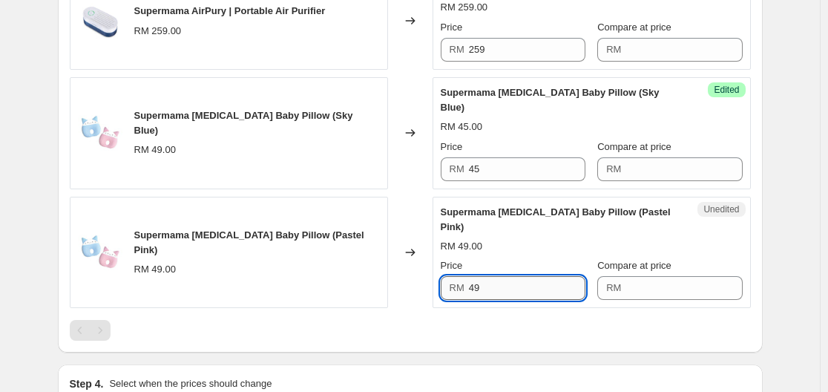
click at [496, 277] on input "49" at bounding box center [527, 288] width 116 height 24
type input "45"
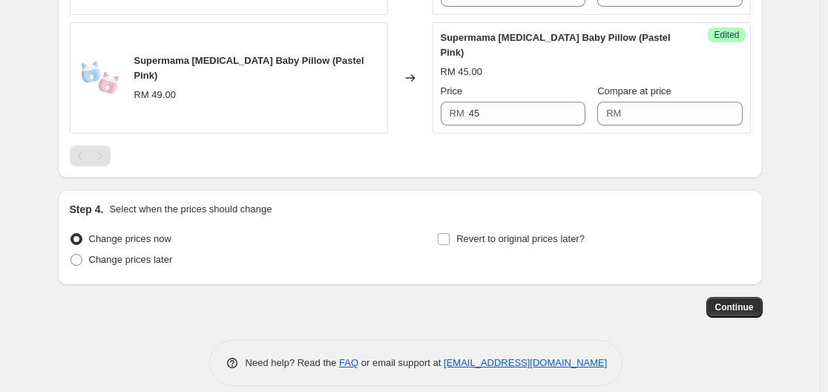
scroll to position [2031, 0]
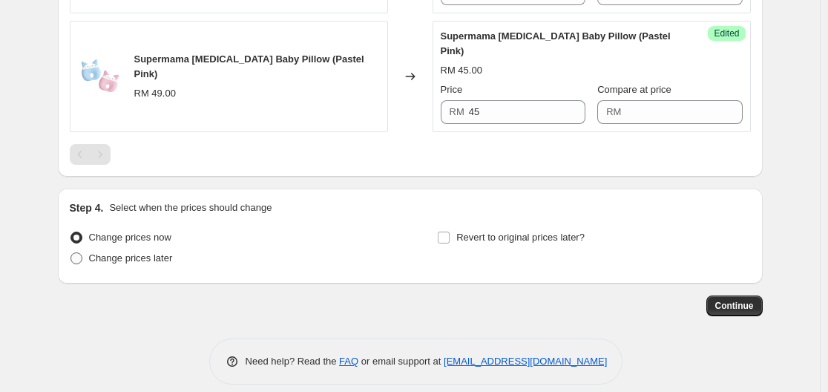
click at [165, 252] on span "Change prices later" at bounding box center [131, 257] width 84 height 11
click at [71, 252] on input "Change prices later" at bounding box center [70, 252] width 1 height 1
radio input "true"
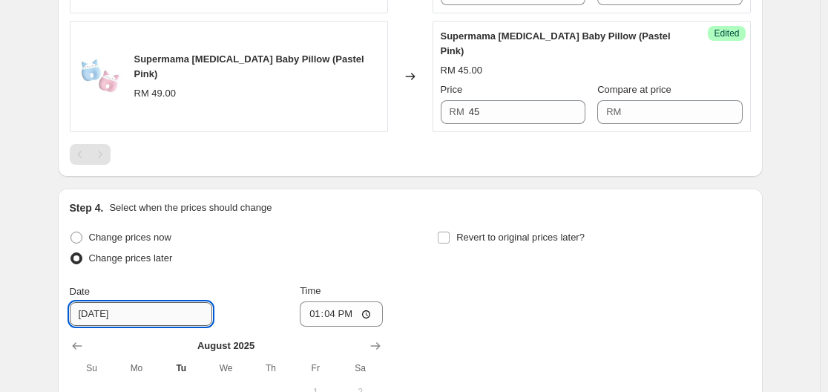
click at [175, 302] on input "[DATE]" at bounding box center [141, 314] width 142 height 24
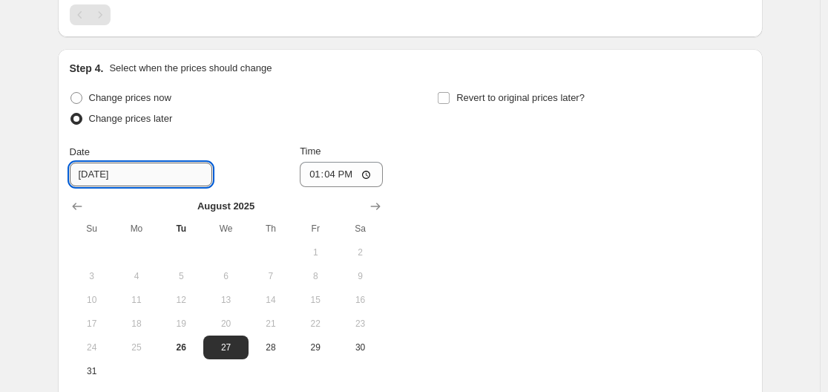
scroll to position [2179, 0]
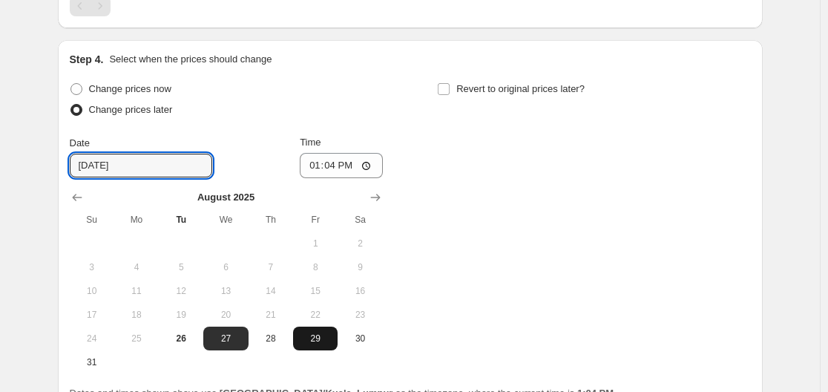
click at [313, 332] on span "29" at bounding box center [315, 338] width 33 height 12
type input "[DATE]"
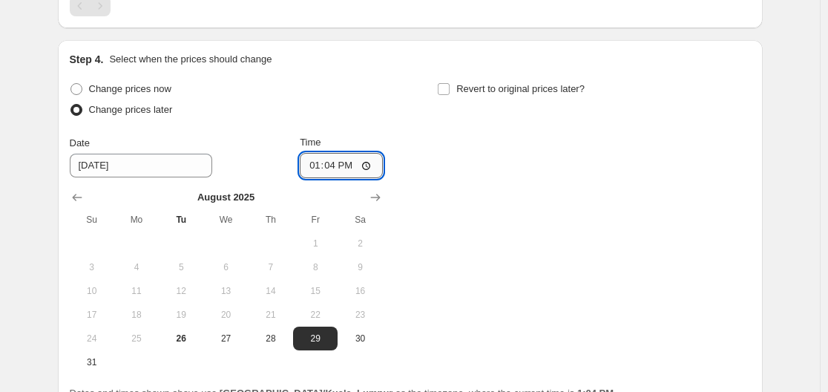
click at [373, 153] on input "13:04" at bounding box center [341, 165] width 83 height 25
type input "00:00"
click at [474, 206] on div "Change prices now Change prices later Date [DATE] Time 00:00 [DATE] Su Mo Tu We…" at bounding box center [410, 226] width 681 height 295
click at [450, 83] on input "Revert to original prices later?" at bounding box center [444, 89] width 12 height 12
checkbox input "true"
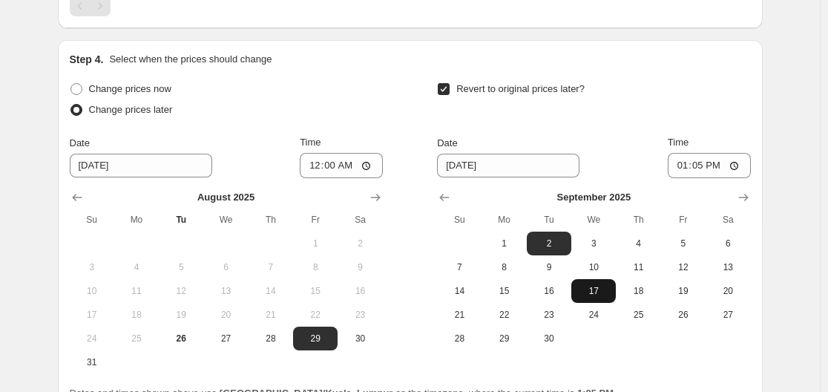
click at [599, 285] on span "17" at bounding box center [593, 291] width 33 height 12
type input "[DATE]"
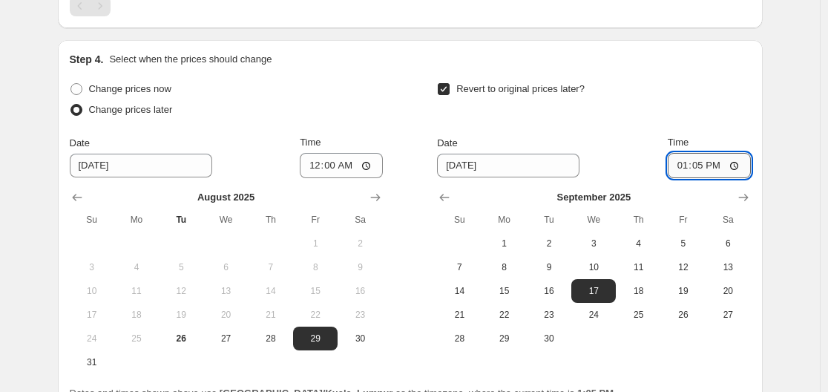
click at [720, 153] on input "13:05" at bounding box center [709, 165] width 83 height 25
click at [737, 153] on input "13:05" at bounding box center [709, 165] width 83 height 25
type input "23:59"
click at [746, 95] on div "Revert to original prices later?" at bounding box center [593, 101] width 313 height 45
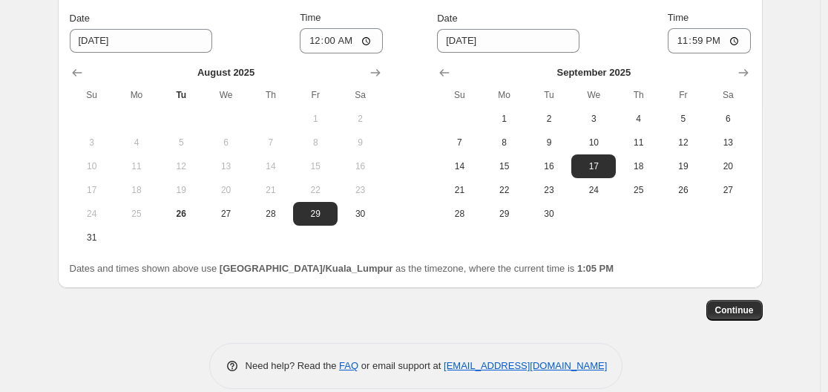
scroll to position [2308, 0]
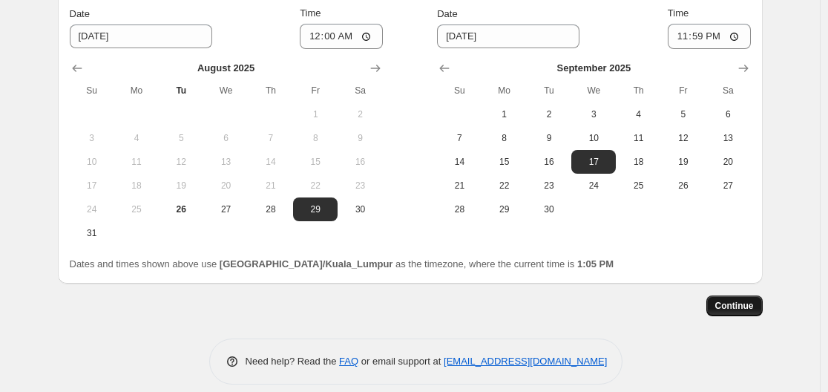
click at [736, 300] on span "Continue" at bounding box center [734, 306] width 39 height 12
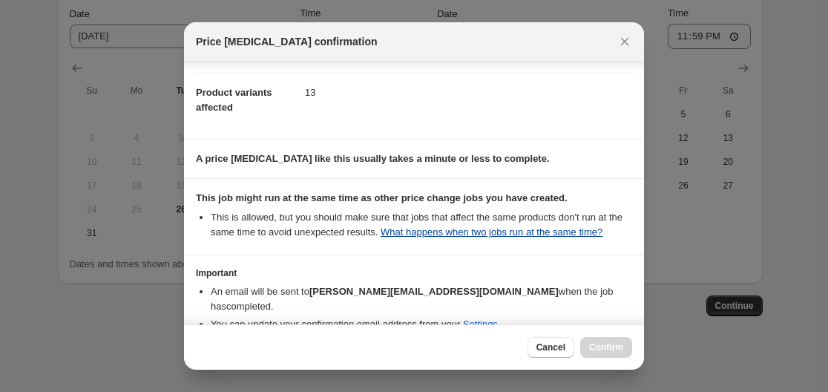
scroll to position [137, 0]
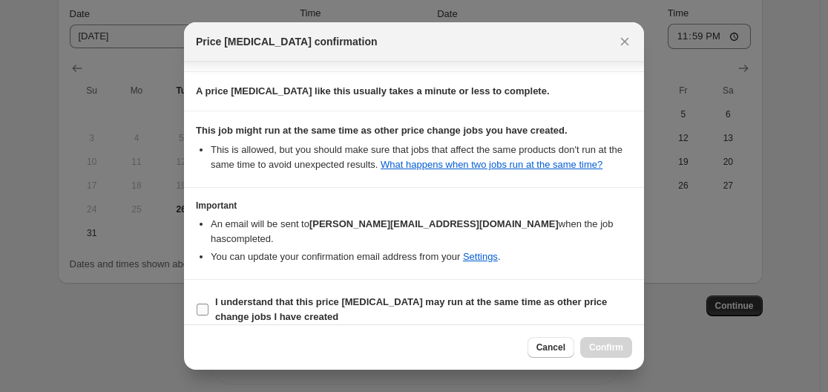
click at [246, 296] on b "I understand that this price [MEDICAL_DATA] may run at the same time as other p…" at bounding box center [411, 309] width 392 height 26
click at [208, 303] on input "I understand that this price [MEDICAL_DATA] may run at the same time as other p…" at bounding box center [203, 309] width 12 height 12
checkbox input "true"
click at [621, 348] on span "Confirm" at bounding box center [606, 347] width 34 height 12
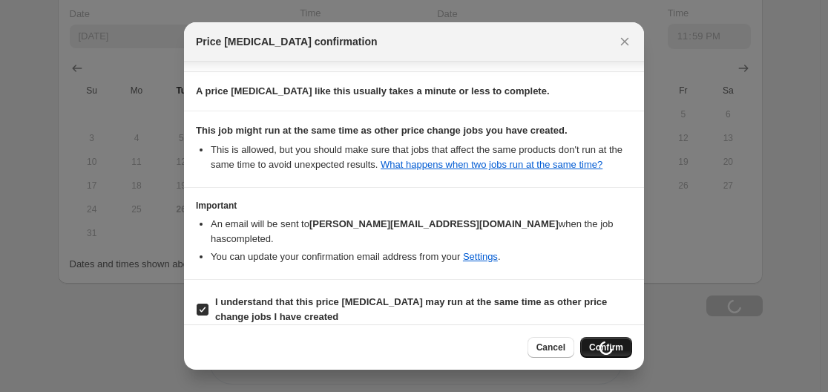
type input "(Merdeka 68th Mega Sale)"
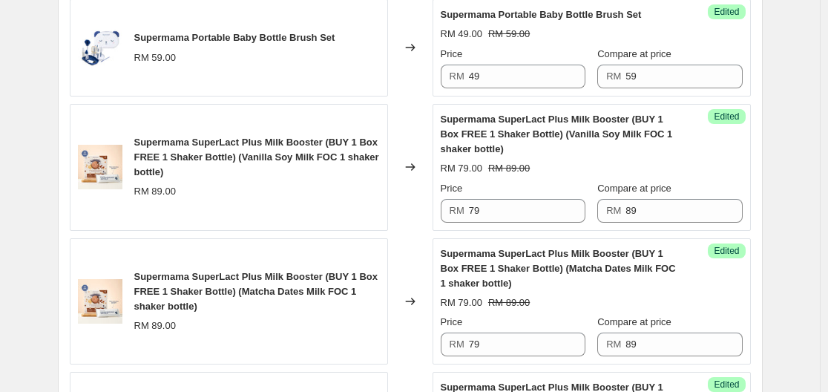
scroll to position [1269, 0]
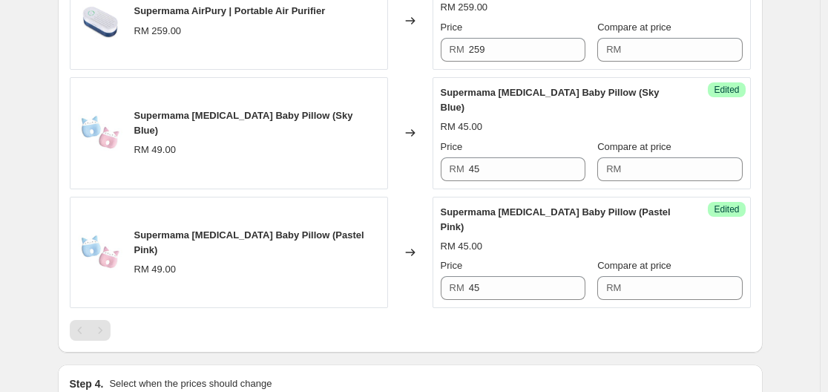
scroll to position [2308, 0]
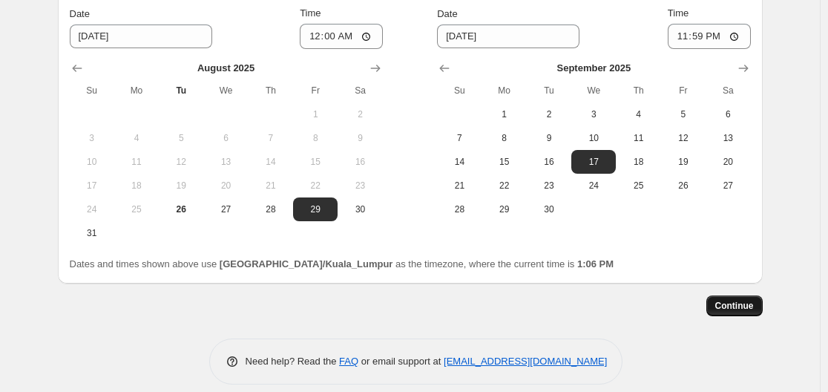
click at [726, 300] on span "Continue" at bounding box center [734, 306] width 39 height 12
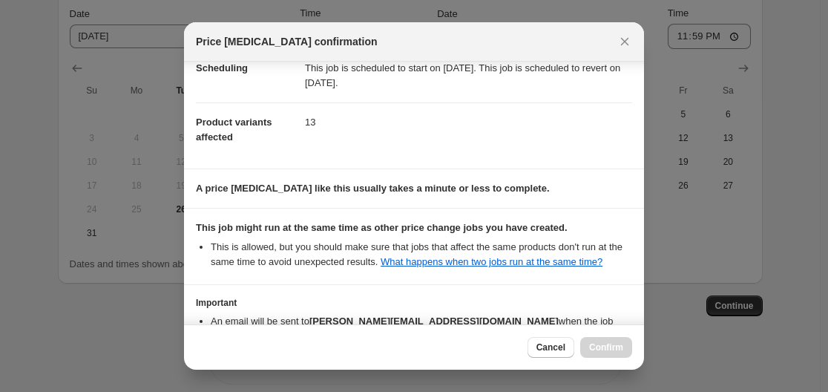
scroll to position [137, 0]
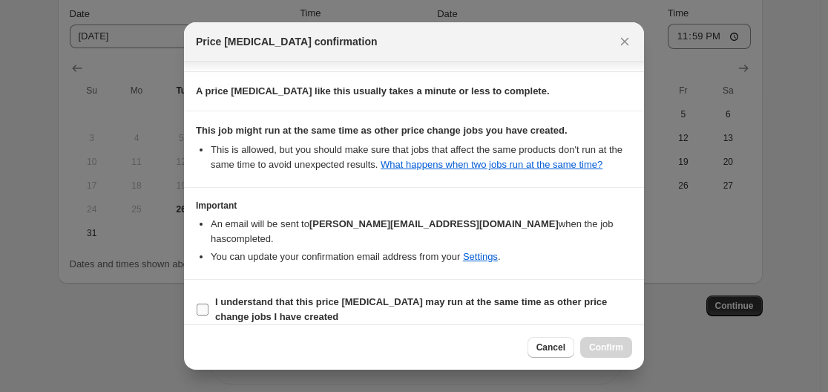
click at [517, 292] on label "I understand that this price [MEDICAL_DATA] may run at the same time as other p…" at bounding box center [414, 310] width 436 height 36
click at [208, 303] on input "I understand that this price [MEDICAL_DATA] may run at the same time as other p…" at bounding box center [203, 309] width 12 height 12
checkbox input "true"
click at [610, 344] on span "Confirm" at bounding box center [606, 347] width 34 height 12
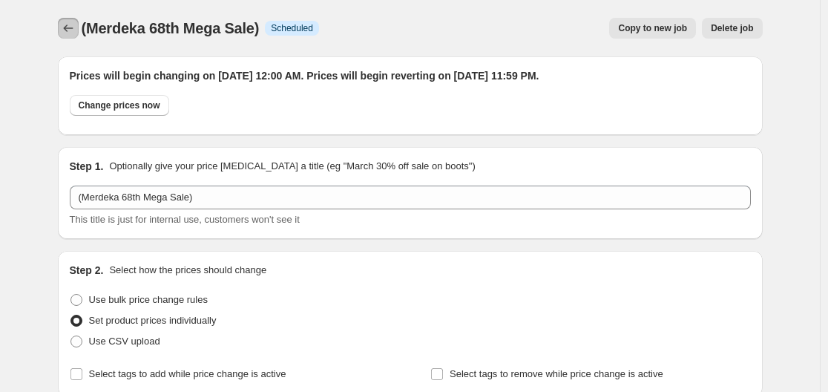
click at [69, 28] on icon "Price change jobs" at bounding box center [68, 28] width 15 height 15
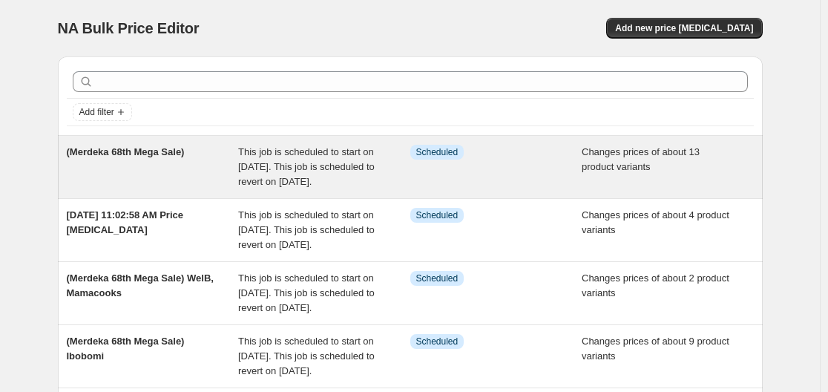
click at [161, 155] on span "(Merdeka 68th Mega Sale)" at bounding box center [126, 151] width 118 height 11
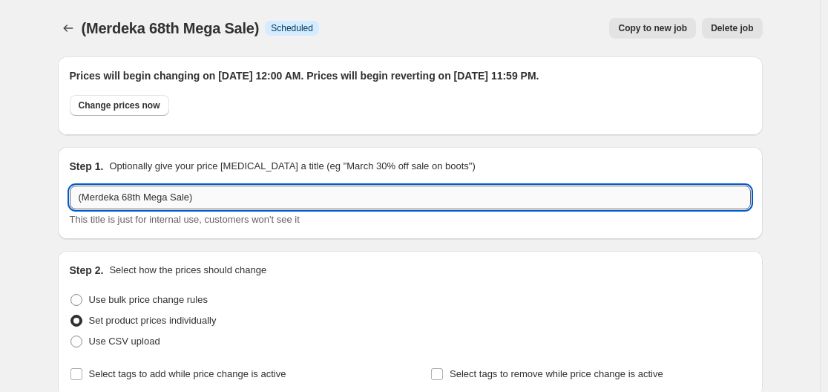
click at [340, 188] on input "(Merdeka 68th Mega Sale)" at bounding box center [410, 197] width 681 height 24
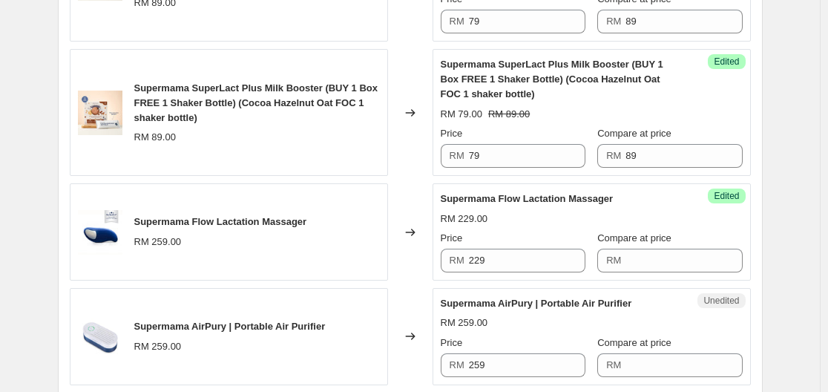
scroll to position [1657, 0]
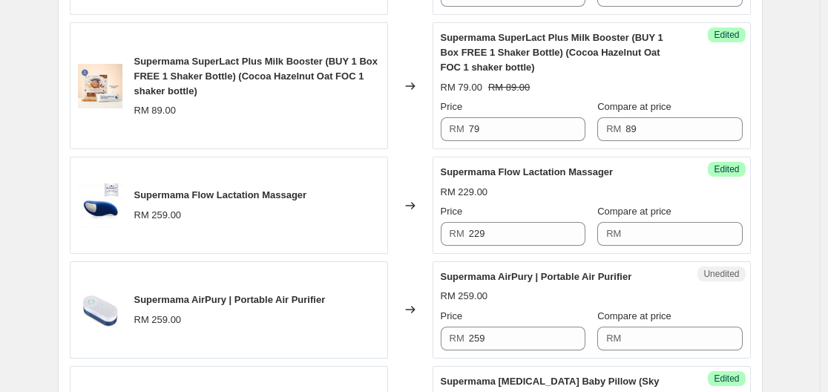
type input "(Merdeka 68th Mega Sale) Supermama"
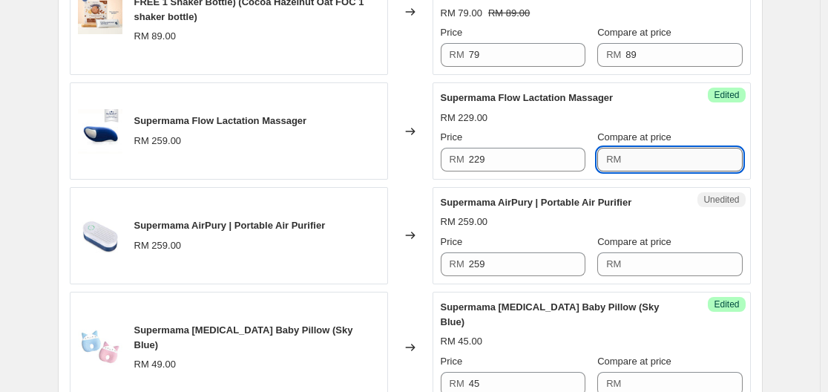
click at [674, 157] on input "Compare at price" at bounding box center [683, 160] width 116 height 24
type input "259"
click at [525, 277] on div "Unedited Supermama AirPury | Portable Air Purifier RM 259.00 Price RM 259 Compa…" at bounding box center [592, 235] width 318 height 97
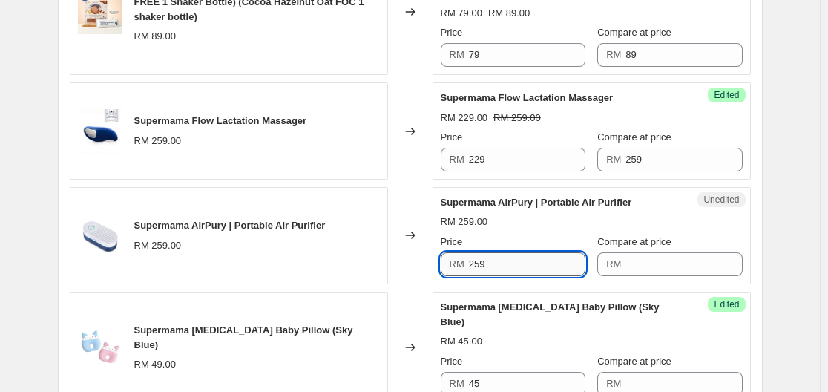
drag, startPoint x: 528, startPoint y: 255, endPoint x: 527, endPoint y: 266, distance: 10.5
click at [528, 254] on input "259" at bounding box center [527, 264] width 116 height 24
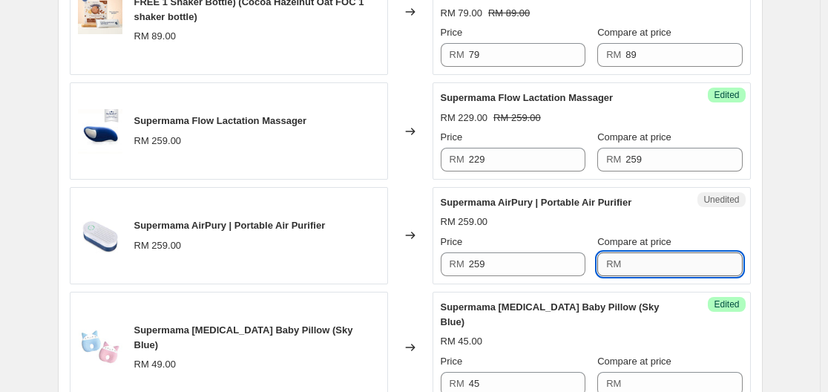
click at [657, 256] on input "Compare at price" at bounding box center [683, 264] width 116 height 24
type input "259"
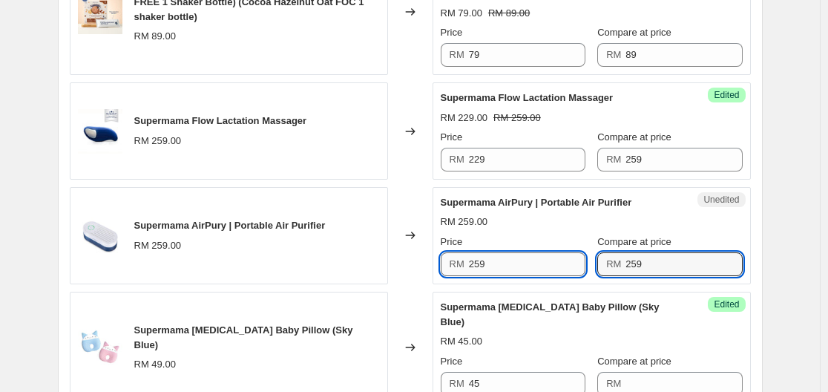
click at [554, 260] on input "259" at bounding box center [527, 264] width 116 height 24
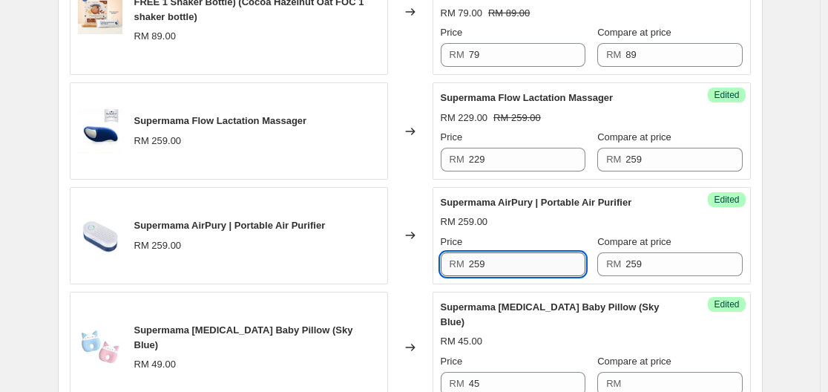
click at [554, 260] on input "259" at bounding box center [527, 264] width 116 height 24
type input "239"
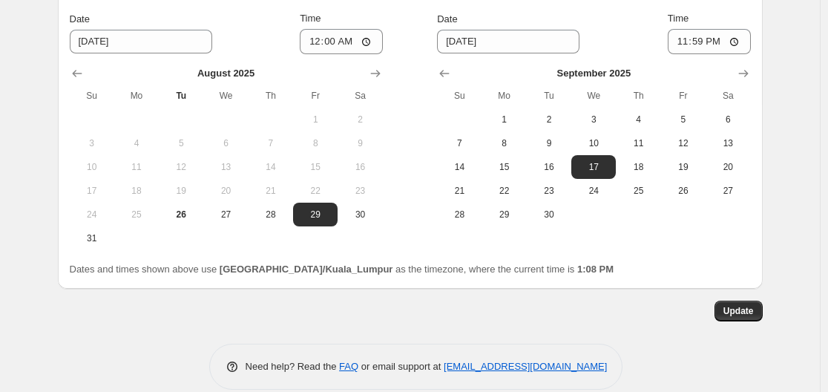
scroll to position [2399, 0]
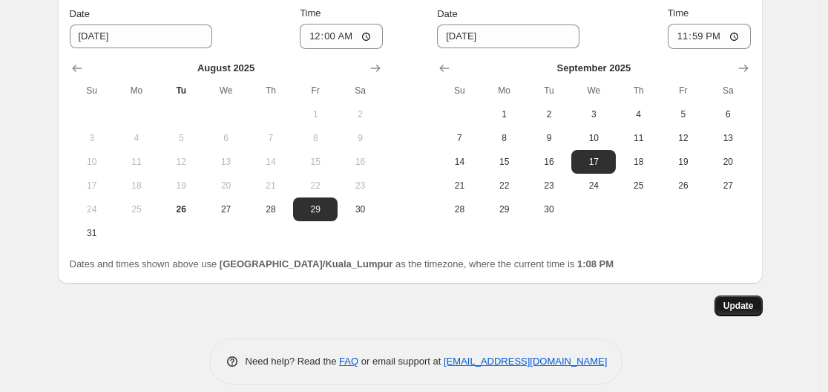
click at [754, 300] on span "Update" at bounding box center [738, 306] width 30 height 12
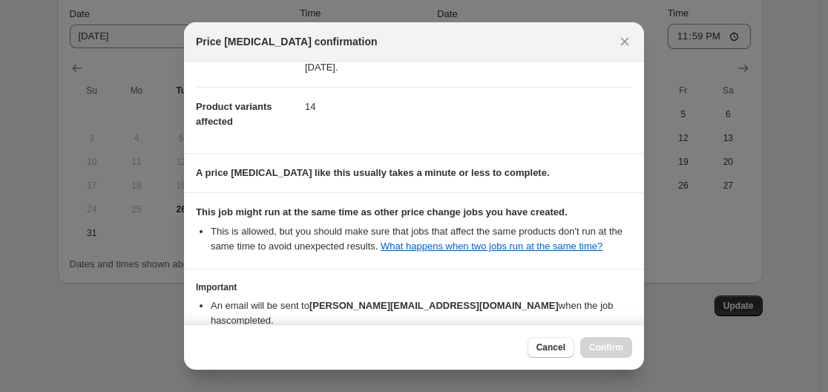
scroll to position [137, 0]
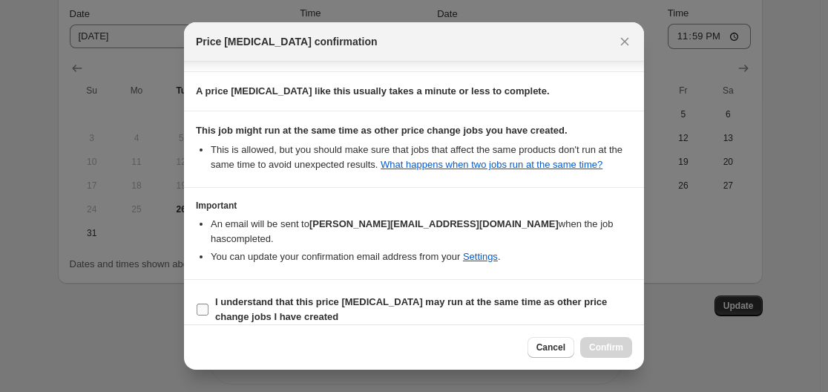
click at [240, 296] on b "I understand that this price [MEDICAL_DATA] may run at the same time as other p…" at bounding box center [411, 309] width 392 height 26
click at [208, 303] on input "I understand that this price [MEDICAL_DATA] may run at the same time as other p…" at bounding box center [203, 309] width 12 height 12
checkbox input "true"
click at [605, 339] on button "Confirm" at bounding box center [606, 347] width 52 height 21
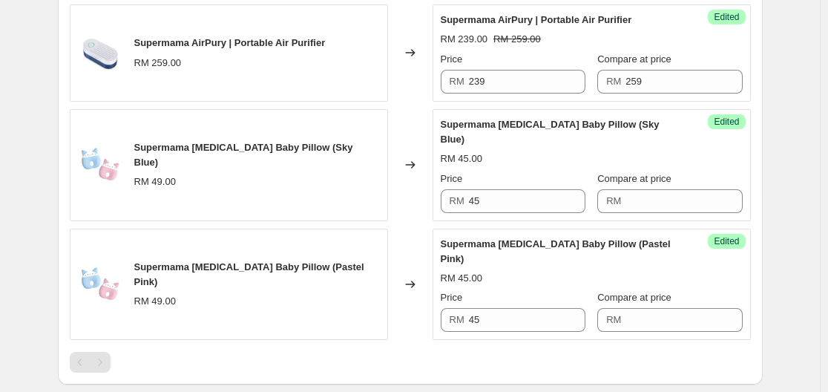
scroll to position [1953, 0]
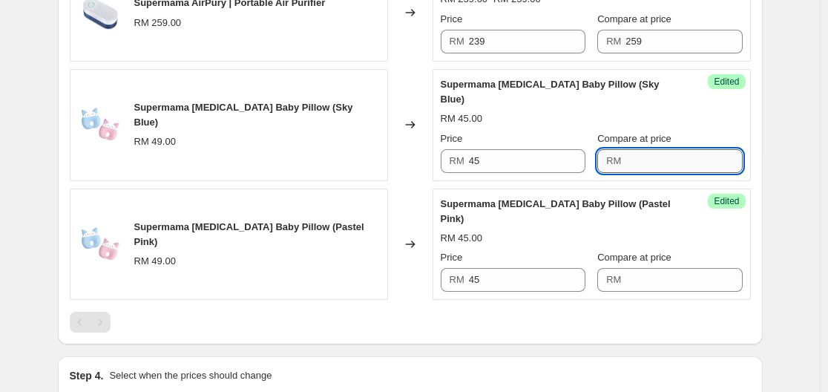
click at [659, 149] on input "Compare at price" at bounding box center [683, 161] width 116 height 24
type input "59"
click at [647, 268] on input "Compare at price" at bounding box center [683, 280] width 116 height 24
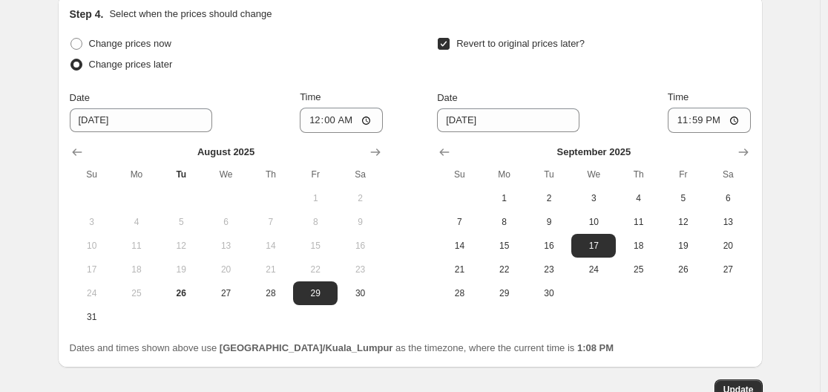
scroll to position [2324, 0]
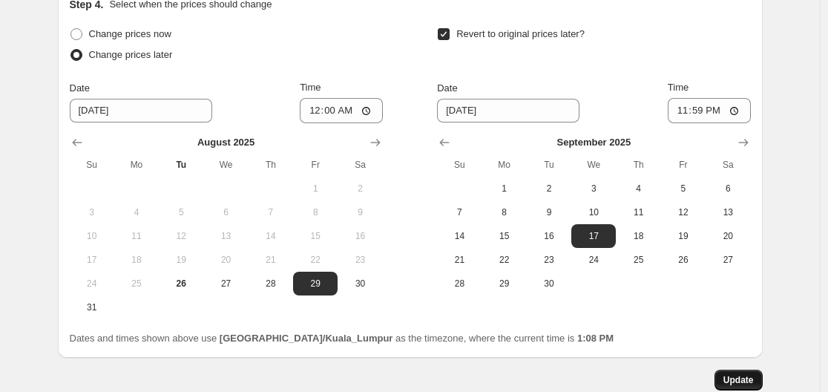
type input "59"
click at [731, 374] on span "Update" at bounding box center [738, 380] width 30 height 12
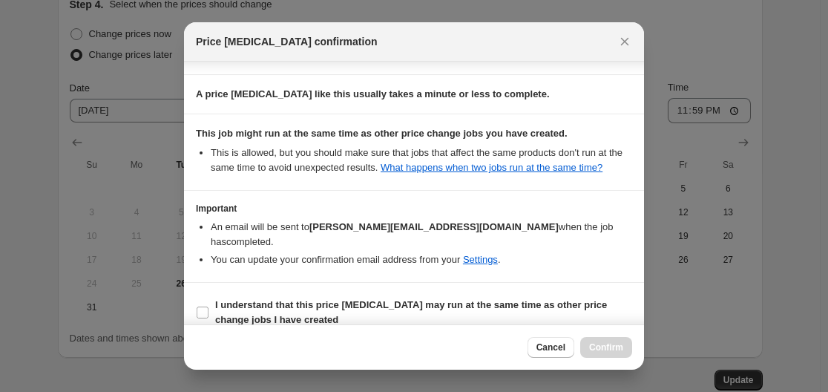
scroll to position [137, 0]
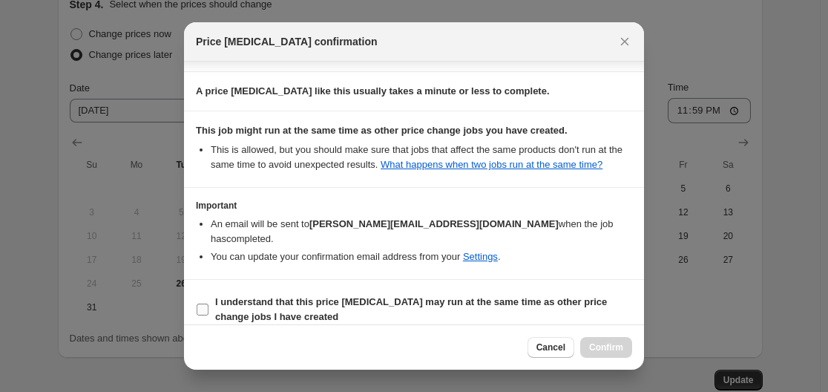
click at [229, 299] on b "I understand that this price [MEDICAL_DATA] may run at the same time as other p…" at bounding box center [411, 309] width 392 height 26
click at [208, 303] on input "I understand that this price [MEDICAL_DATA] may run at the same time as other p…" at bounding box center [203, 309] width 12 height 12
checkbox input "true"
click at [603, 347] on span "Confirm" at bounding box center [606, 347] width 34 height 12
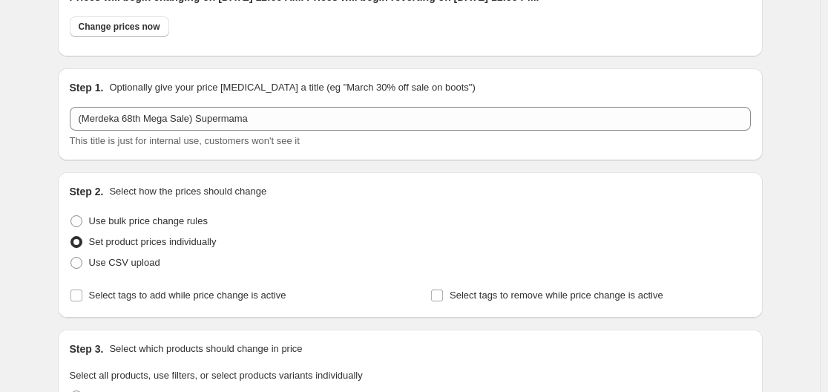
scroll to position [0, 0]
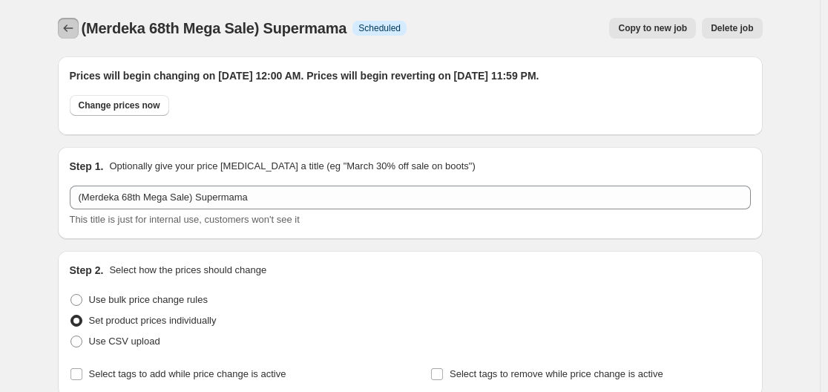
click at [68, 24] on icon "Price change jobs" at bounding box center [68, 28] width 15 height 15
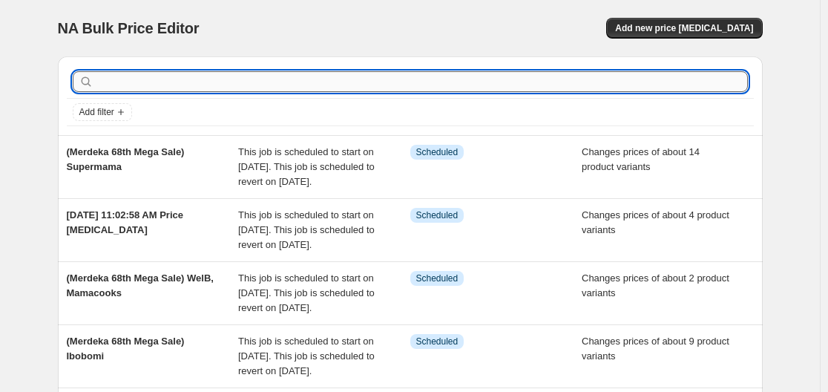
click at [498, 88] on input "text" at bounding box center [421, 81] width 651 height 21
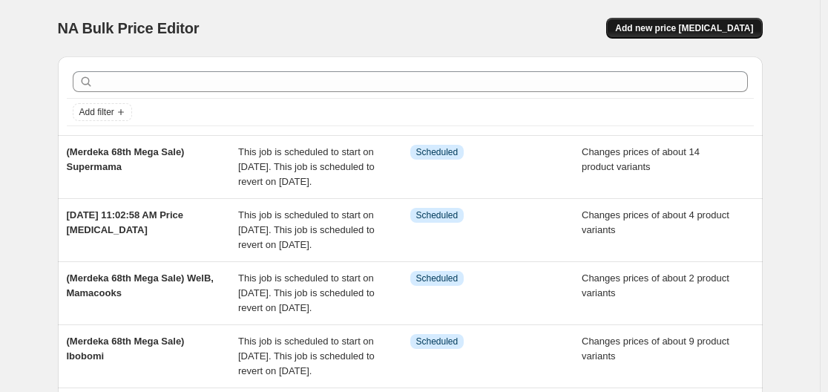
click at [701, 25] on span "Add new price [MEDICAL_DATA]" at bounding box center [684, 28] width 138 height 12
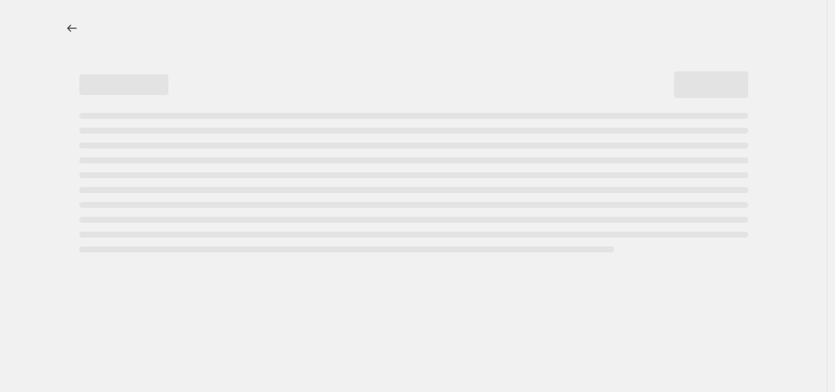
select select "percentage"
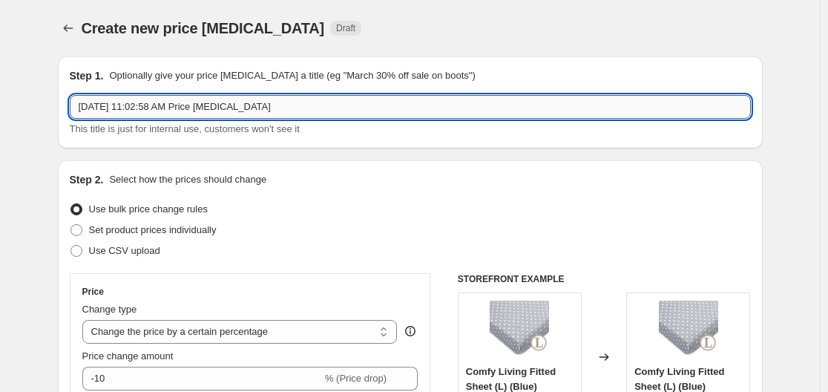
click at [295, 105] on input "[DATE] 11:02:58 AM Price [MEDICAL_DATA]" at bounding box center [410, 107] width 681 height 24
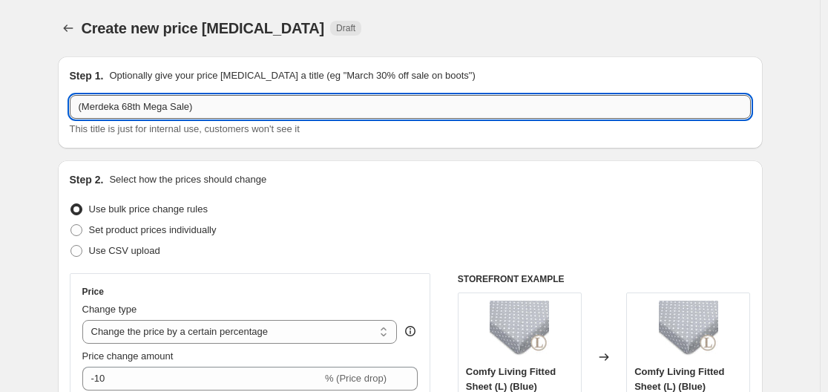
click at [295, 105] on input "(Merdeka 68th Mega Sale)" at bounding box center [410, 107] width 681 height 24
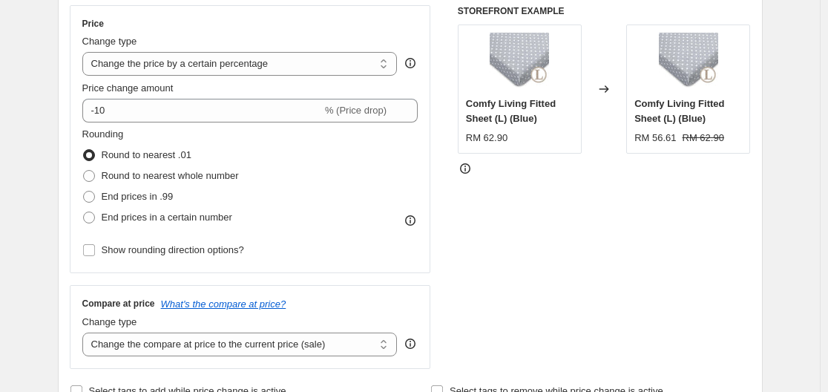
scroll to position [74, 0]
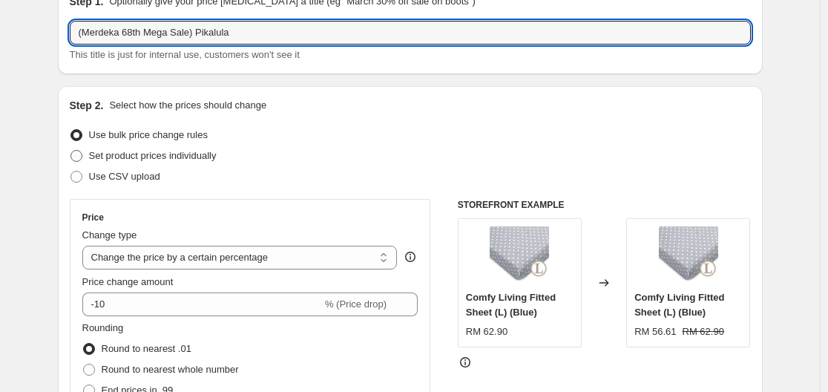
type input "(Merdeka 68th Mega Sale) Pikalula"
click at [160, 158] on span "Set product prices individually" at bounding box center [153, 155] width 128 height 11
click at [71, 151] on input "Set product prices individually" at bounding box center [70, 150] width 1 height 1
radio input "true"
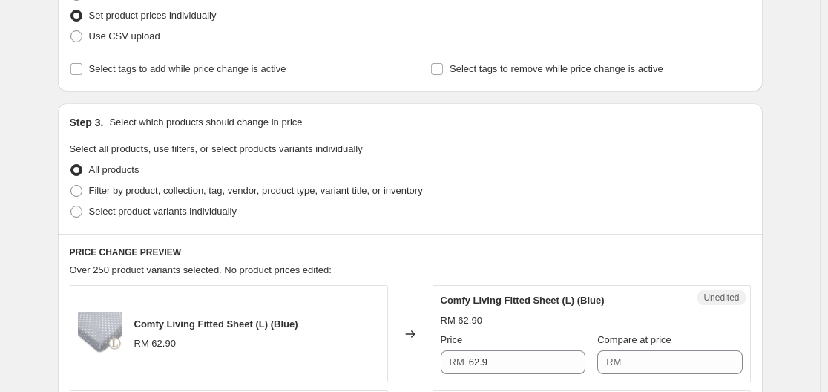
scroll to position [223, 0]
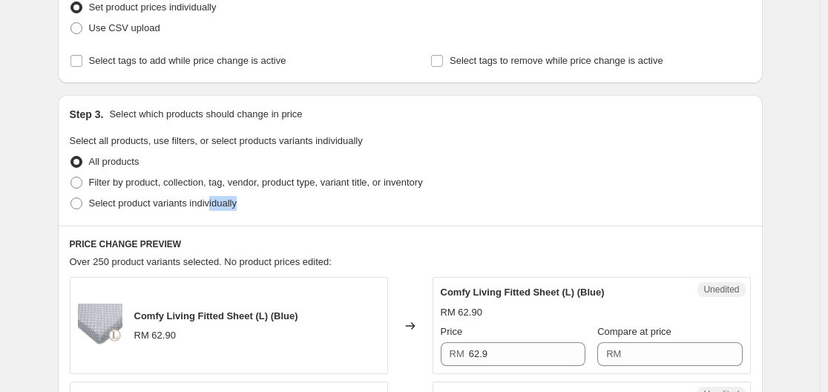
click at [211, 214] on div "Step 3. Select which products should change in price Select all products, use f…" at bounding box center [410, 160] width 705 height 131
click at [200, 208] on span "Select product variants individually" at bounding box center [163, 202] width 148 height 11
click at [71, 198] on input "Select product variants individually" at bounding box center [70, 197] width 1 height 1
radio input "true"
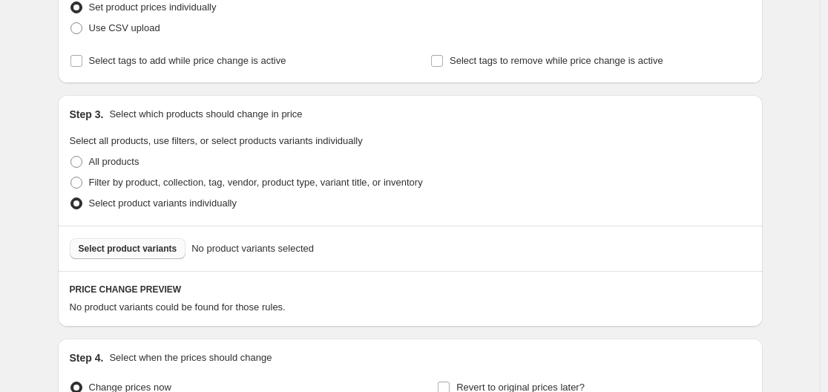
click at [139, 242] on button "Select product variants" at bounding box center [128, 248] width 116 height 21
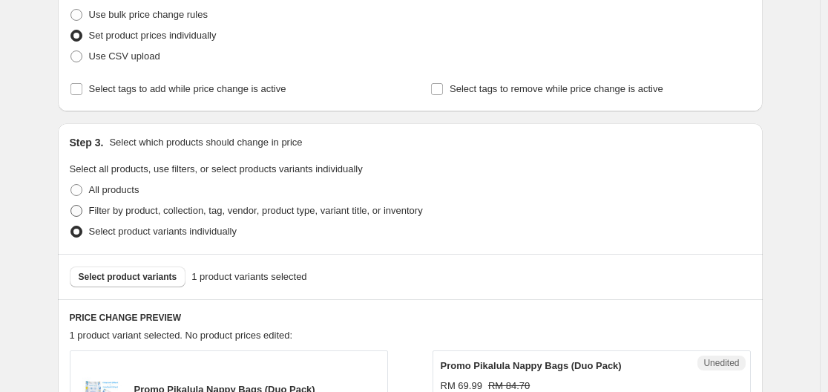
scroll to position [297, 0]
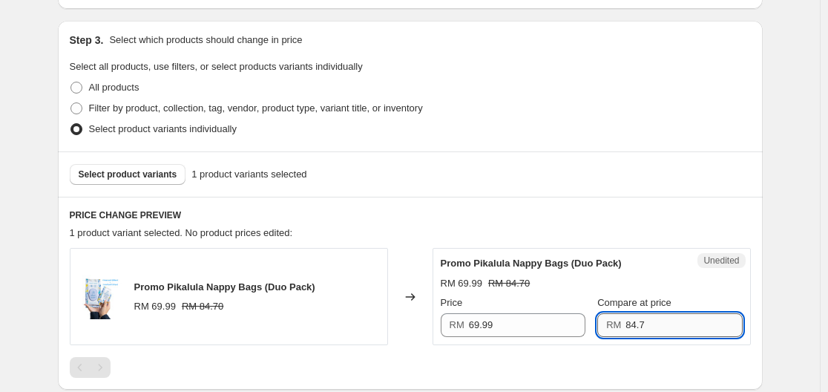
click at [645, 323] on input "84.7" at bounding box center [683, 325] width 116 height 24
drag, startPoint x: 650, startPoint y: 323, endPoint x: 625, endPoint y: 332, distance: 26.7
click at [622, 333] on div "RM 84.7" at bounding box center [669, 325] width 145 height 24
type input "69.90"
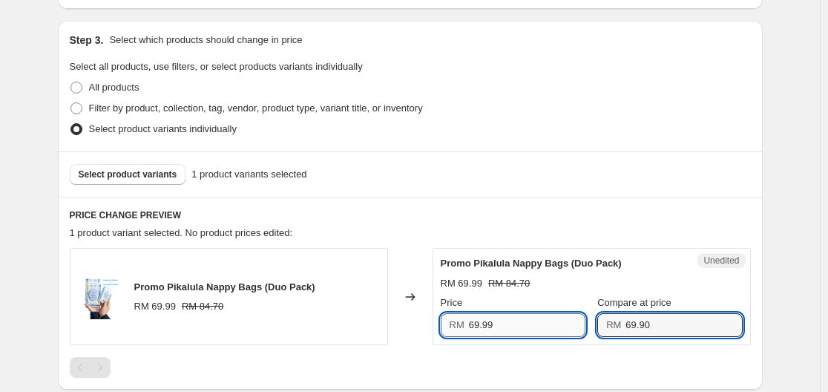
click at [510, 321] on input "69.99" at bounding box center [527, 325] width 116 height 24
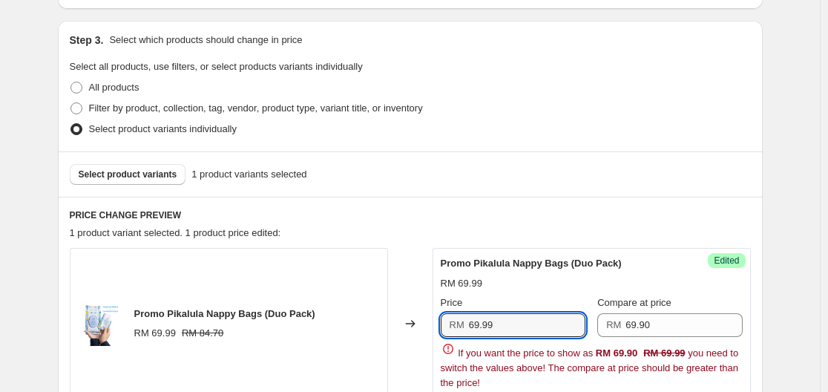
drag, startPoint x: 506, startPoint y: 327, endPoint x: 443, endPoint y: 332, distance: 63.2
click at [443, 332] on div "Success Edited Promo Pikalula Nappy Bags (Duo Pack) RM 69.99 Price RM 69.99 Com…" at bounding box center [592, 323] width 318 height 151
type input "68.00"
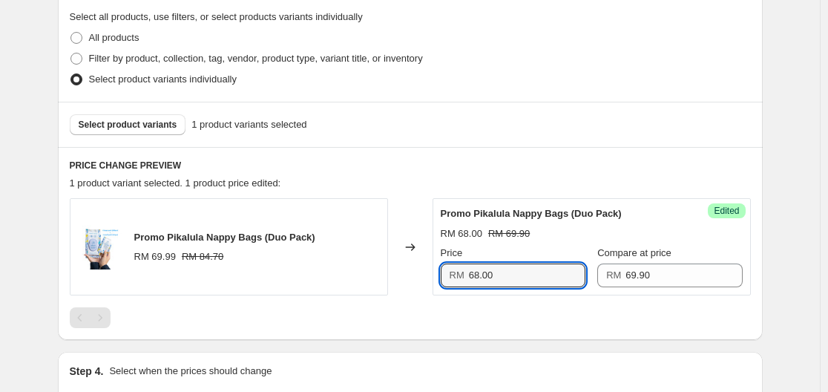
scroll to position [445, 0]
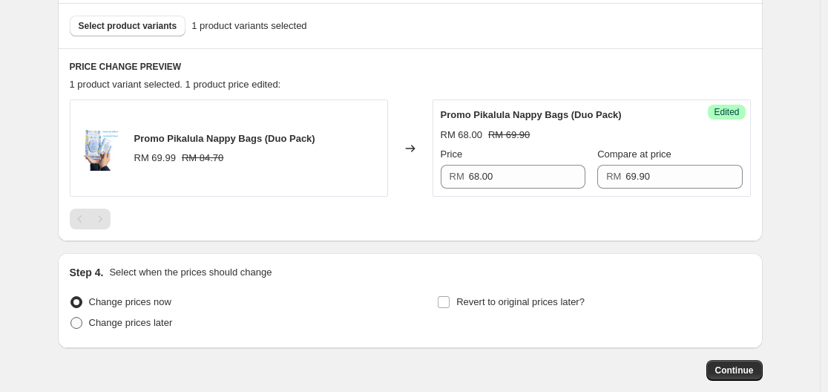
click at [166, 323] on span "Change prices later" at bounding box center [131, 322] width 84 height 11
click at [71, 318] on input "Change prices later" at bounding box center [70, 317] width 1 height 1
radio input "true"
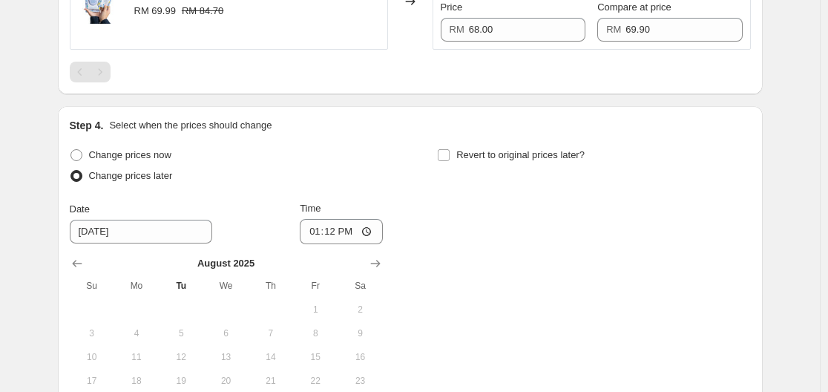
scroll to position [594, 0]
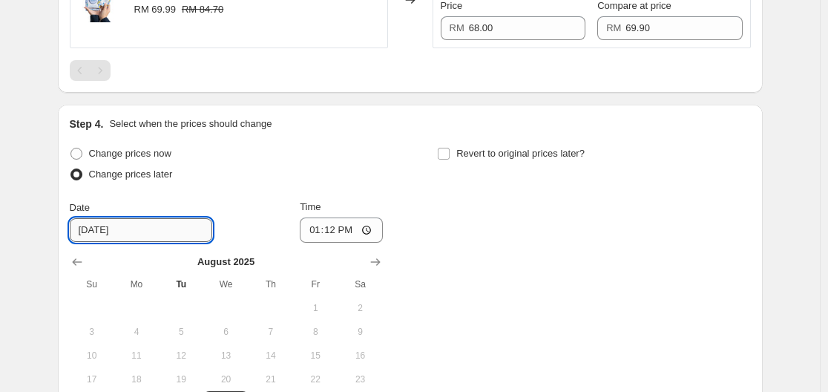
click at [144, 227] on input "[DATE]" at bounding box center [141, 230] width 142 height 24
click at [164, 228] on input "[DATE]" at bounding box center [141, 230] width 142 height 24
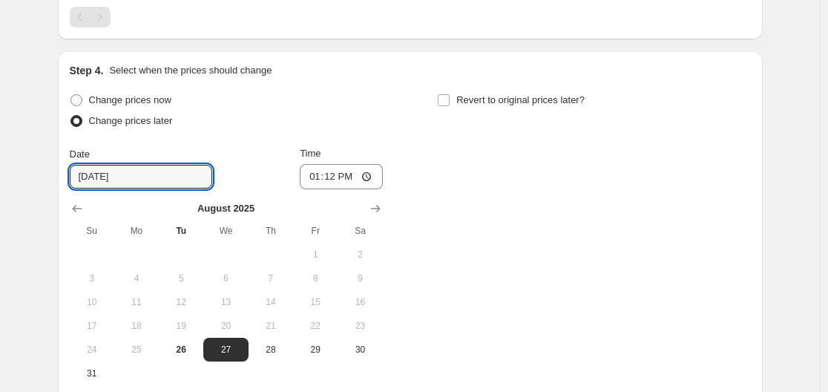
scroll to position [742, 0]
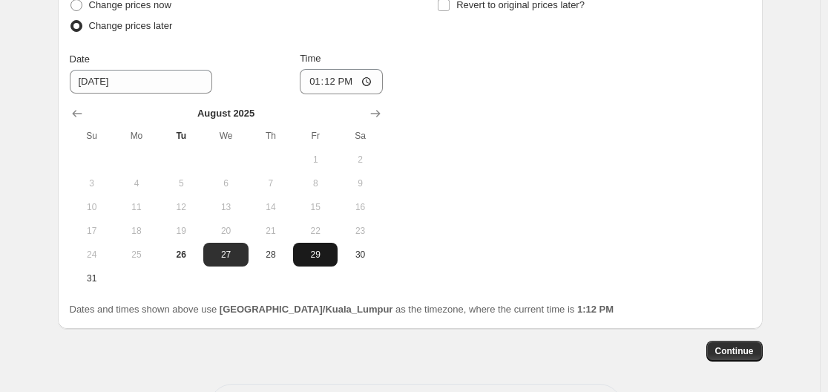
click at [322, 266] on button "29" at bounding box center [315, 255] width 45 height 24
type input "[DATE]"
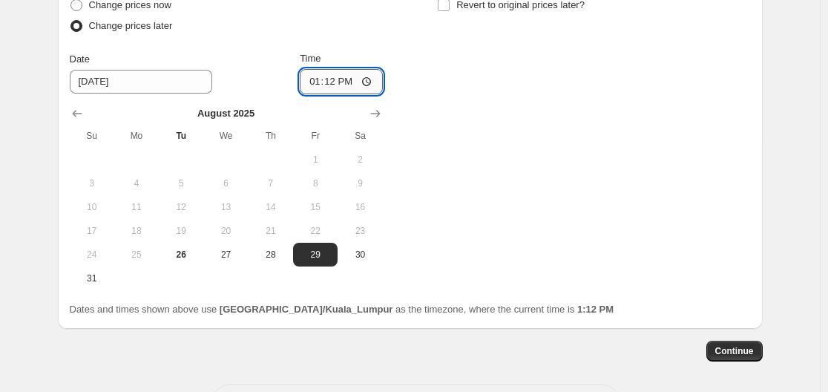
click at [366, 85] on input "13:12" at bounding box center [341, 81] width 83 height 25
type input "00:00"
drag, startPoint x: 481, startPoint y: 141, endPoint x: 467, endPoint y: 149, distance: 16.3
click at [481, 141] on div "Change prices now Change prices later Date [DATE] Time 00:00 [DATE] Su Mo Tu We…" at bounding box center [410, 142] width 681 height 295
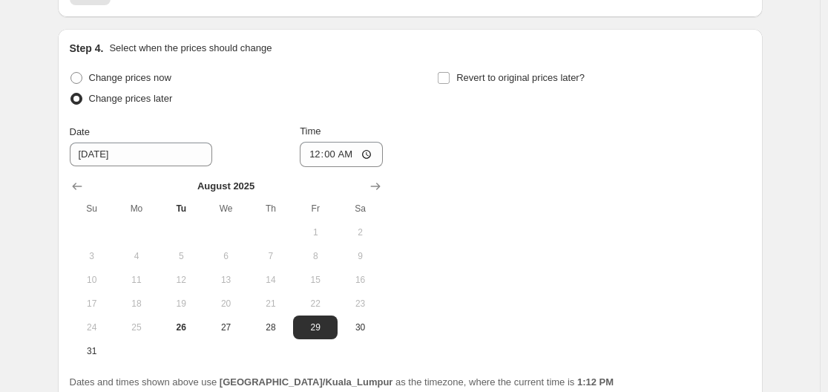
scroll to position [594, 0]
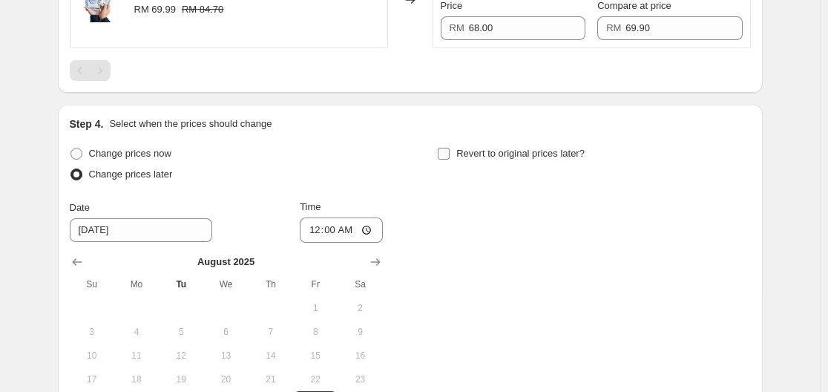
click at [486, 152] on span "Revert to original prices later?" at bounding box center [520, 153] width 128 height 11
click at [450, 152] on input "Revert to original prices later?" at bounding box center [444, 154] width 12 height 12
checkbox input "true"
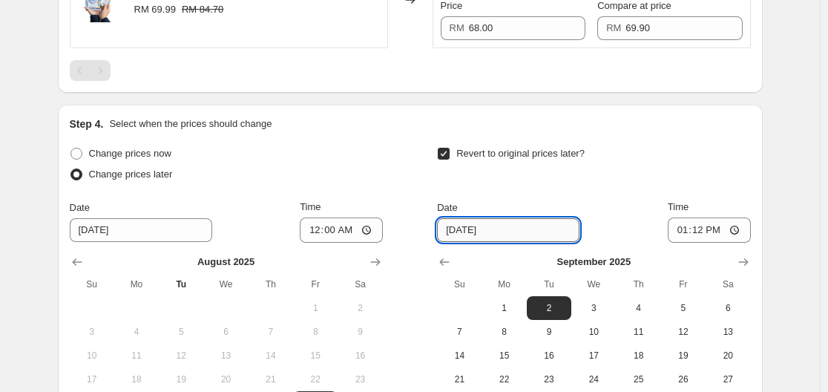
click at [504, 229] on input "[DATE]" at bounding box center [508, 230] width 142 height 24
click at [610, 354] on span "17" at bounding box center [593, 355] width 33 height 12
type input "[DATE]"
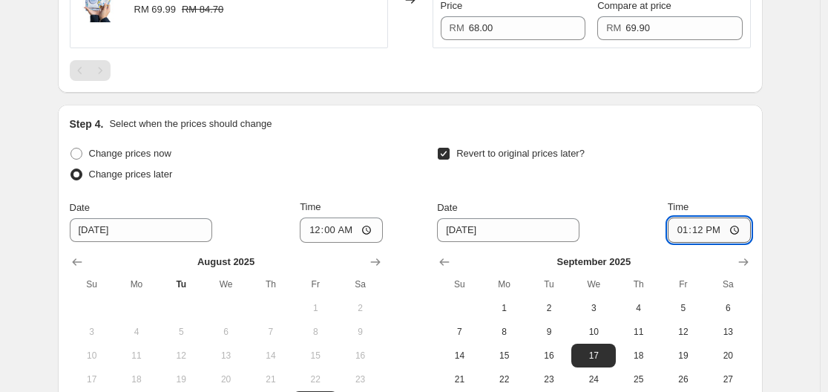
click at [722, 228] on input "13:12" at bounding box center [709, 229] width 83 height 25
click at [734, 229] on input "13:12" at bounding box center [709, 229] width 83 height 25
type input "23:59"
click at [818, 47] on div "Create new price [MEDICAL_DATA]. This page is ready Create new price [MEDICAL_D…" at bounding box center [410, 3] width 820 height 1194
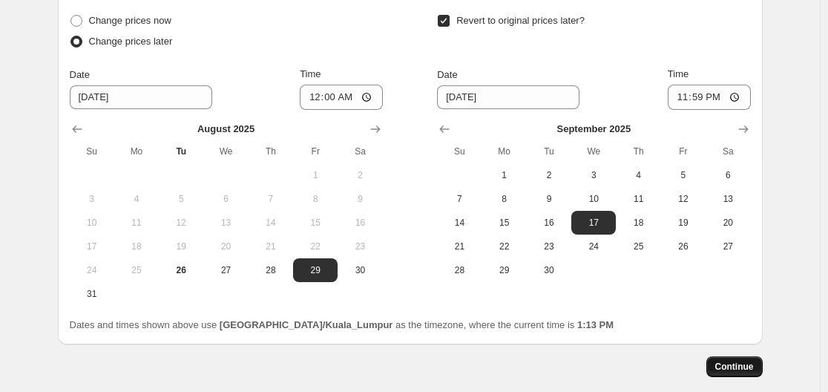
scroll to position [742, 0]
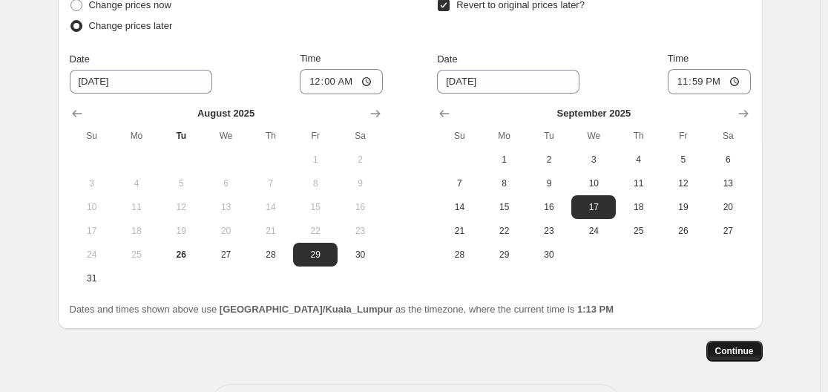
click at [741, 355] on span "Continue" at bounding box center [734, 351] width 39 height 12
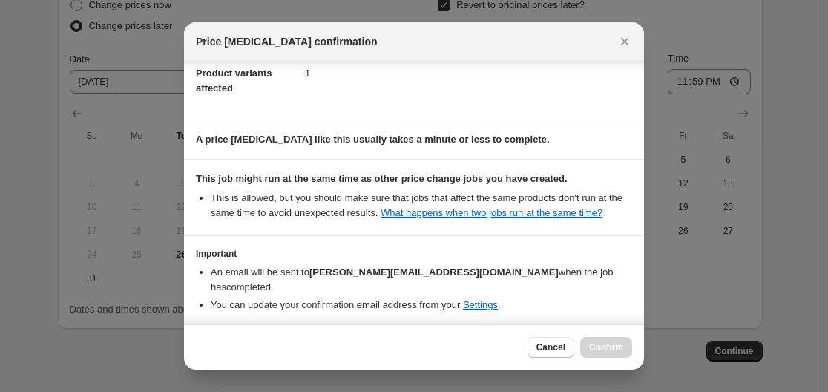
scroll to position [137, 0]
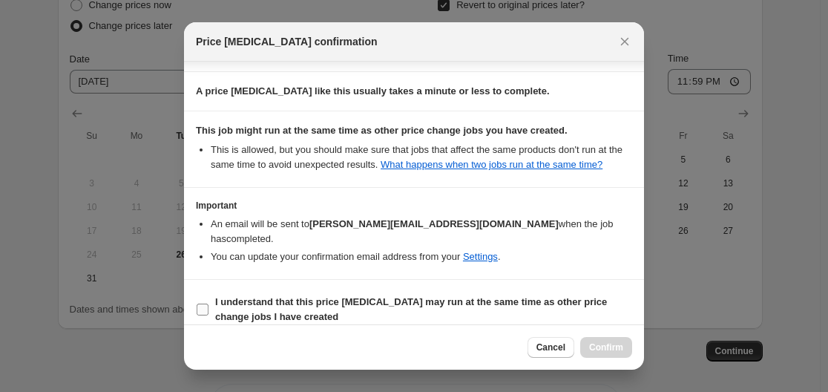
click at [361, 296] on b "I understand that this price [MEDICAL_DATA] may run at the same time as other p…" at bounding box center [411, 309] width 392 height 26
click at [208, 303] on input "I understand that this price [MEDICAL_DATA] may run at the same time as other p…" at bounding box center [203, 309] width 12 height 12
checkbox input "true"
click at [597, 345] on span "Confirm" at bounding box center [606, 347] width 34 height 12
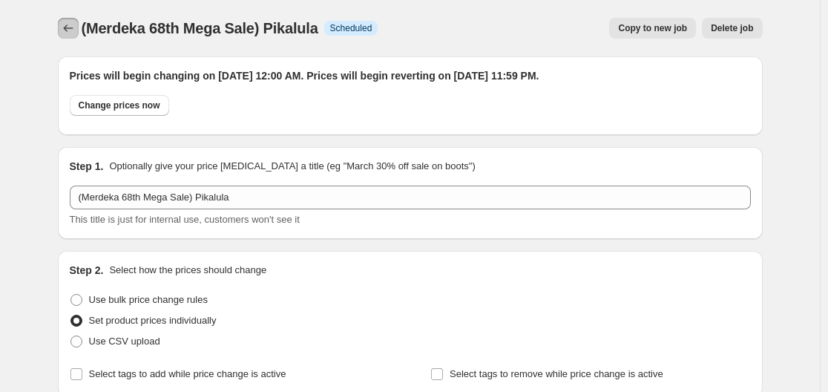
click at [70, 29] on icon "Price change jobs" at bounding box center [68, 28] width 15 height 15
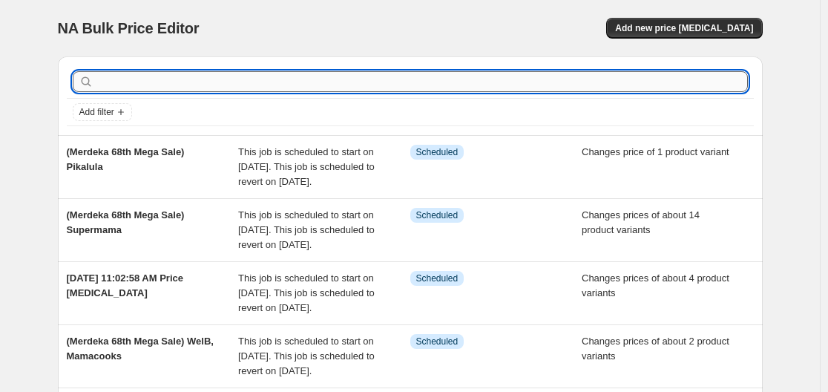
click at [127, 85] on input "text" at bounding box center [421, 81] width 651 height 21
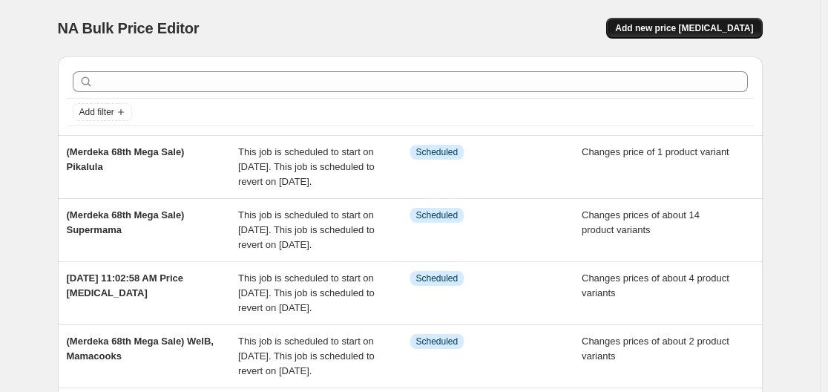
click at [700, 22] on button "Add new price [MEDICAL_DATA]" at bounding box center [684, 28] width 156 height 21
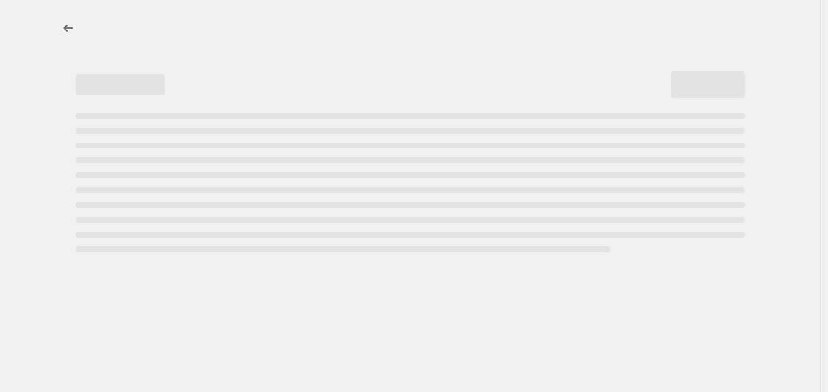
select select "percentage"
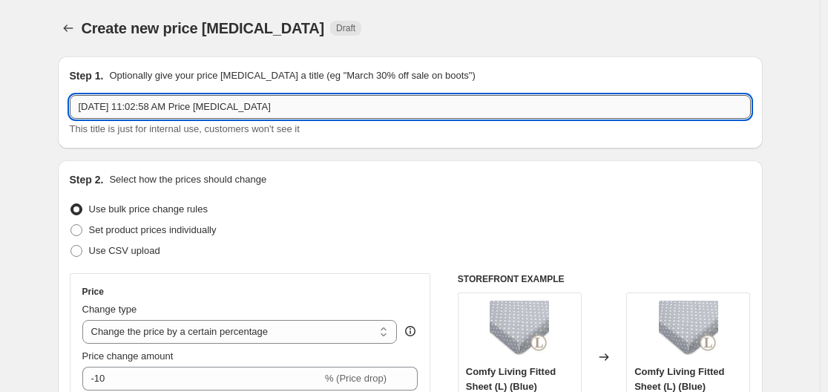
click at [300, 109] on input "[DATE] 11:02:58 AM Price [MEDICAL_DATA]" at bounding box center [410, 107] width 681 height 24
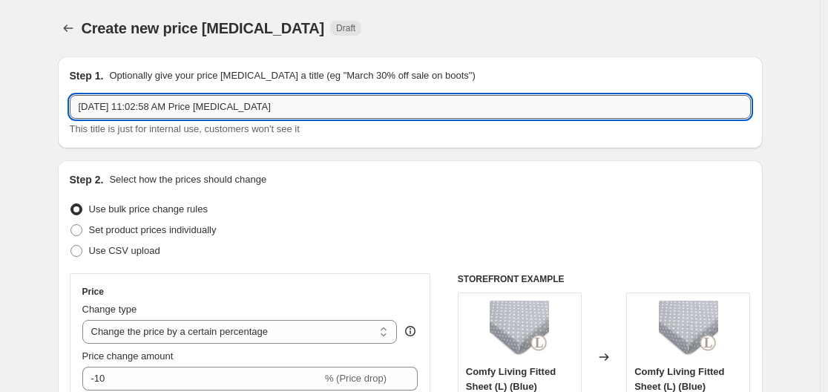
click at [300, 109] on input "[DATE] 11:02:58 AM Price [MEDICAL_DATA]" at bounding box center [410, 107] width 681 height 24
click at [286, 99] on input "[DATE] 11:02:58 AM Price [MEDICAL_DATA]" at bounding box center [410, 107] width 681 height 24
click at [287, 100] on input "[DATE] 11:02:58 AM Price [MEDICAL_DATA]" at bounding box center [410, 107] width 681 height 24
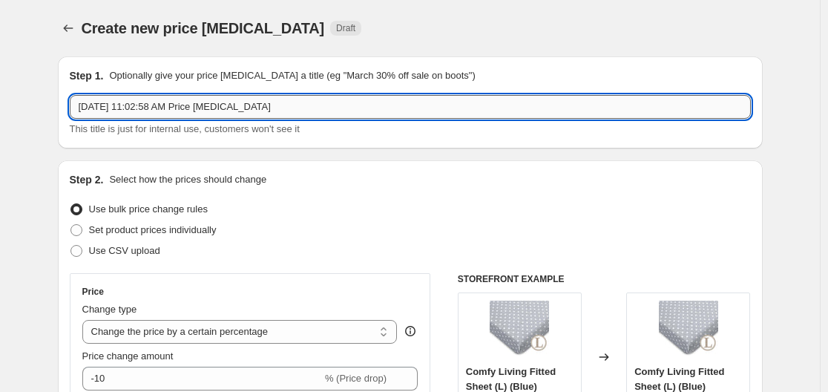
click at [287, 100] on input "[DATE] 11:02:58 AM Price [MEDICAL_DATA]" at bounding box center [410, 107] width 681 height 24
click at [285, 108] on input "[DATE] 11:02:58 AM Price [MEDICAL_DATA]" at bounding box center [410, 107] width 681 height 24
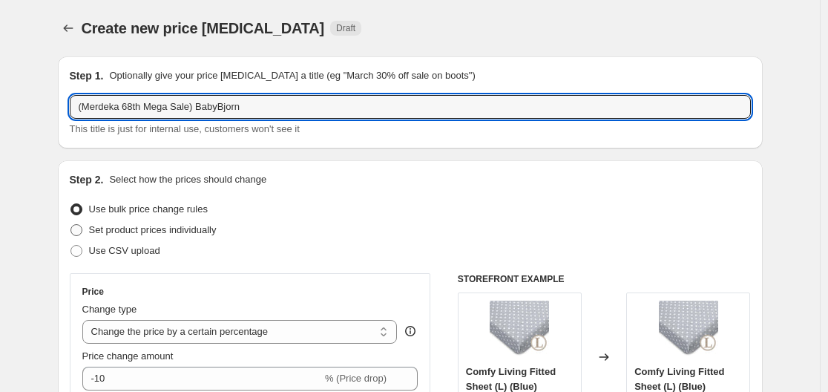
type input "(Merdeka 68th Mega Sale) BabyBjorn"
click at [161, 231] on span "Set product prices individually" at bounding box center [153, 229] width 128 height 11
click at [71, 225] on input "Set product prices individually" at bounding box center [70, 224] width 1 height 1
radio input "true"
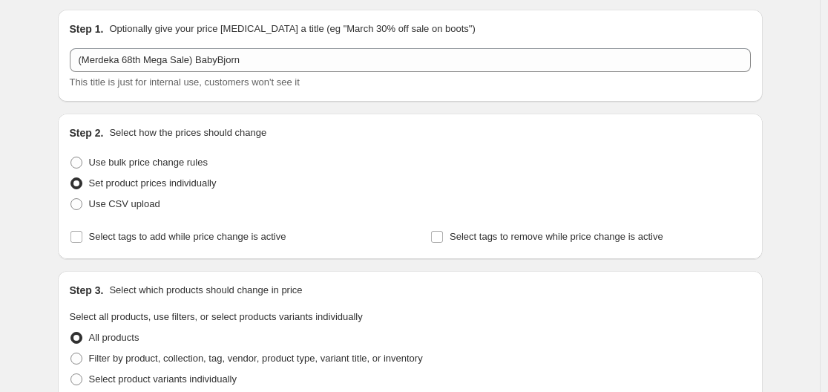
scroll to position [148, 0]
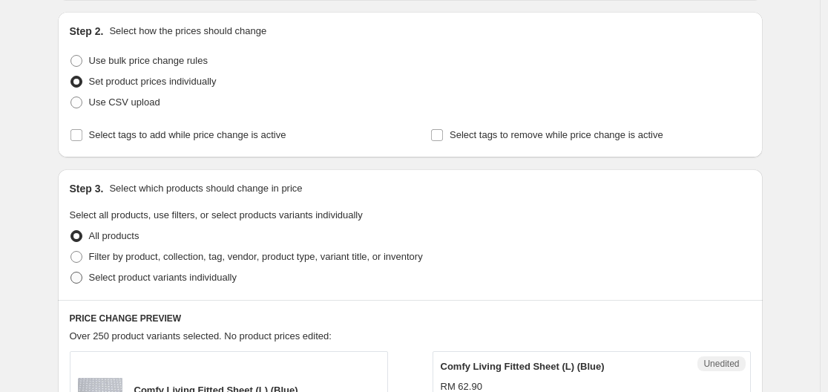
click at [235, 274] on span "Select product variants individually" at bounding box center [163, 277] width 148 height 11
click at [71, 272] on input "Select product variants individually" at bounding box center [70, 272] width 1 height 1
radio input "true"
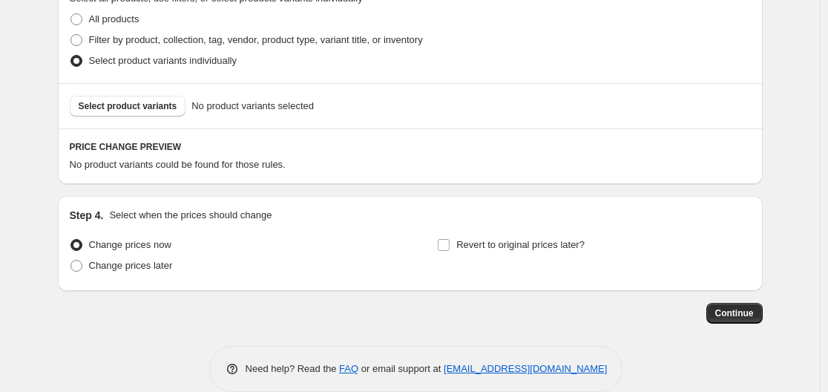
scroll to position [371, 0]
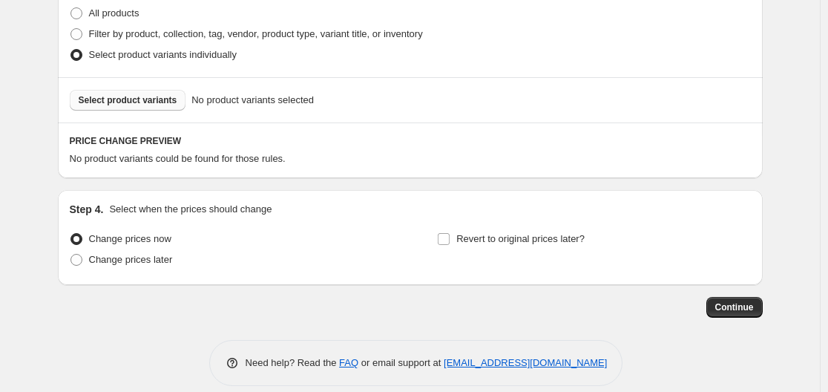
click at [151, 105] on span "Select product variants" at bounding box center [128, 100] width 99 height 12
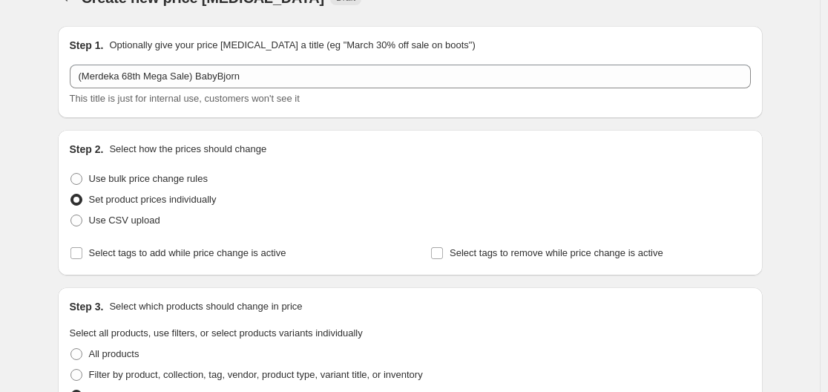
scroll to position [0, 0]
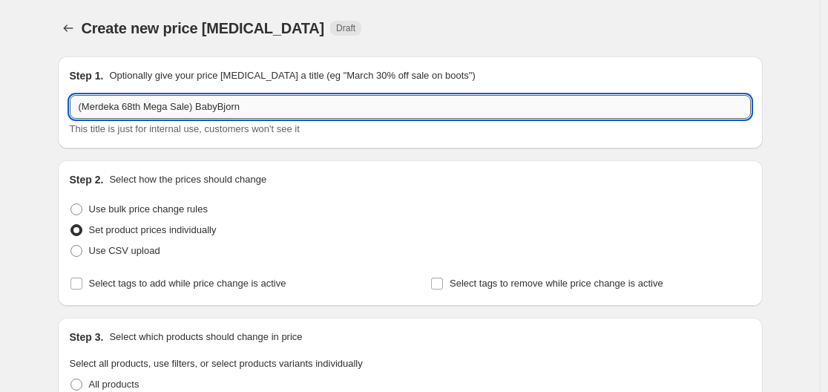
drag, startPoint x: 286, startPoint y: 116, endPoint x: 197, endPoint y: 118, distance: 88.3
click at [197, 118] on input "(Merdeka 68th Mega Sale) BabyBjorn" at bounding box center [410, 107] width 681 height 24
type input "(Merdeka 68th Mega Sale) Mother-K"
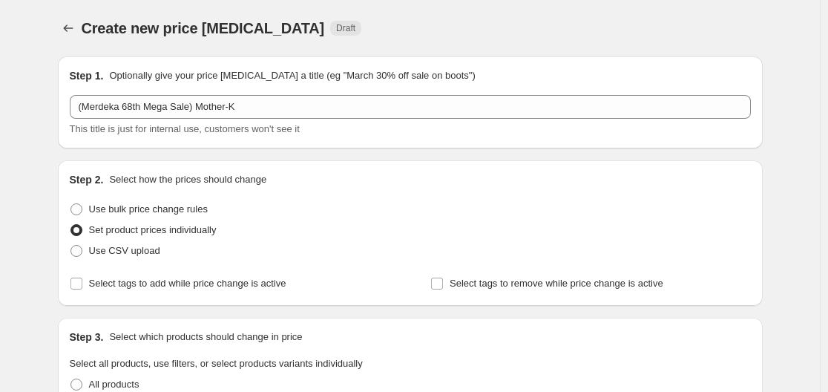
click at [358, 219] on div "Use bulk price change rules" at bounding box center [410, 209] width 681 height 21
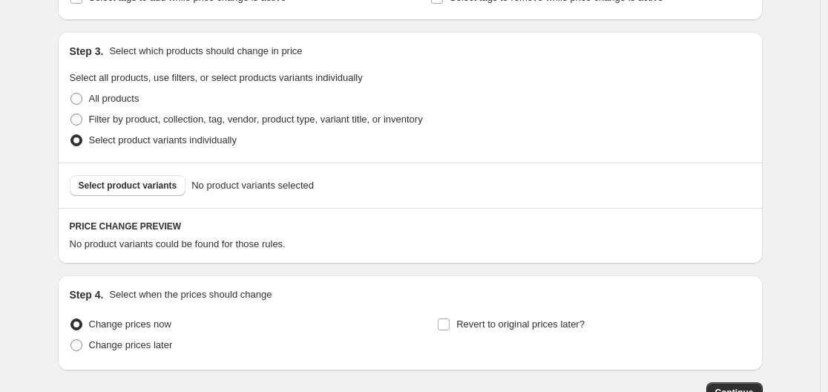
scroll to position [297, 0]
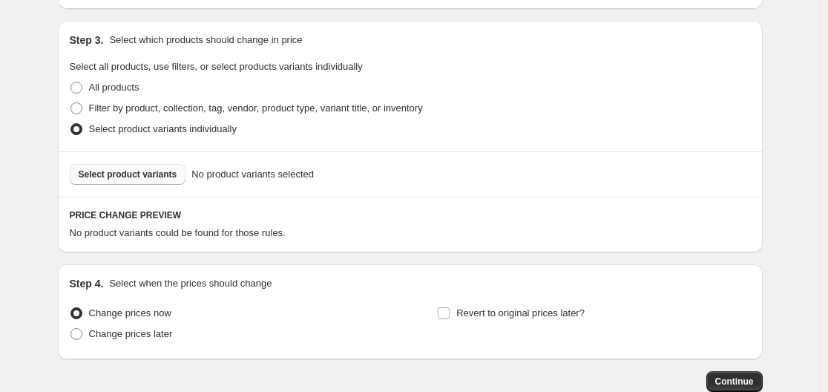
click at [127, 177] on span "Select product variants" at bounding box center [128, 174] width 99 height 12
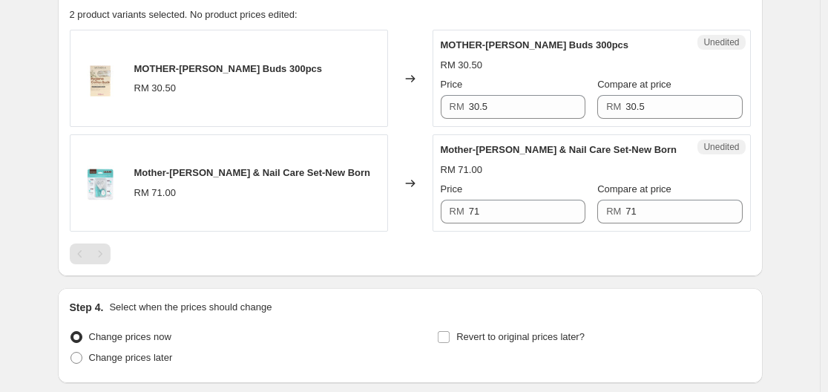
scroll to position [519, 0]
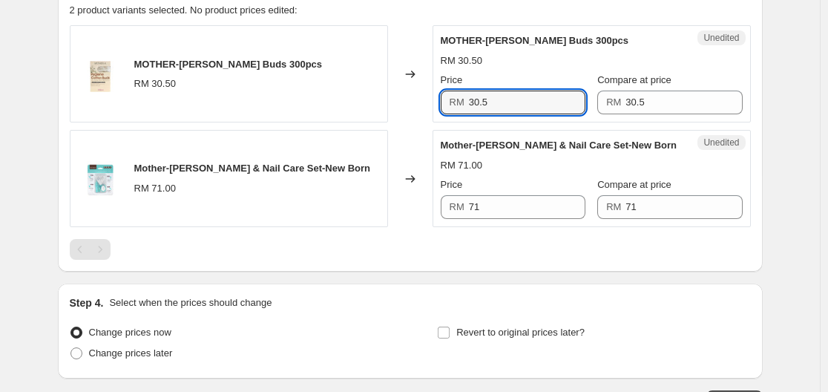
drag, startPoint x: 498, startPoint y: 101, endPoint x: 453, endPoint y: 107, distance: 44.9
click at [453, 107] on div "RM 30.5" at bounding box center [513, 103] width 145 height 24
type input "23.70"
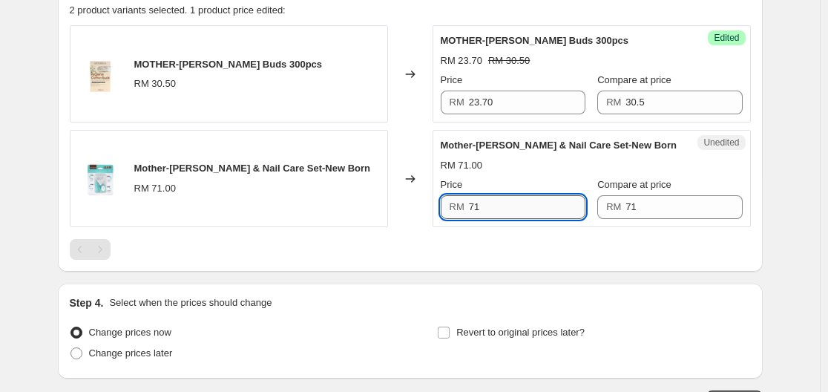
click at [487, 203] on input "71" at bounding box center [527, 207] width 116 height 24
type input "7"
type input "56.80"
click at [564, 244] on div at bounding box center [410, 249] width 681 height 21
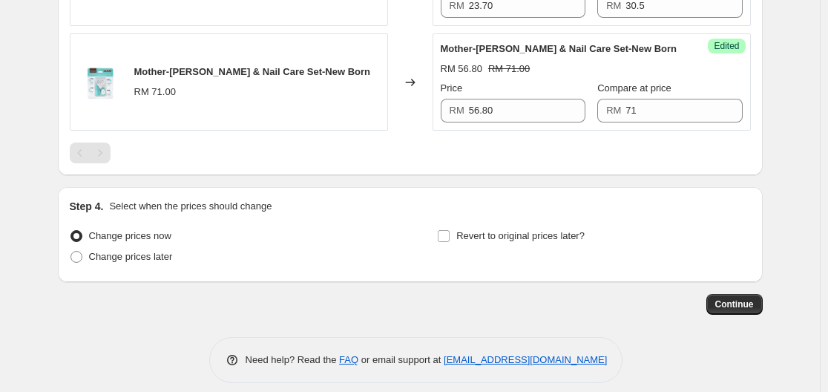
scroll to position [629, 0]
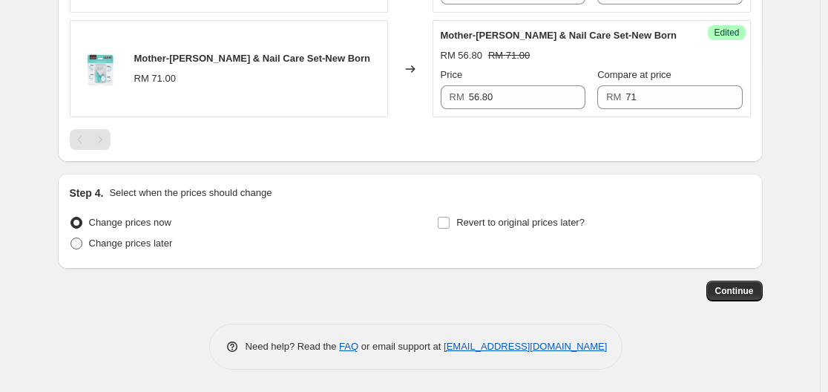
click at [152, 249] on span "Change prices later" at bounding box center [131, 242] width 84 height 11
click at [71, 238] on input "Change prices later" at bounding box center [70, 237] width 1 height 1
radio input "true"
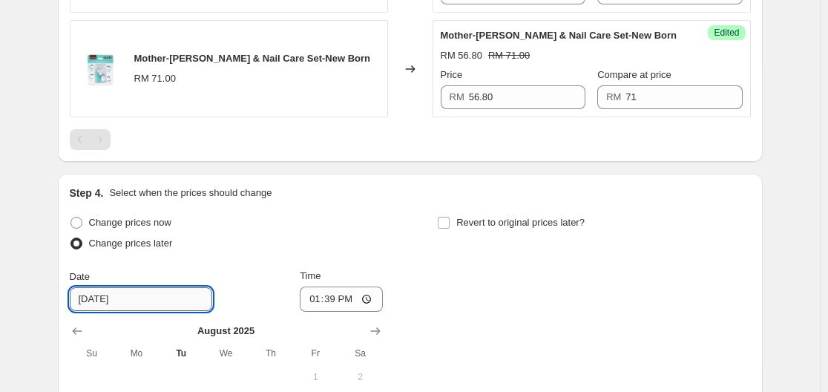
click at [160, 292] on input "[DATE]" at bounding box center [141, 299] width 142 height 24
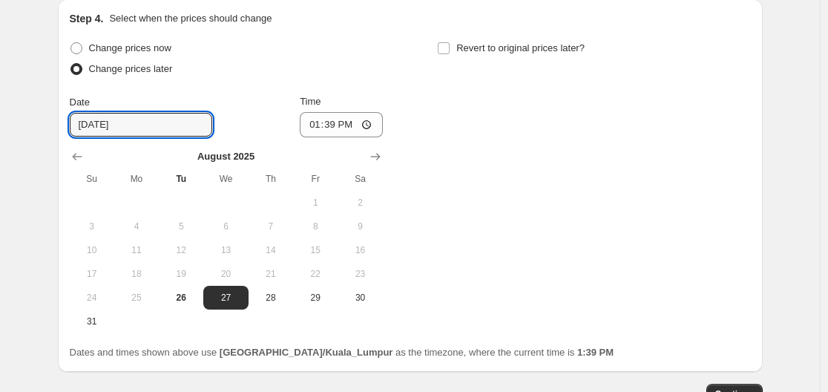
scroll to position [852, 0]
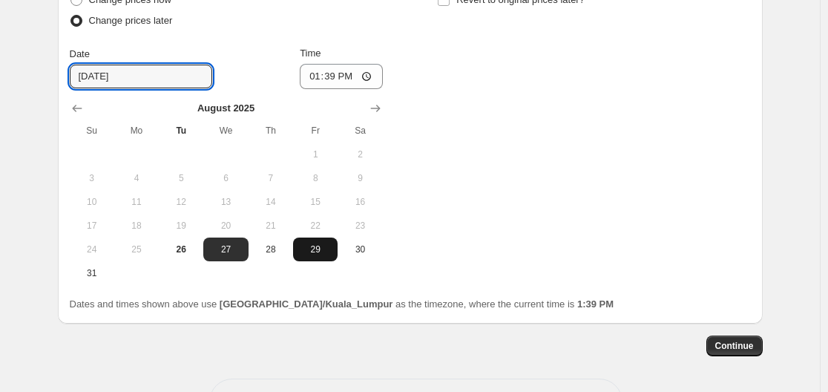
click at [322, 250] on span "29" at bounding box center [315, 249] width 33 height 12
type input "[DATE]"
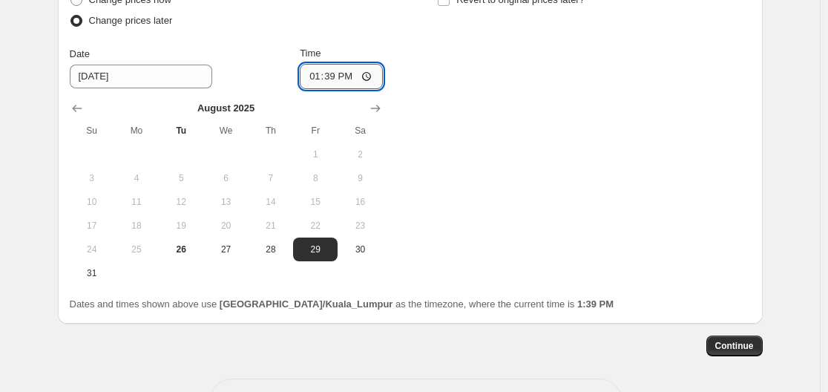
click at [357, 85] on input "13:39" at bounding box center [341, 76] width 83 height 25
click at [368, 72] on input "13:39" at bounding box center [341, 76] width 83 height 25
type input "00:00"
click at [462, 131] on div "Change prices now Change prices later Date [DATE] Time 00:00 [DATE] Su Mo Tu We…" at bounding box center [410, 137] width 681 height 295
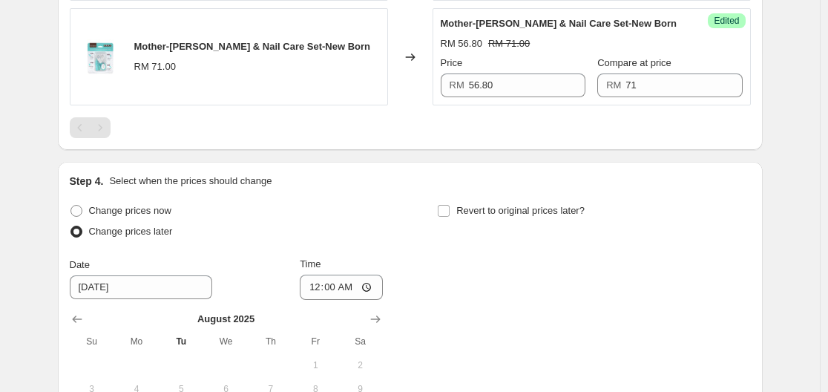
scroll to position [629, 0]
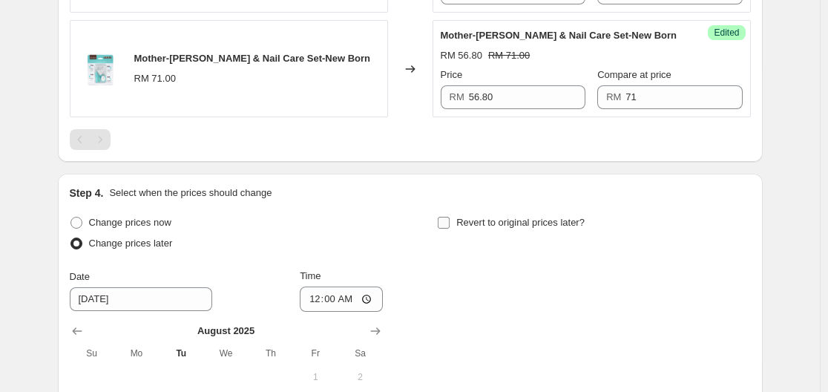
click at [490, 221] on span "Revert to original prices later?" at bounding box center [520, 222] width 128 height 11
click at [450, 221] on input "Revert to original prices later?" at bounding box center [444, 223] width 12 height 12
checkbox input "true"
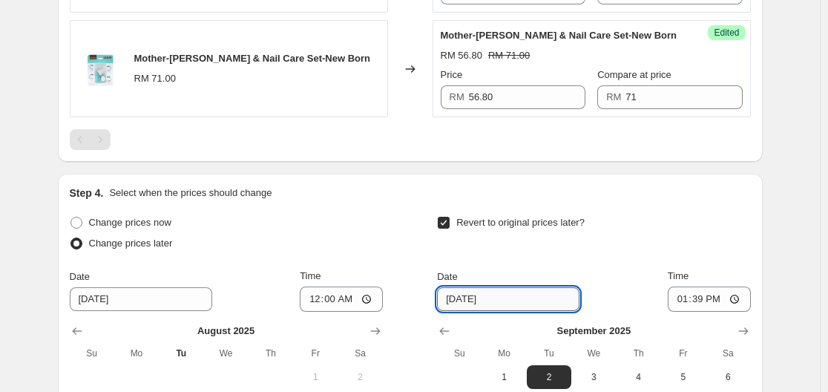
click at [545, 297] on input "[DATE]" at bounding box center [508, 299] width 142 height 24
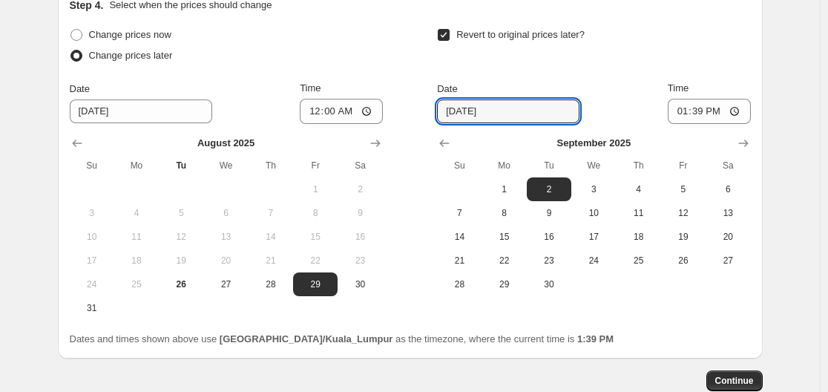
scroll to position [852, 0]
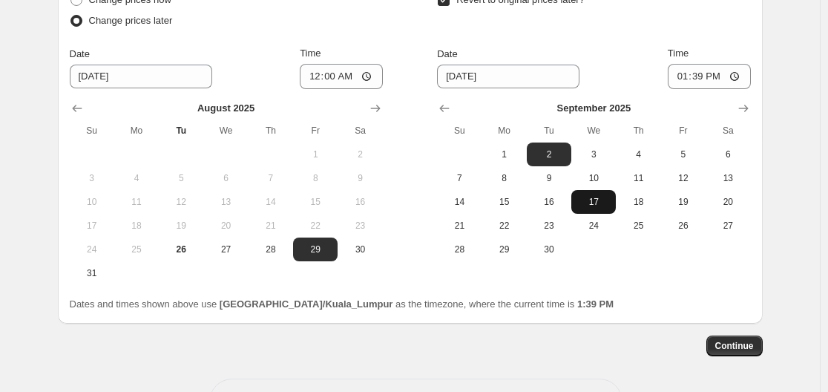
click at [594, 197] on span "17" at bounding box center [593, 202] width 33 height 12
type input "[DATE]"
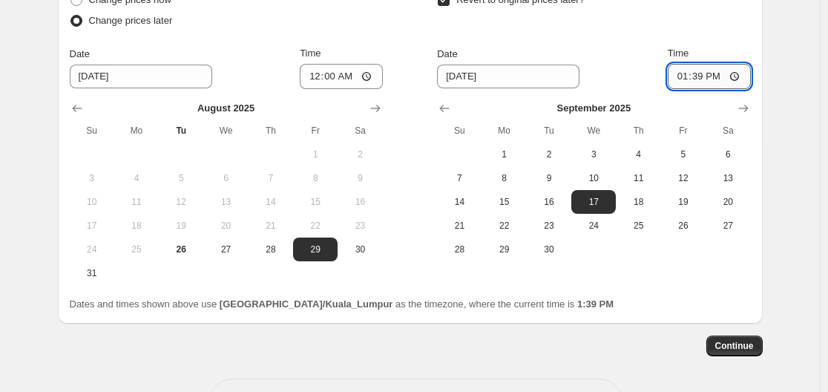
click at [738, 72] on input "13:39" at bounding box center [709, 76] width 83 height 25
type input "23:59"
click at [739, 344] on span "Continue" at bounding box center [734, 346] width 39 height 12
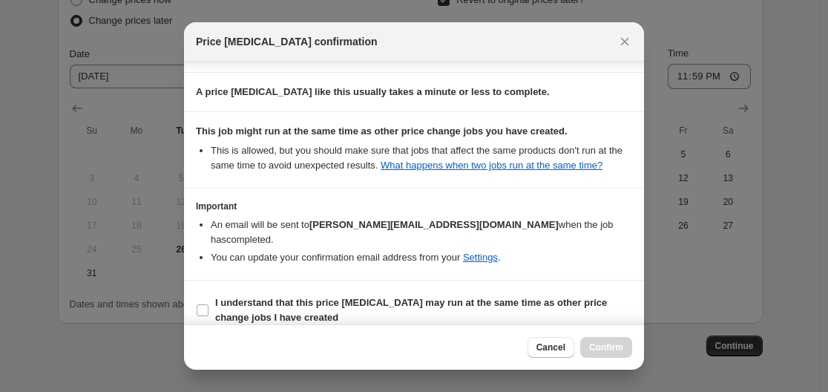
scroll to position [137, 0]
click at [324, 296] on b "I understand that this price [MEDICAL_DATA] may run at the same time as other p…" at bounding box center [411, 309] width 392 height 26
click at [208, 303] on input "I understand that this price [MEDICAL_DATA] may run at the same time as other p…" at bounding box center [203, 309] width 12 height 12
checkbox input "true"
click at [615, 342] on span "Confirm" at bounding box center [606, 347] width 34 height 12
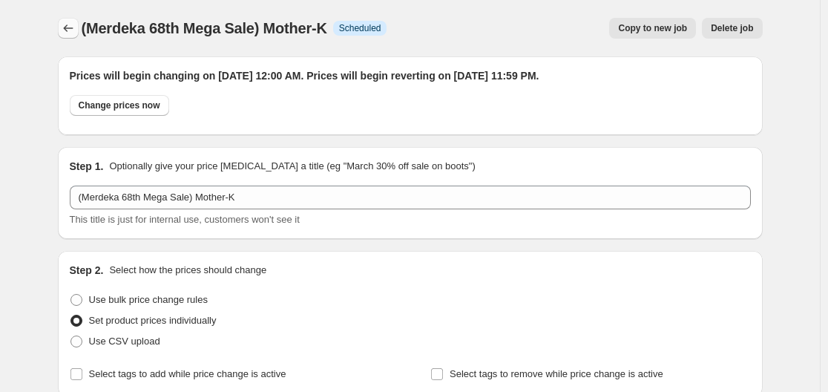
click at [64, 31] on icon "Price change jobs" at bounding box center [68, 28] width 15 height 15
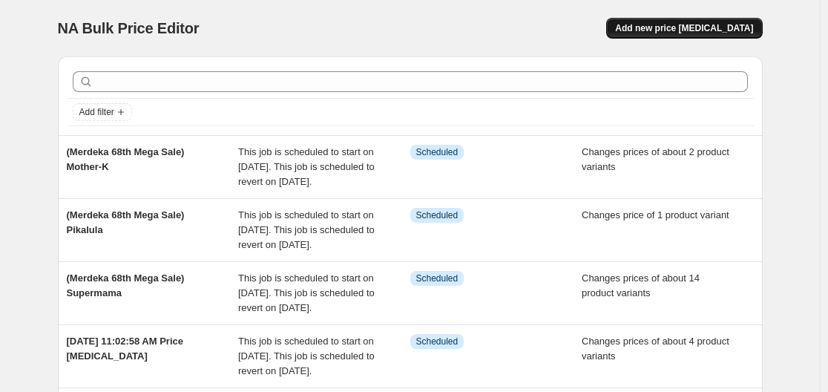
click at [680, 30] on span "Add new price [MEDICAL_DATA]" at bounding box center [684, 28] width 138 height 12
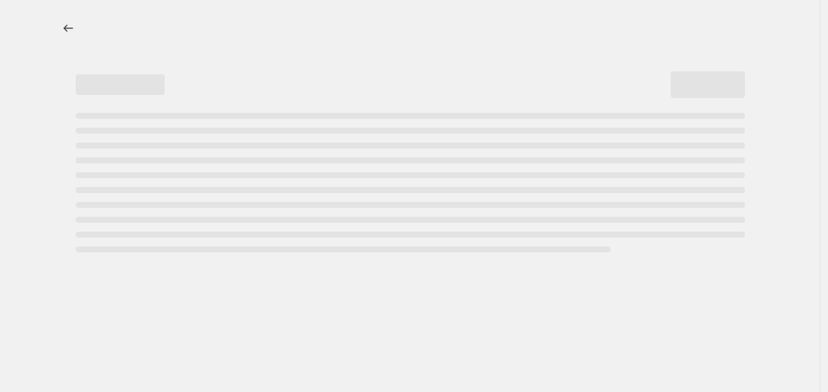
select select "percentage"
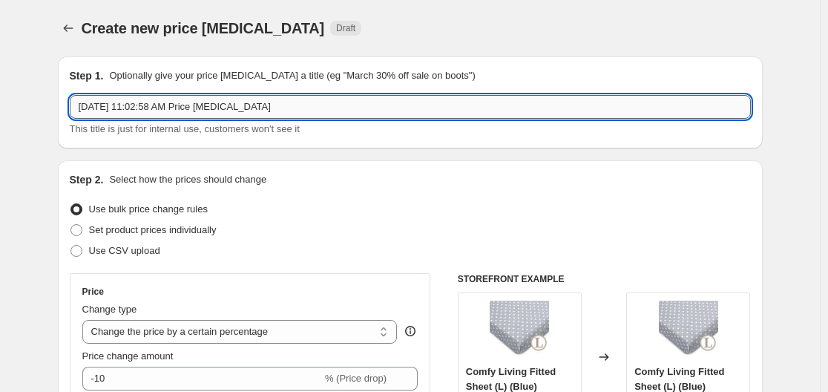
click at [326, 103] on input "[DATE] 11:02:58 AM Price [MEDICAL_DATA]" at bounding box center [410, 107] width 681 height 24
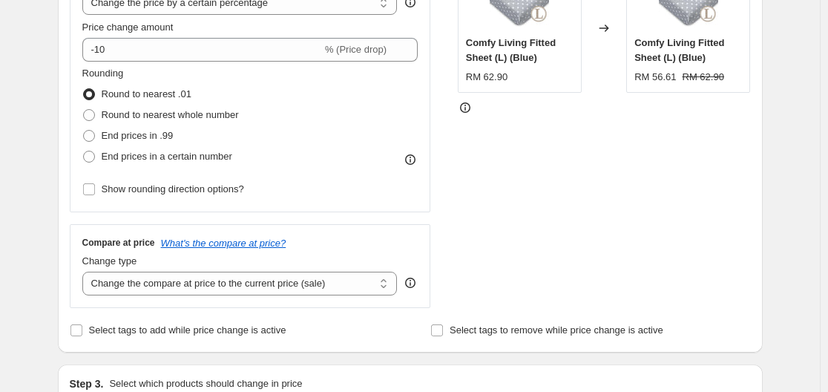
scroll to position [148, 0]
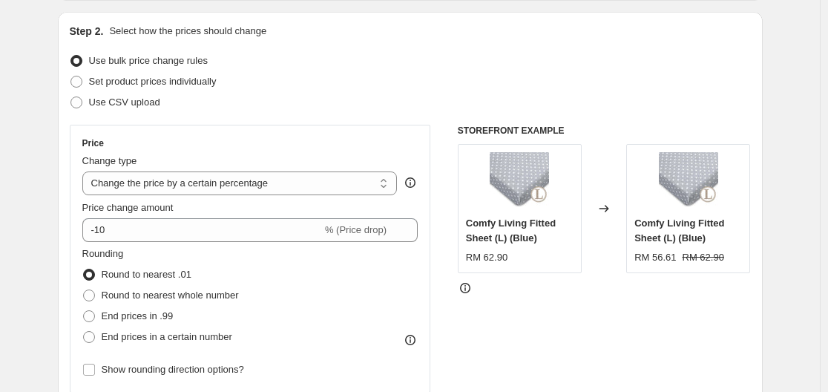
type input "(Merdeka 68th Mega Sale) Mustela"
click at [155, 70] on label "Use bulk price change rules" at bounding box center [139, 60] width 138 height 21
click at [71, 56] on input "Use bulk price change rules" at bounding box center [70, 55] width 1 height 1
click at [161, 82] on span "Set product prices individually" at bounding box center [153, 81] width 128 height 11
click at [71, 76] on input "Set product prices individually" at bounding box center [70, 76] width 1 height 1
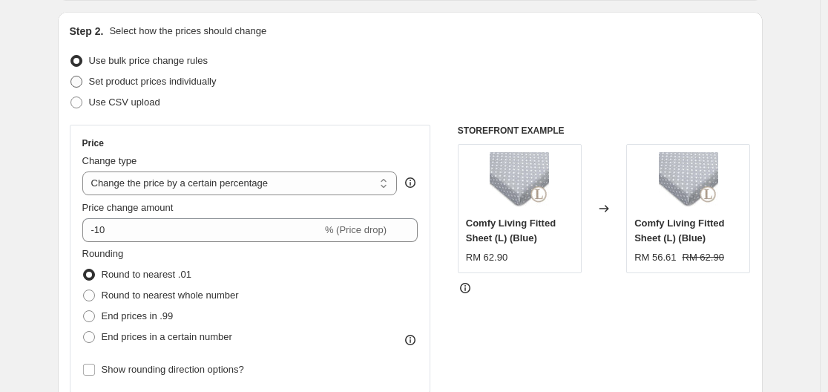
radio input "true"
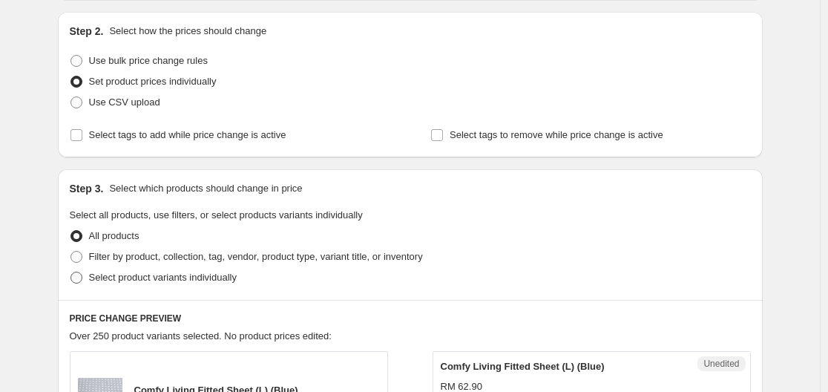
click at [220, 278] on span "Select product variants individually" at bounding box center [163, 277] width 148 height 11
click at [71, 272] on input "Select product variants individually" at bounding box center [70, 272] width 1 height 1
radio input "true"
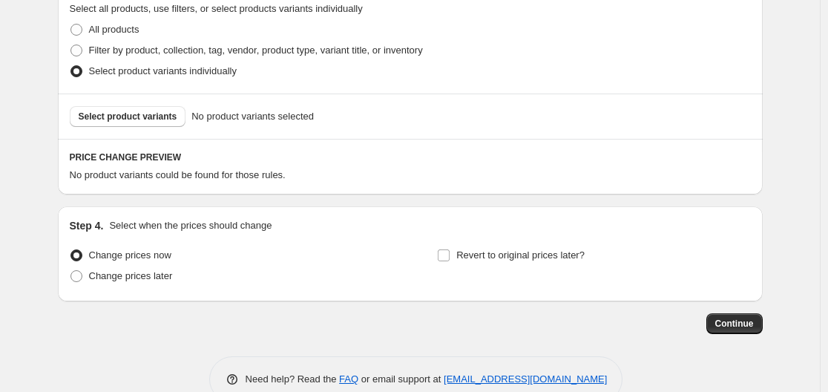
scroll to position [371, 0]
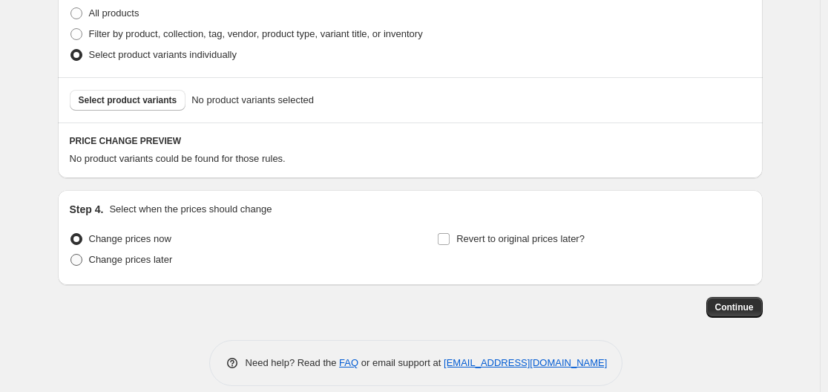
click at [106, 258] on span "Change prices later" at bounding box center [131, 259] width 84 height 11
click at [71, 254] on input "Change prices later" at bounding box center [70, 254] width 1 height 1
radio input "true"
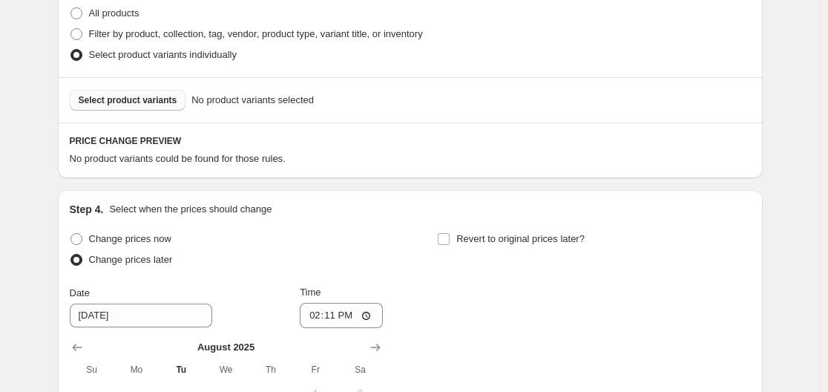
click at [166, 108] on button "Select product variants" at bounding box center [128, 100] width 116 height 21
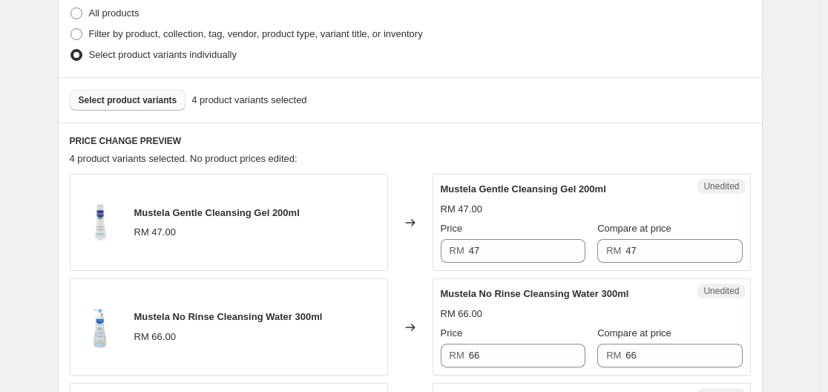
click at [151, 99] on span "Select product variants" at bounding box center [128, 100] width 99 height 12
